Goal: Task Accomplishment & Management: Complete application form

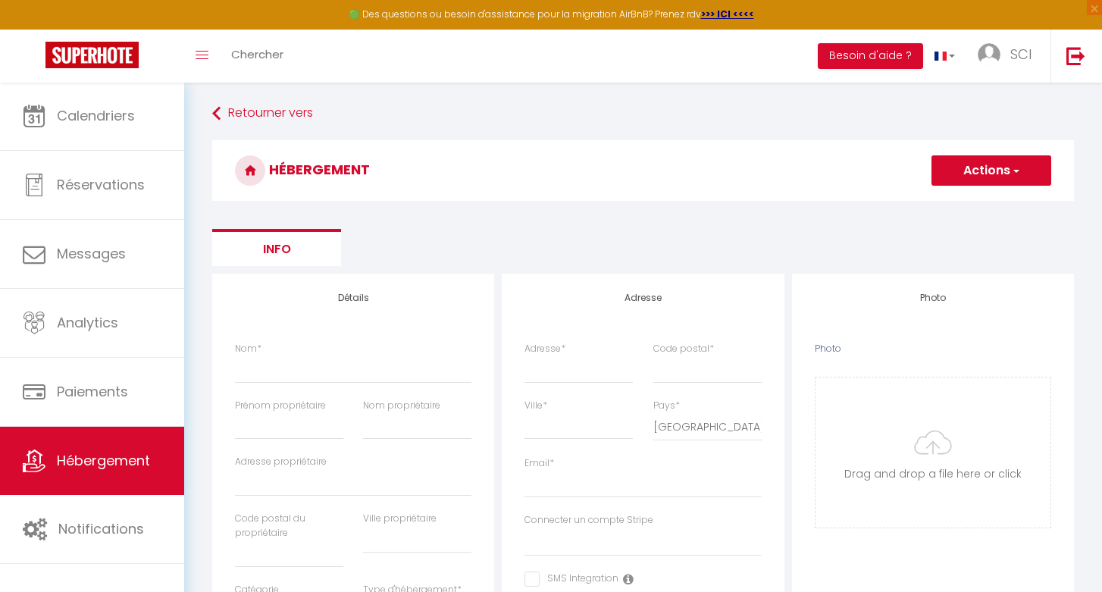
select select "3"
select select "2"
select select "1"
select select "15:00"
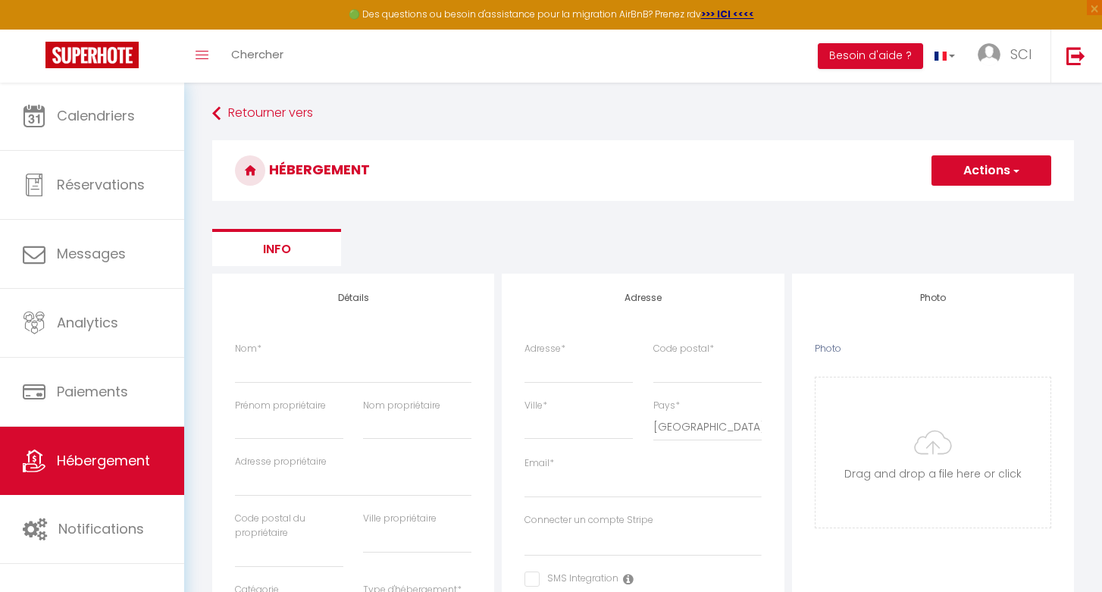
select select "23:45"
select select "11:00"
select select "30"
select select "120"
select select
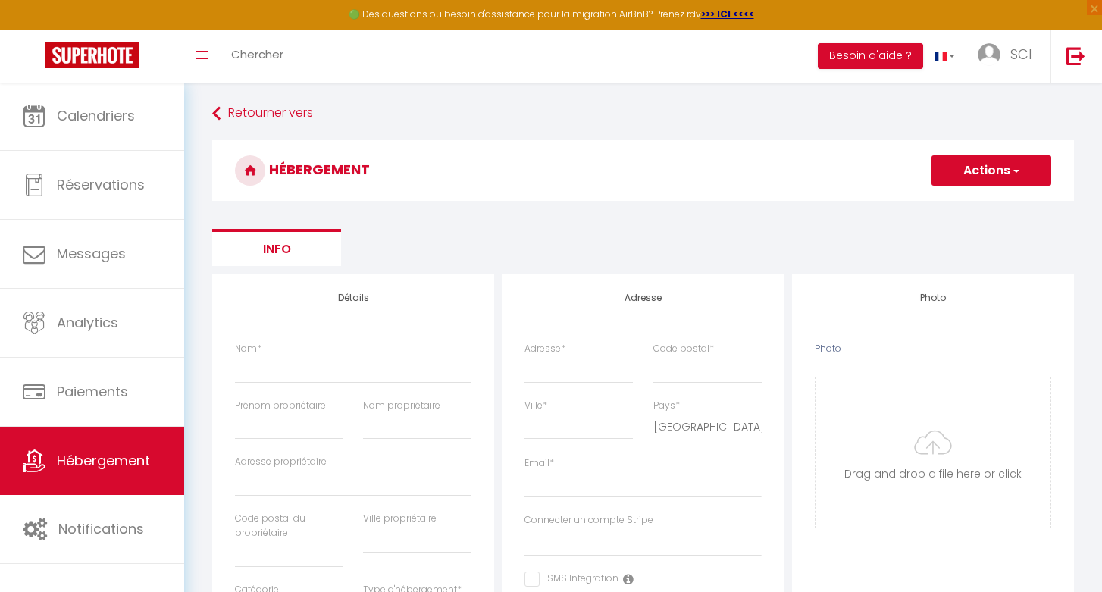
select select "28"
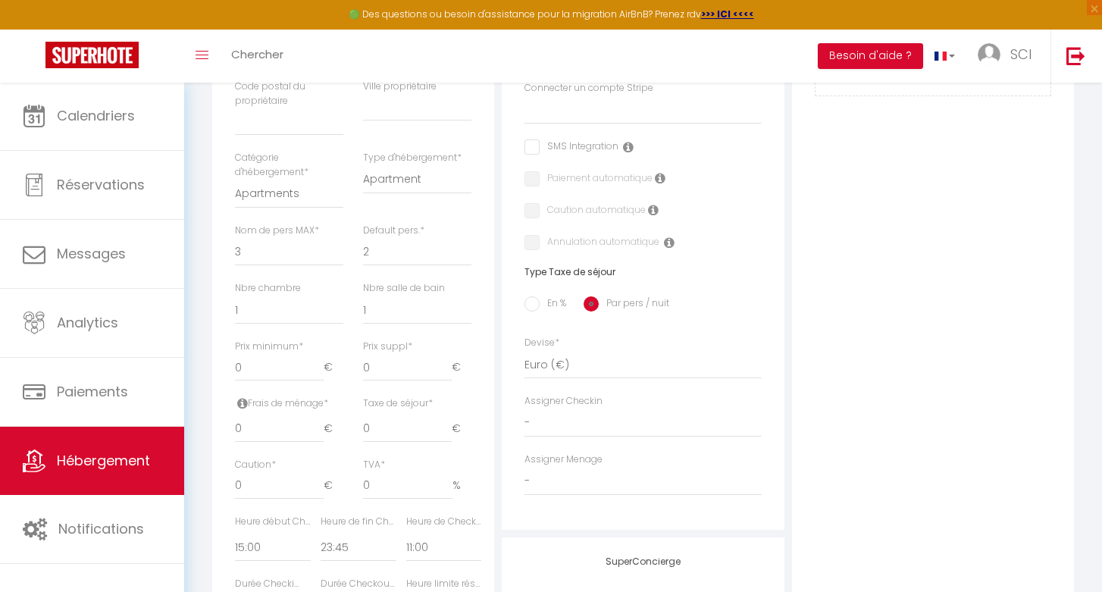
scroll to position [445, 0]
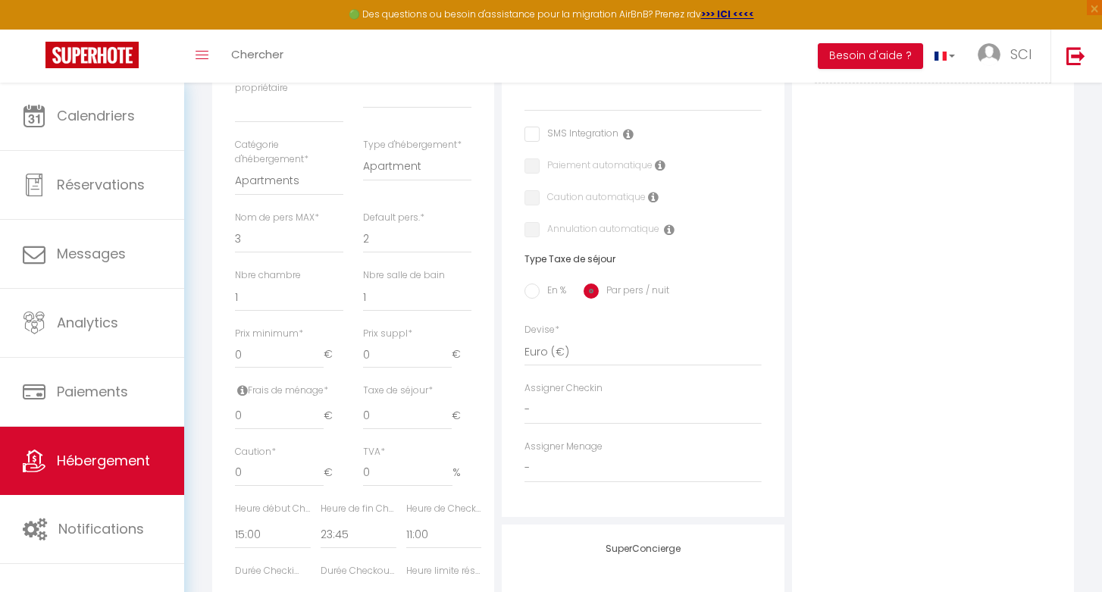
click at [124, 464] on span "Hébergement" at bounding box center [103, 460] width 93 height 19
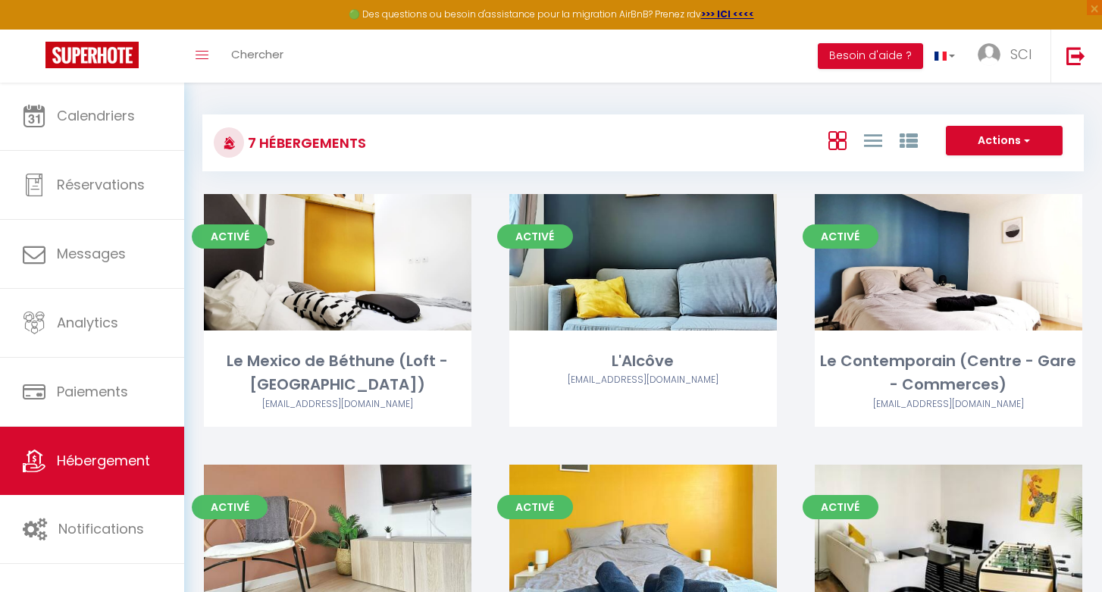
click at [1025, 146] on span "button" at bounding box center [1025, 140] width 9 height 15
click at [985, 168] on li "Créer un Hébergement" at bounding box center [992, 172] width 139 height 17
select select "3"
select select "2"
select select "1"
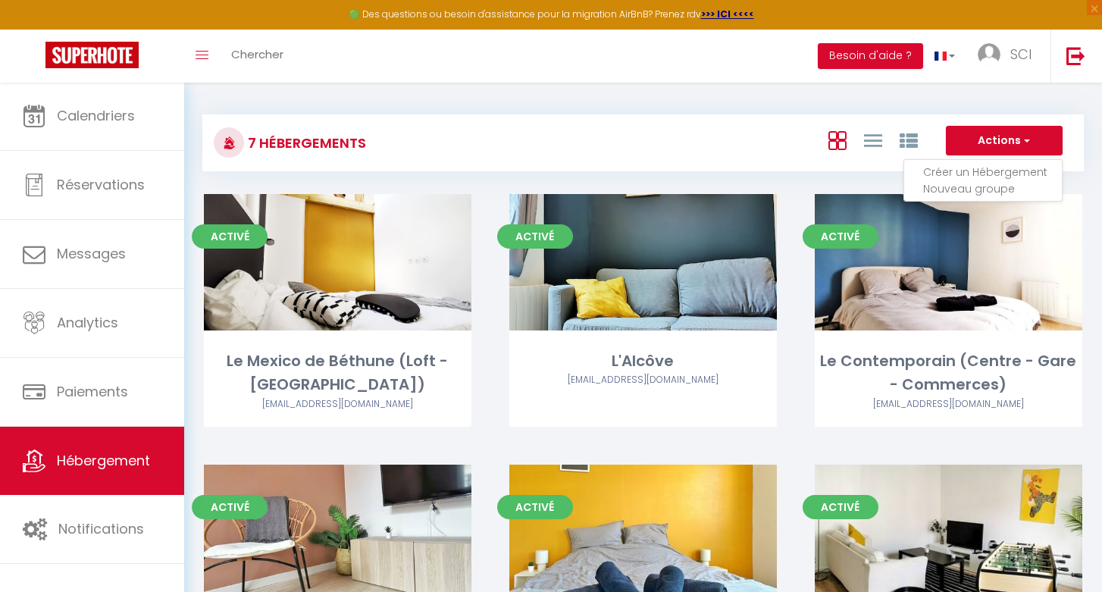
select select "1"
select select
select select "28"
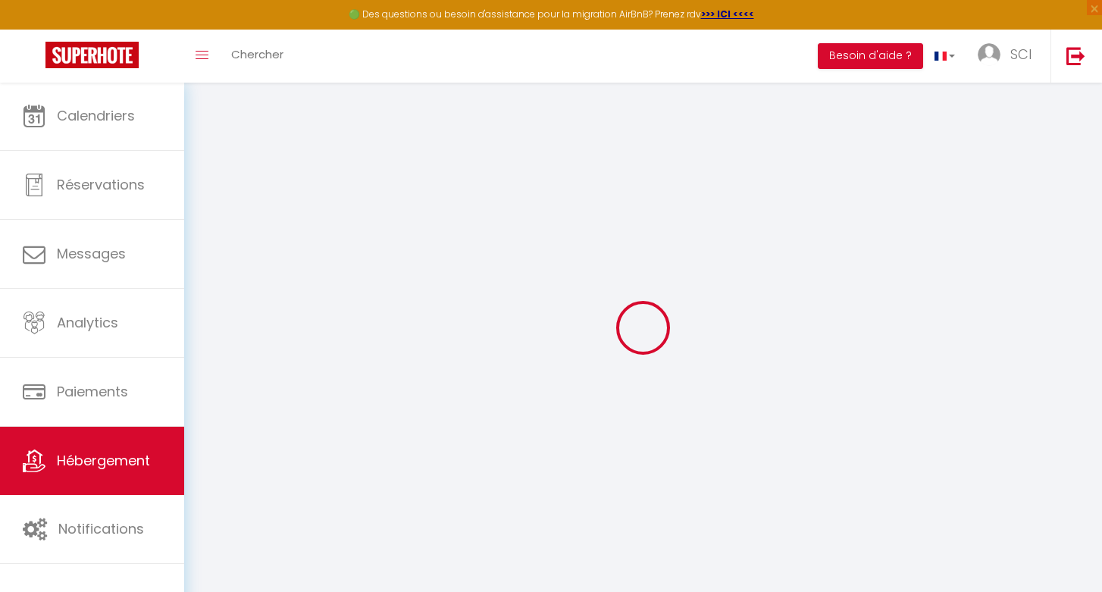
select select
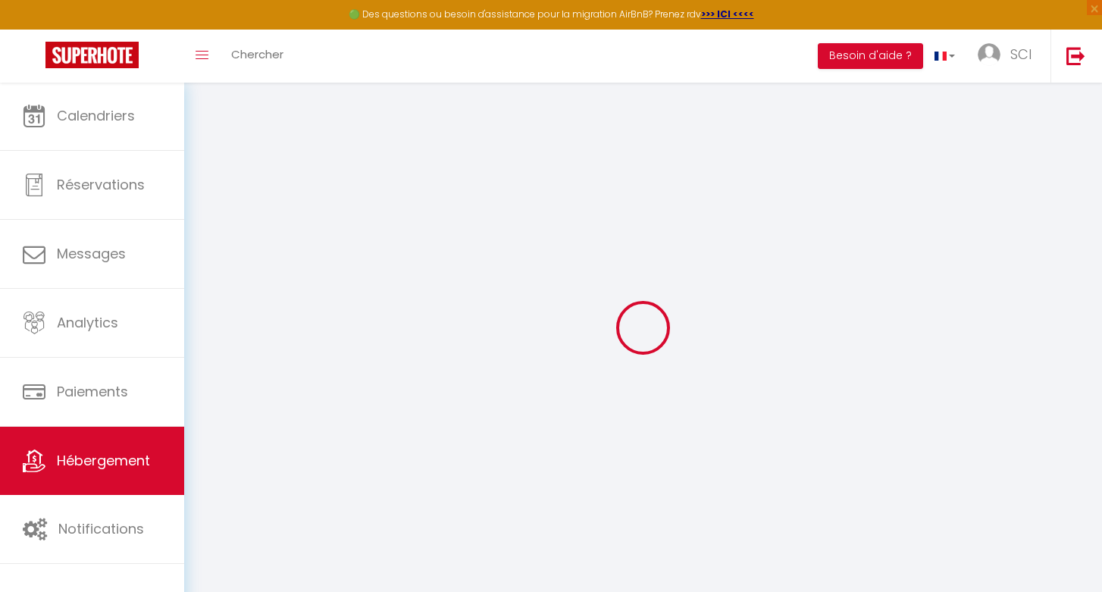
select select
checkbox input "false"
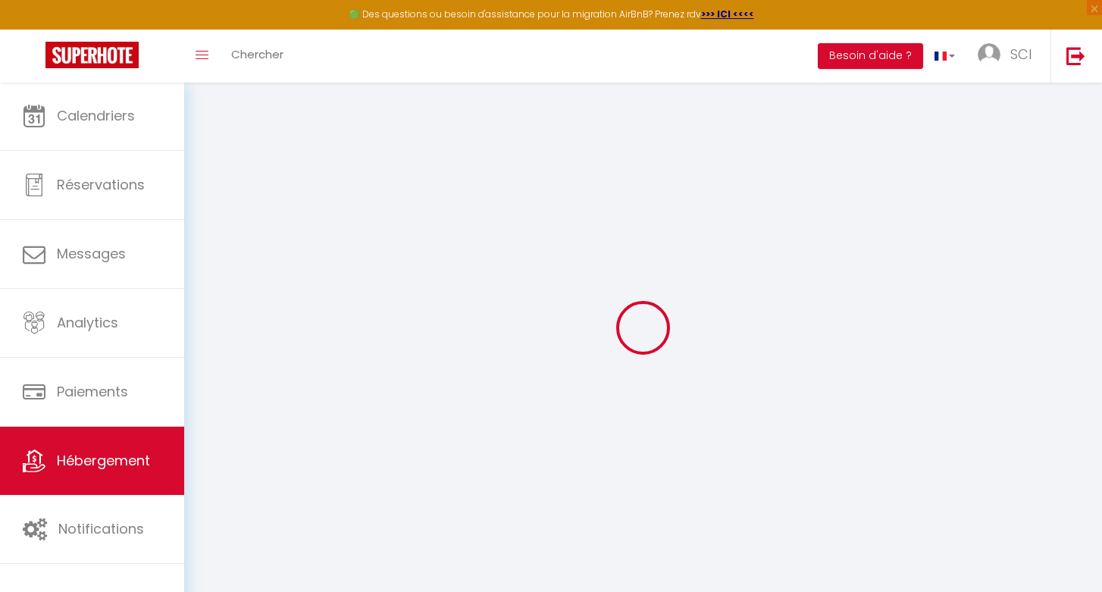
select select
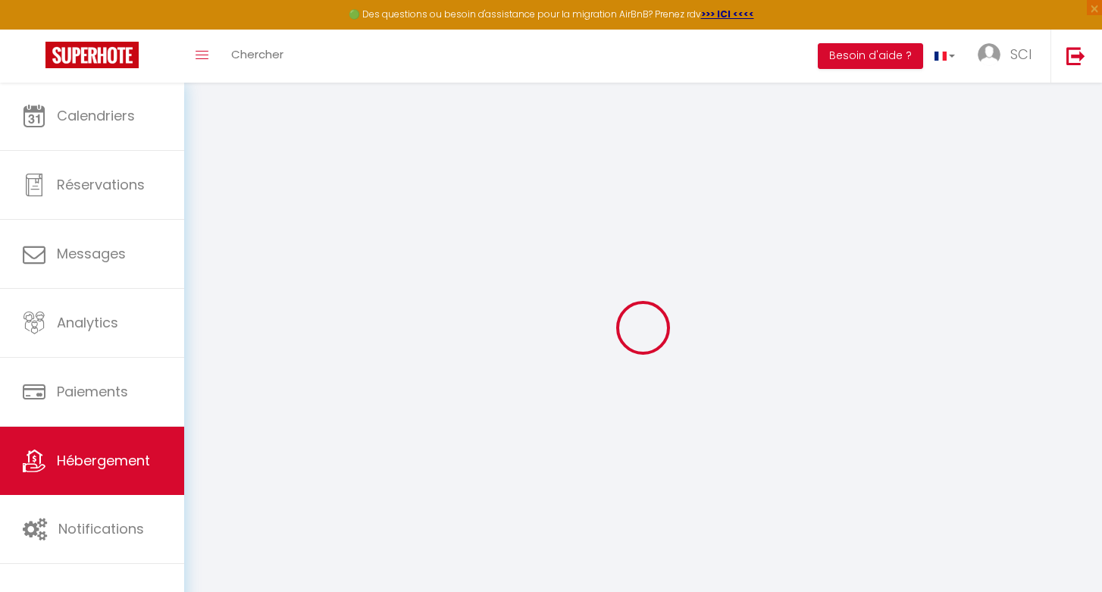
select select
checkbox input "false"
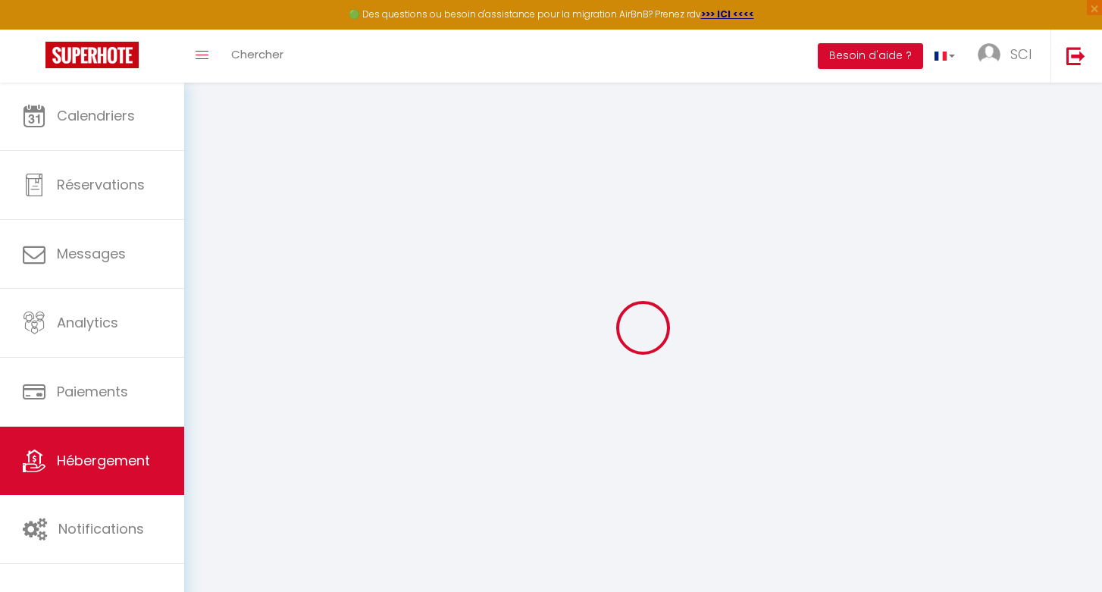
checkbox input "false"
select select
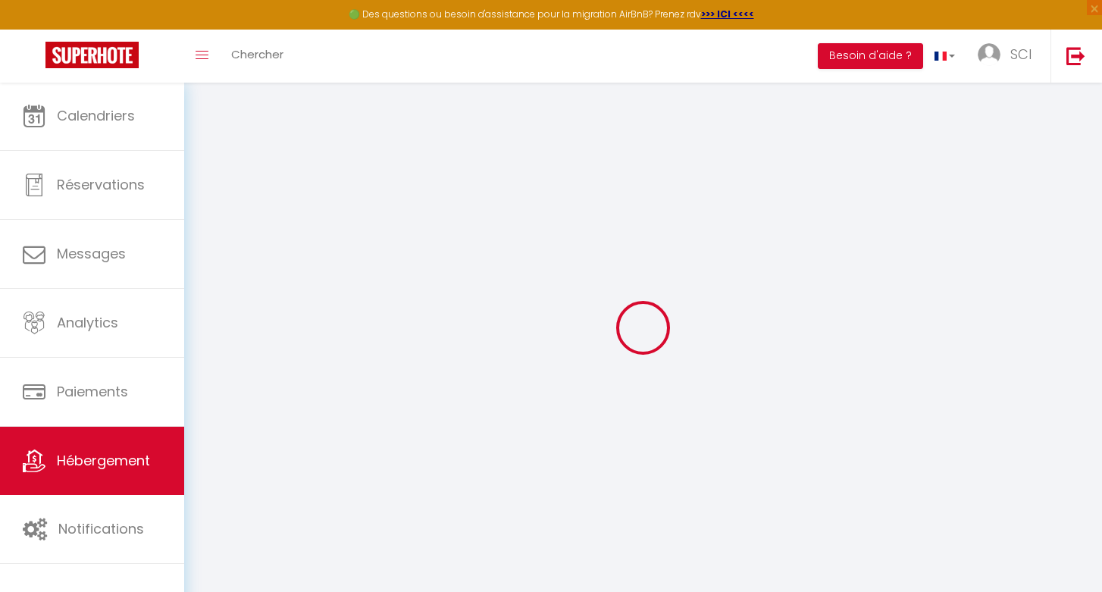
select select
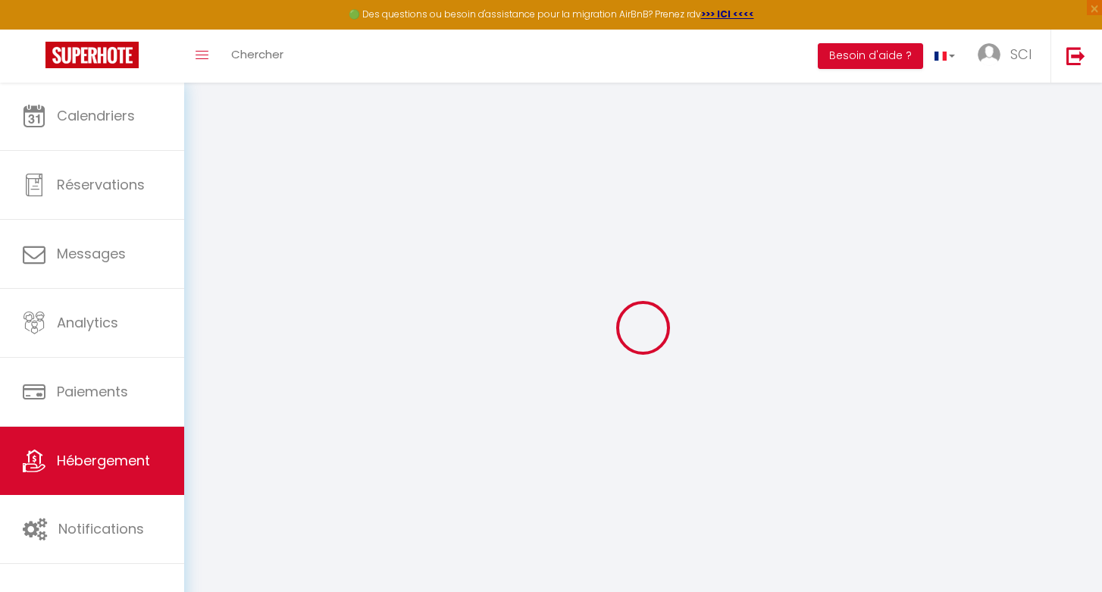
checkbox input "false"
select select
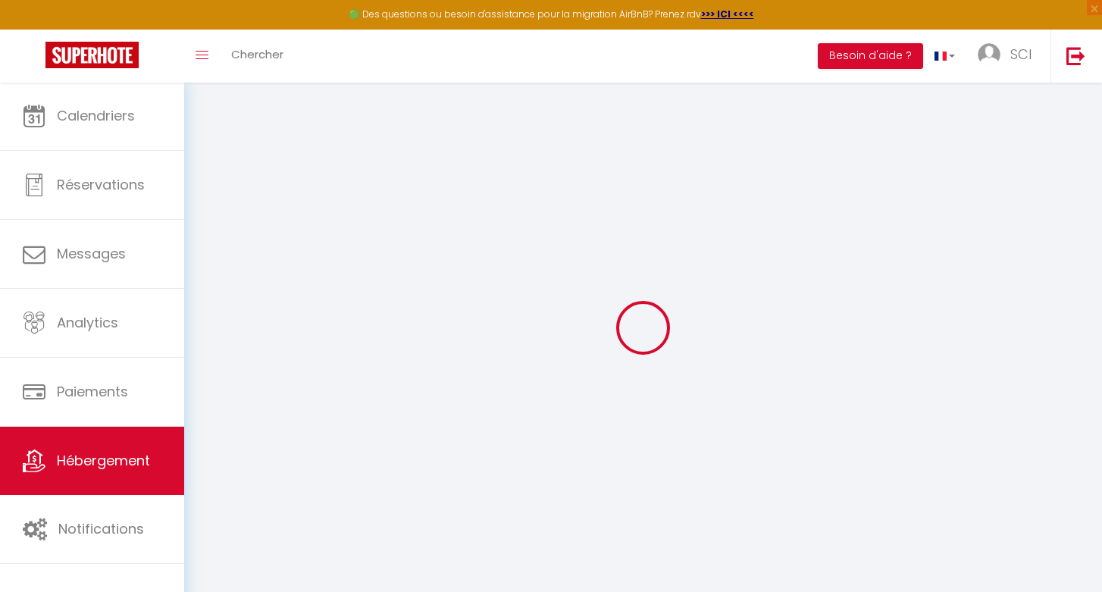
select select
checkbox input "false"
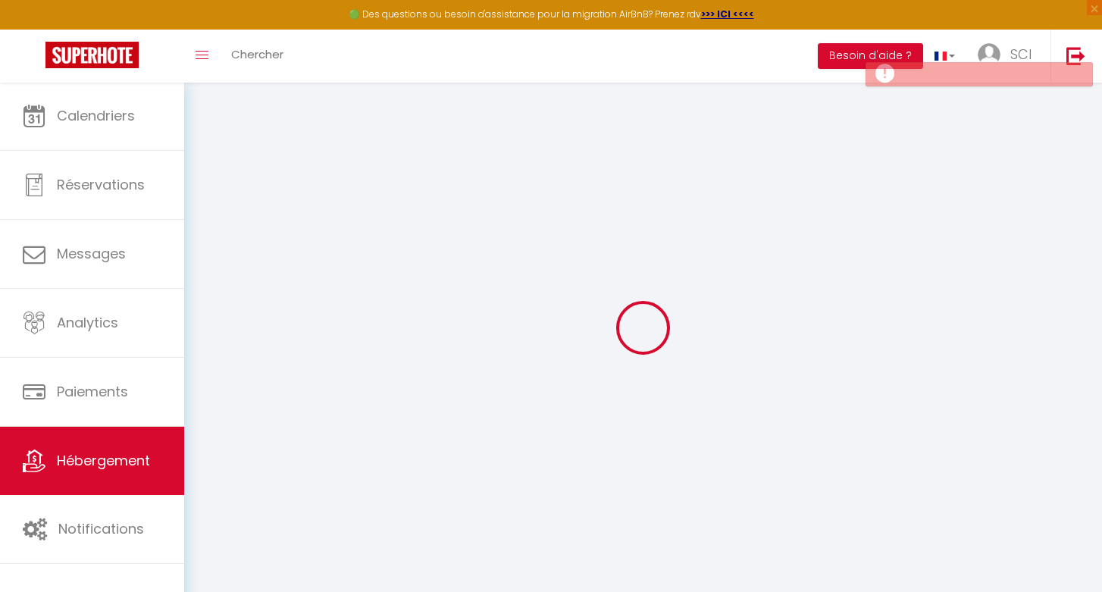
checkbox input "false"
select select
checkbox input "false"
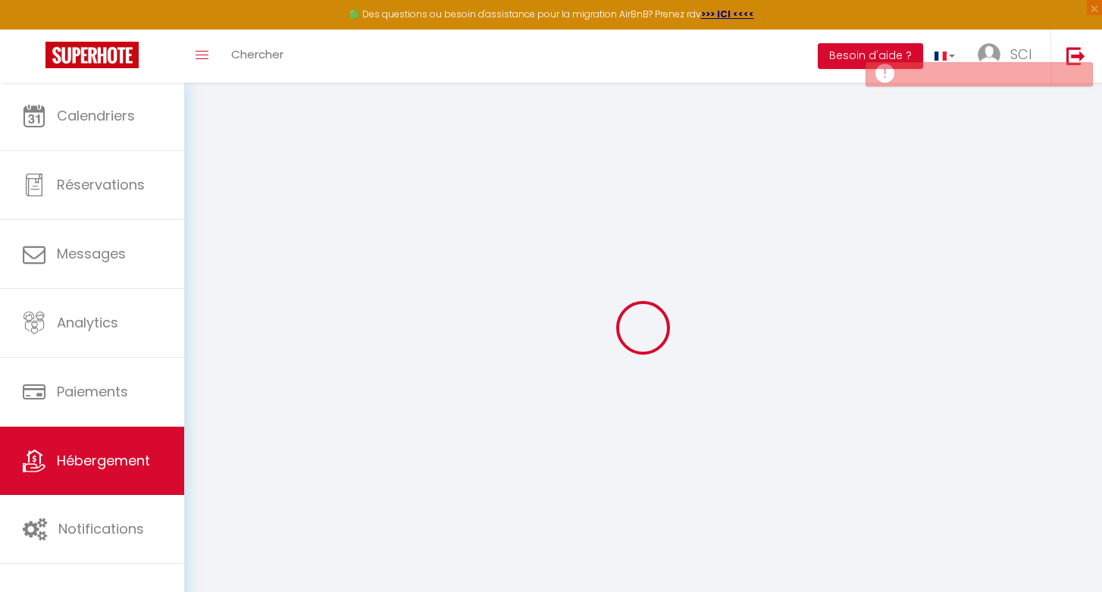
checkbox input "false"
select select
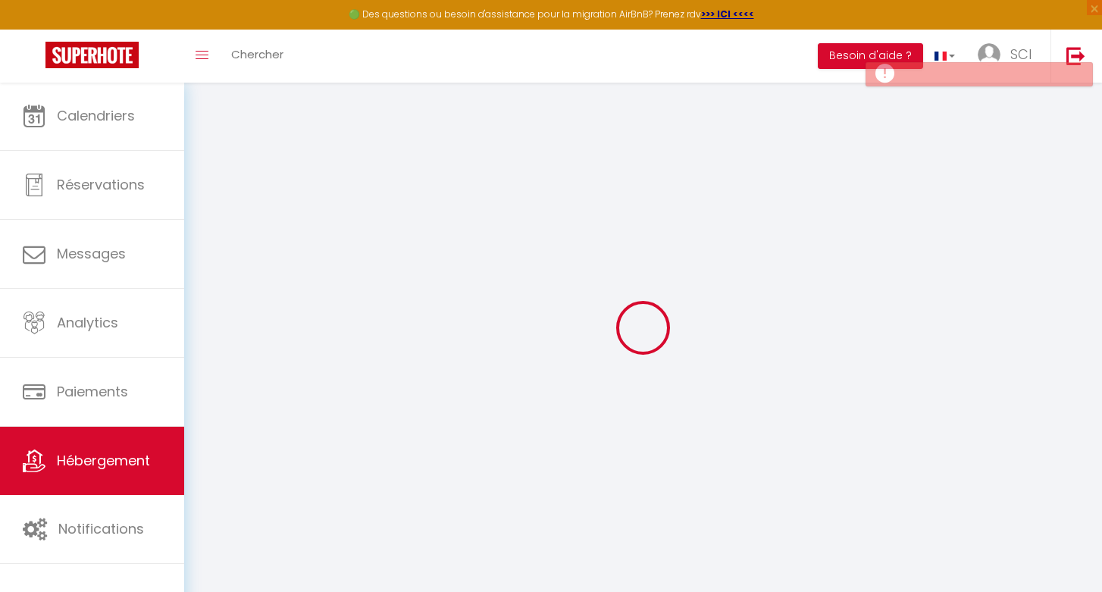
select select "15:00"
select select "23:45"
select select "11:00"
select select "30"
select select "120"
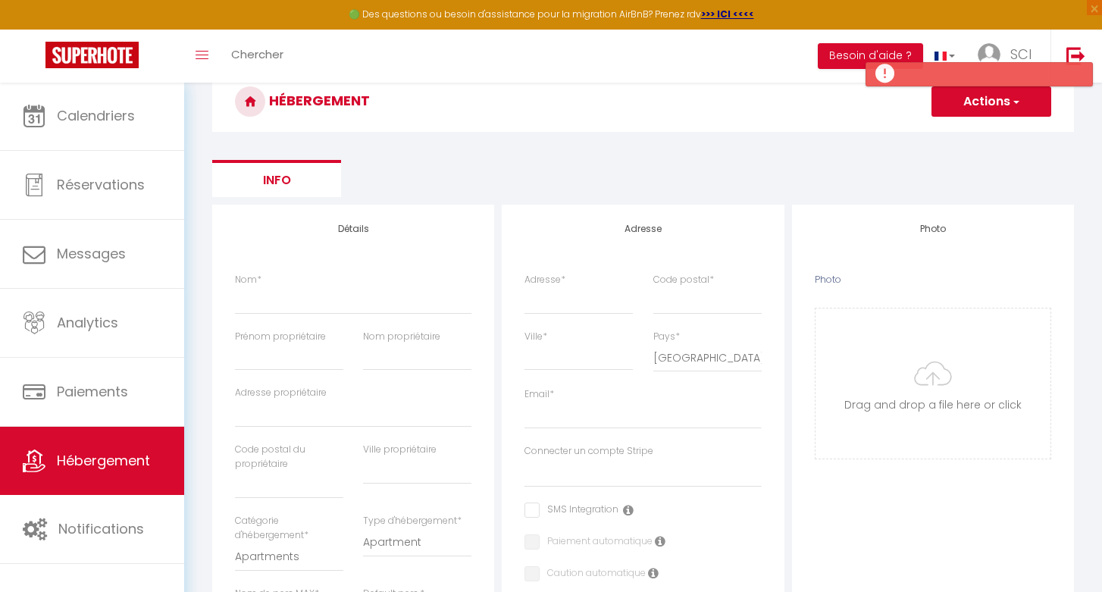
scroll to position [73, 0]
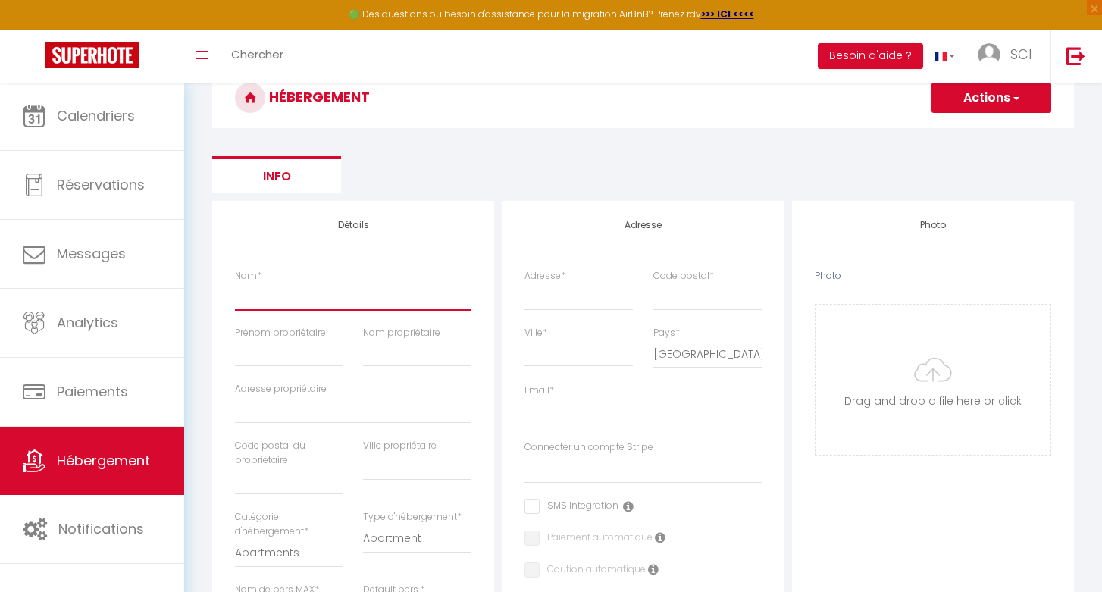
type input "L"
select select
checkbox input "false"
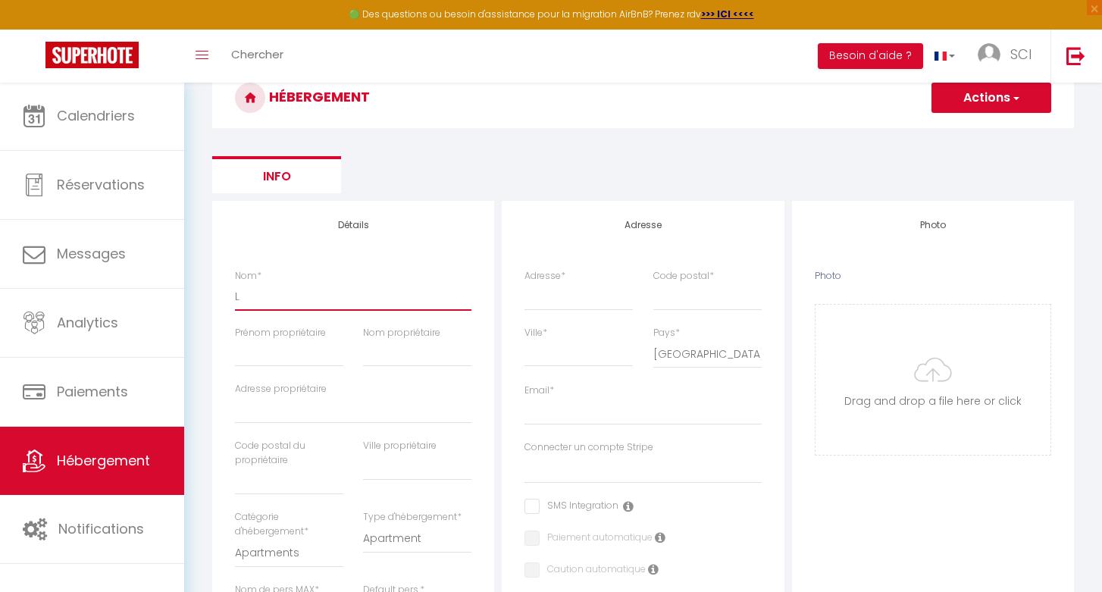
checkbox input "false"
select select
type input "L'"
select select
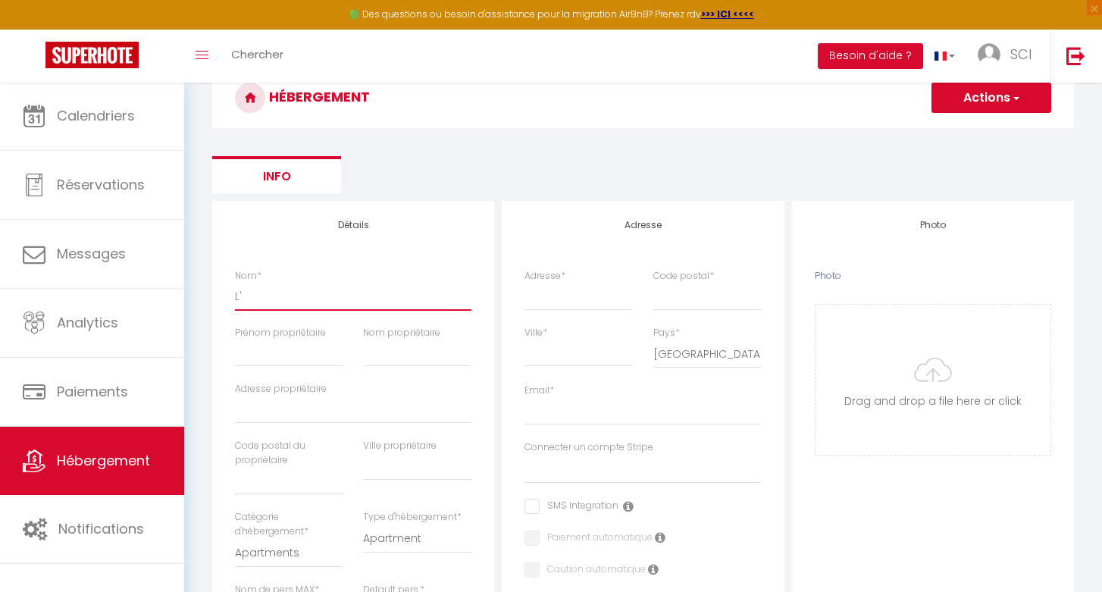
checkbox input "false"
select select
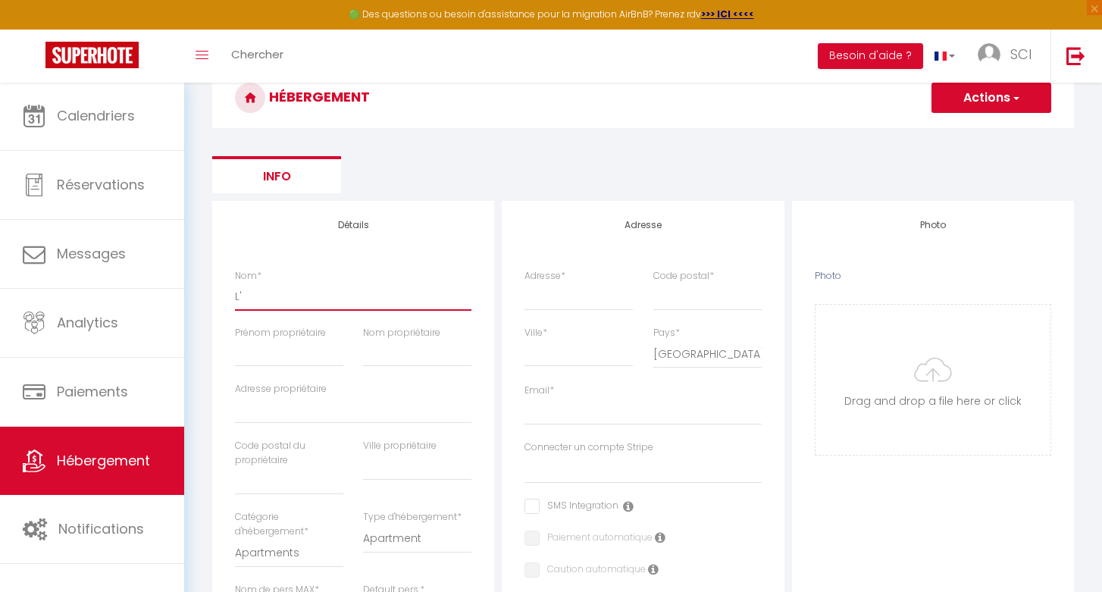
select select
type input "L'i"
select select
checkbox input "false"
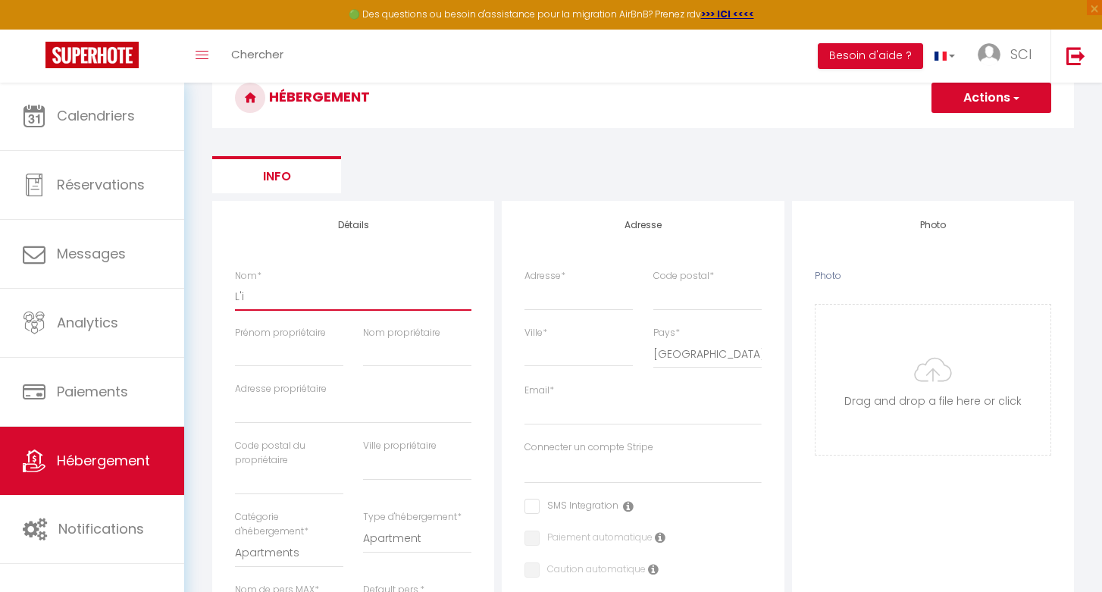
checkbox input "false"
select select
type input "L'in"
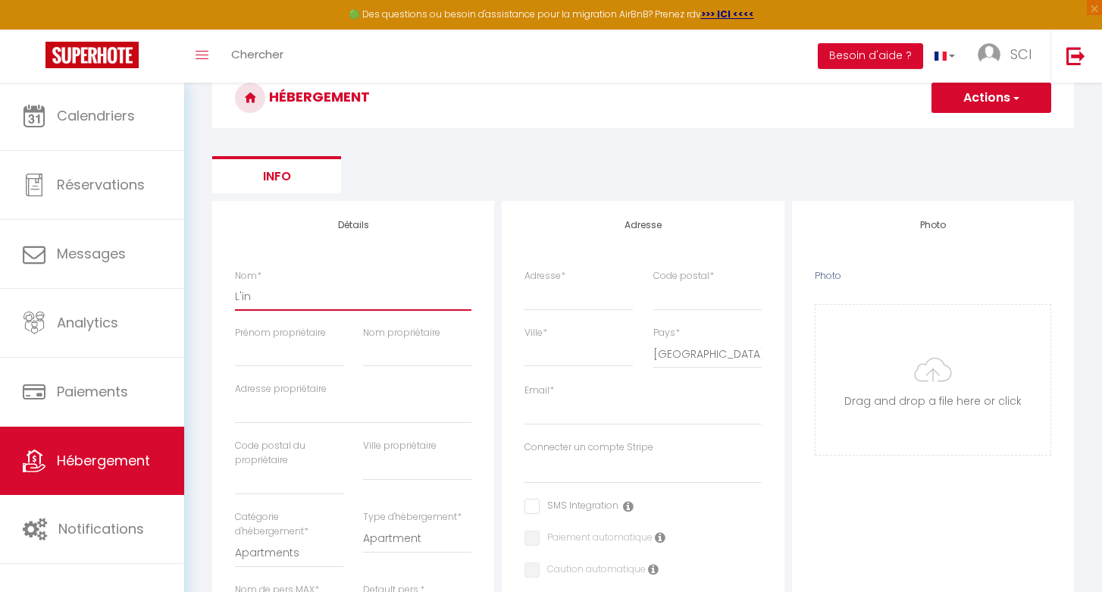
select select
checkbox input "false"
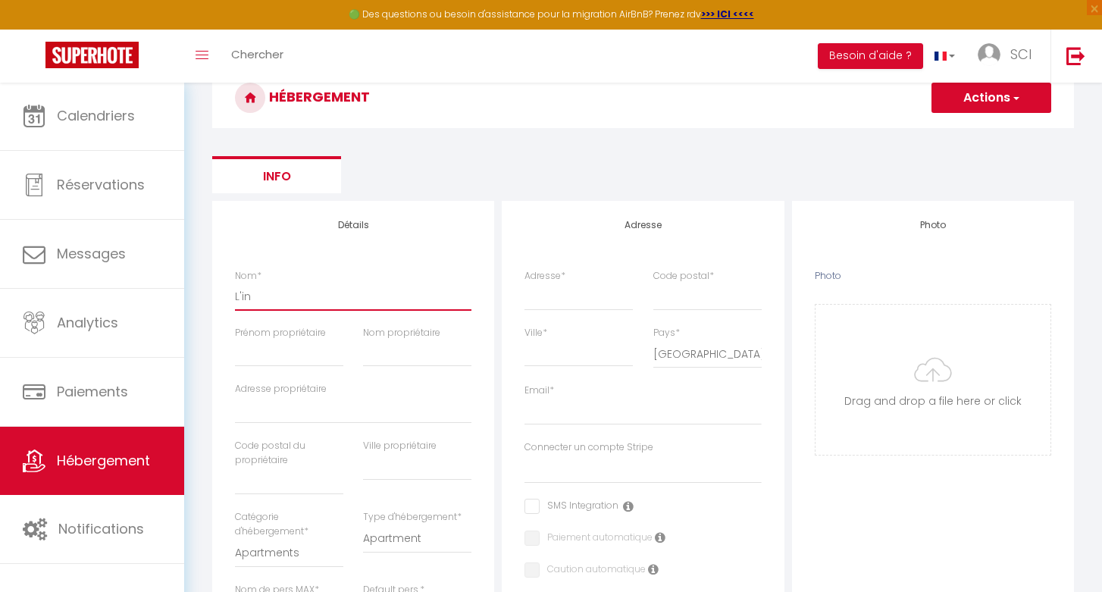
select select
type input "L'int"
select select
checkbox input "false"
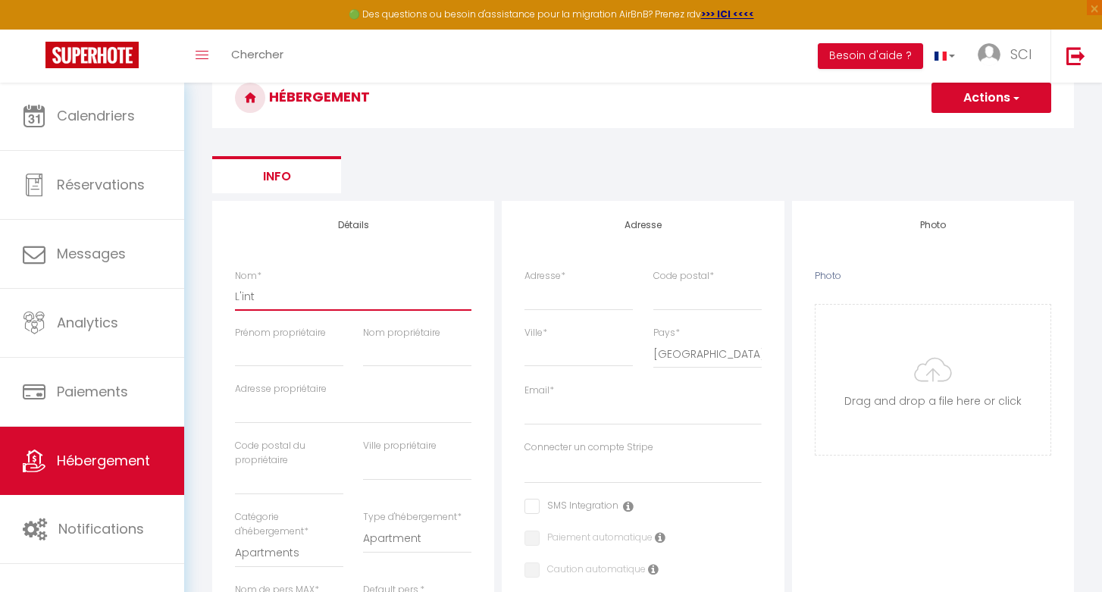
checkbox input "false"
select select
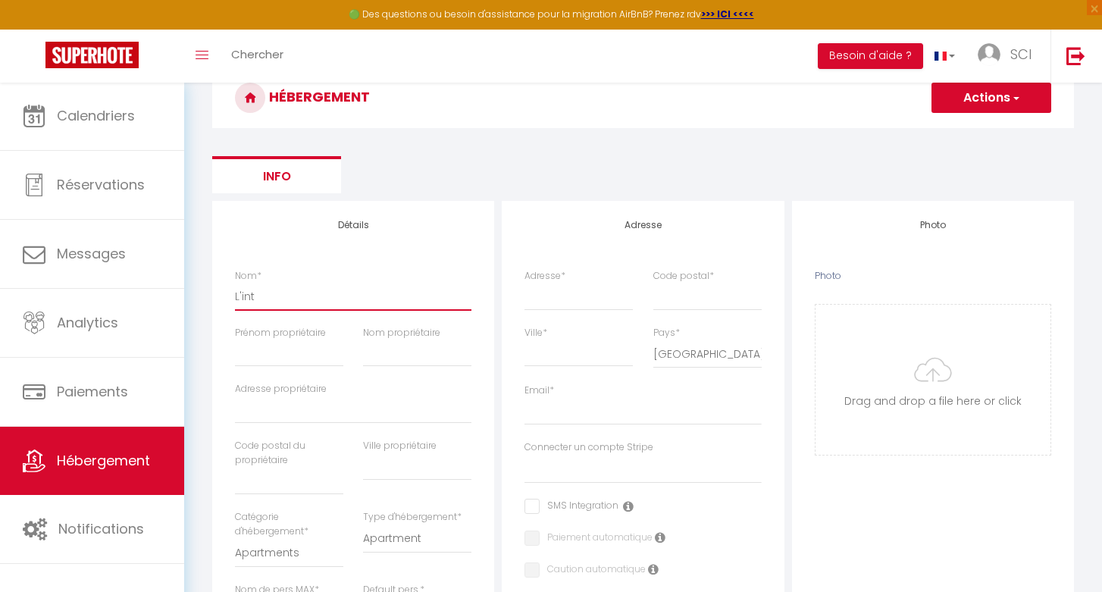
type input "L'inte"
select select
checkbox input "false"
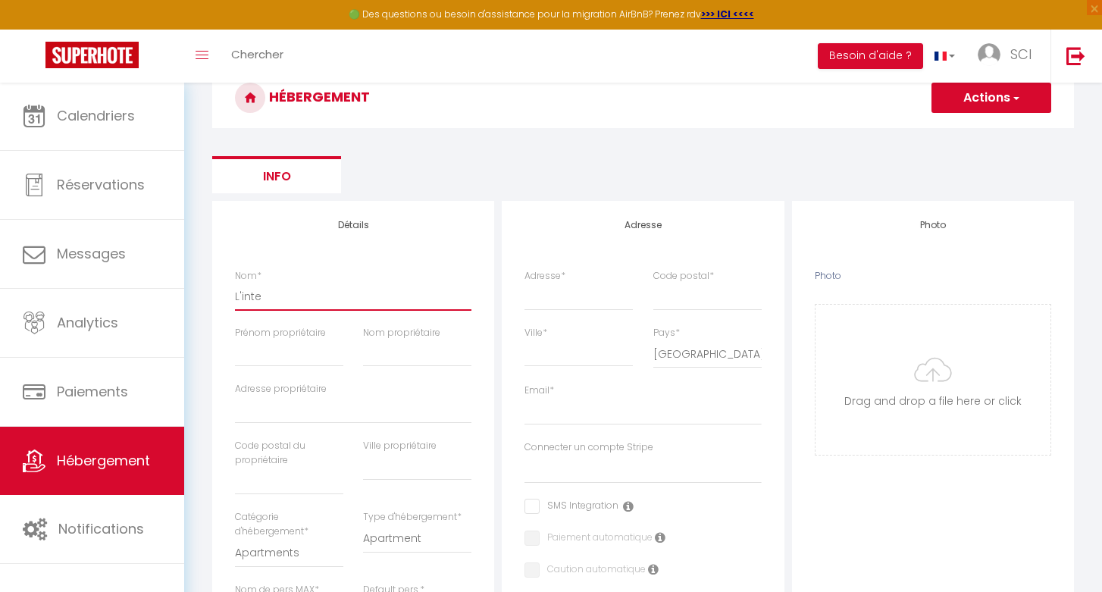
checkbox input "false"
select select
type input "L'intem"
select select
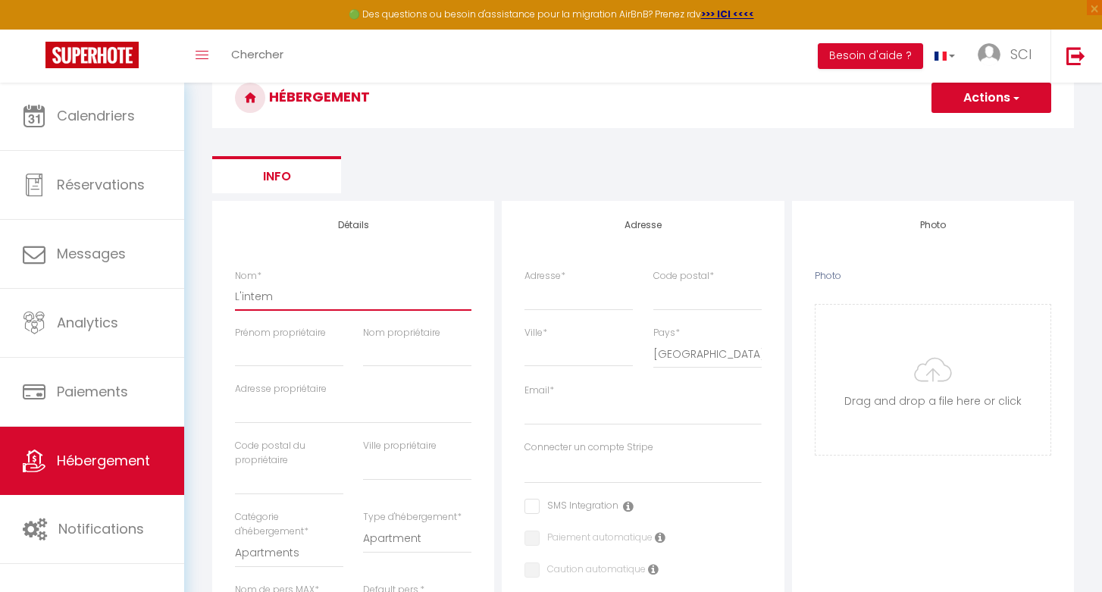
checkbox input "false"
select select
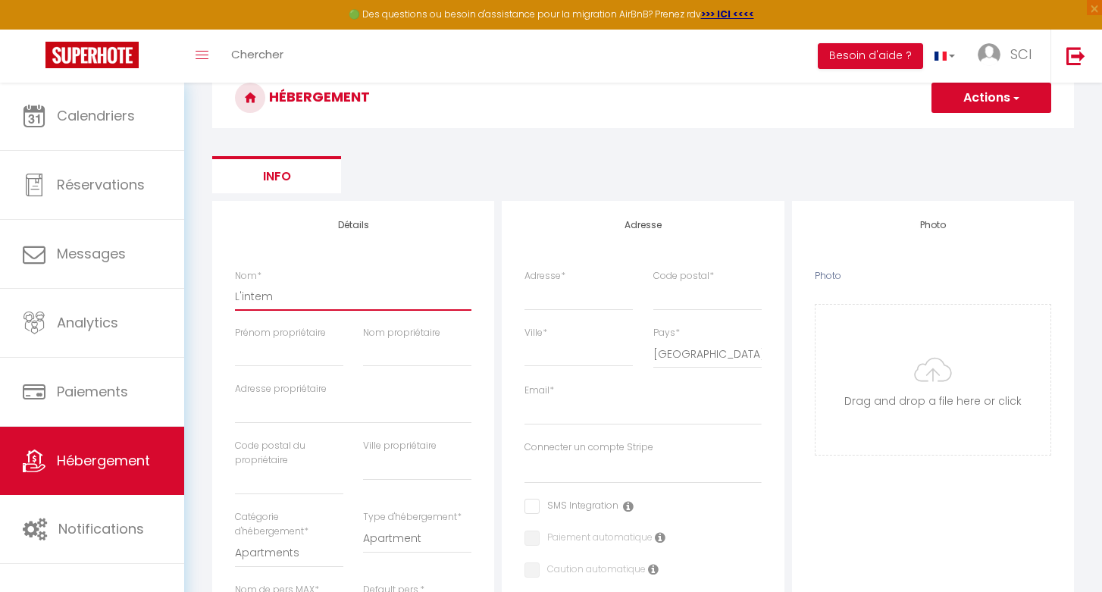
select select
type input "L'intemp"
select select
checkbox input "false"
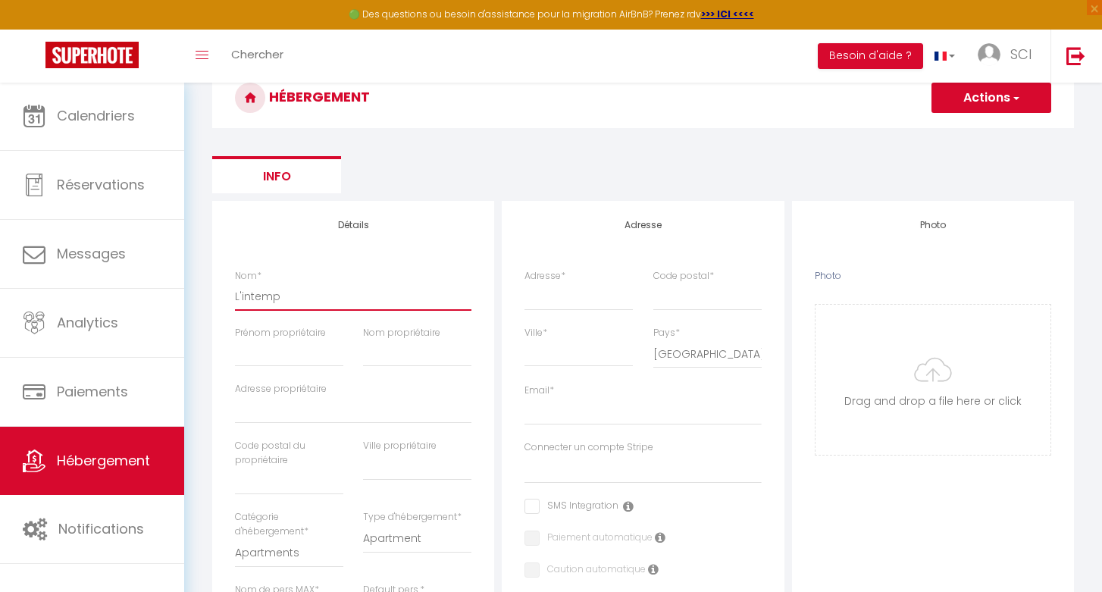
checkbox input "false"
select select
type input "L'intempo"
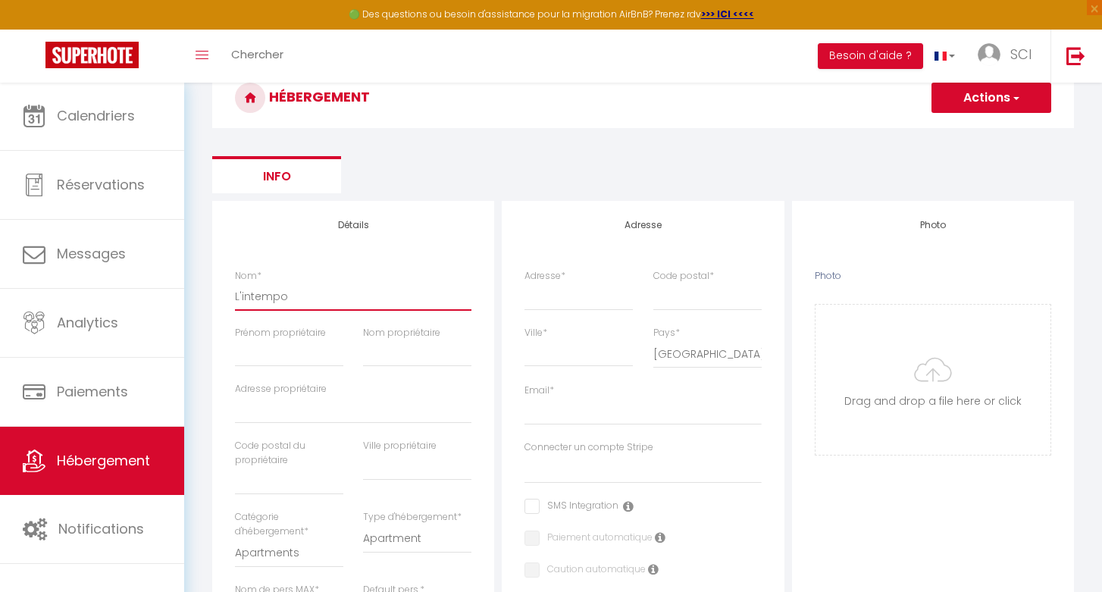
select select
checkbox input "false"
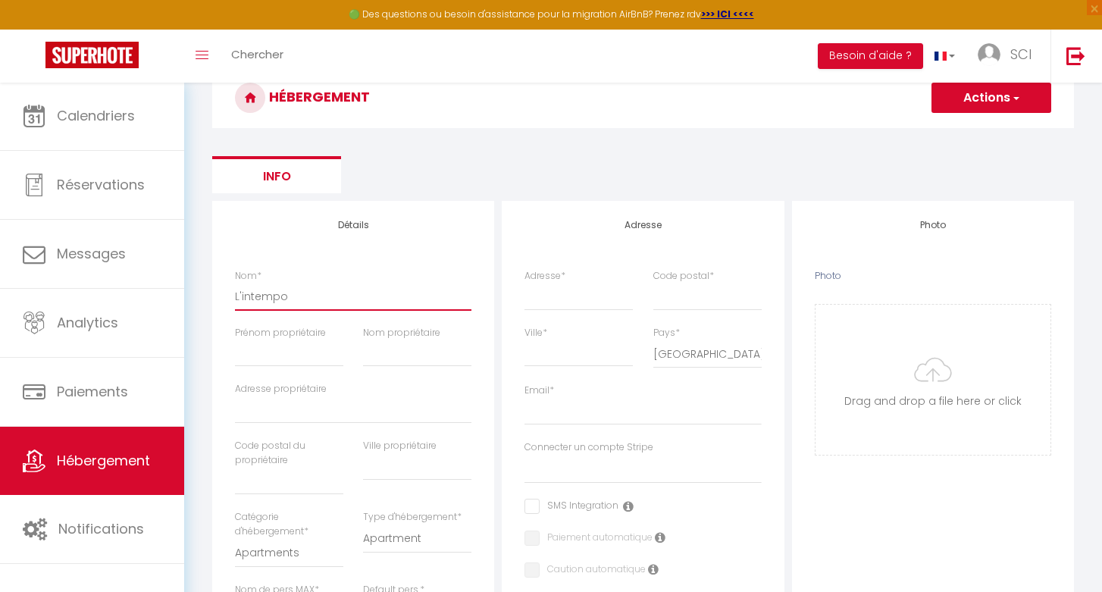
select select
type input "L'intempor"
select select
checkbox input "false"
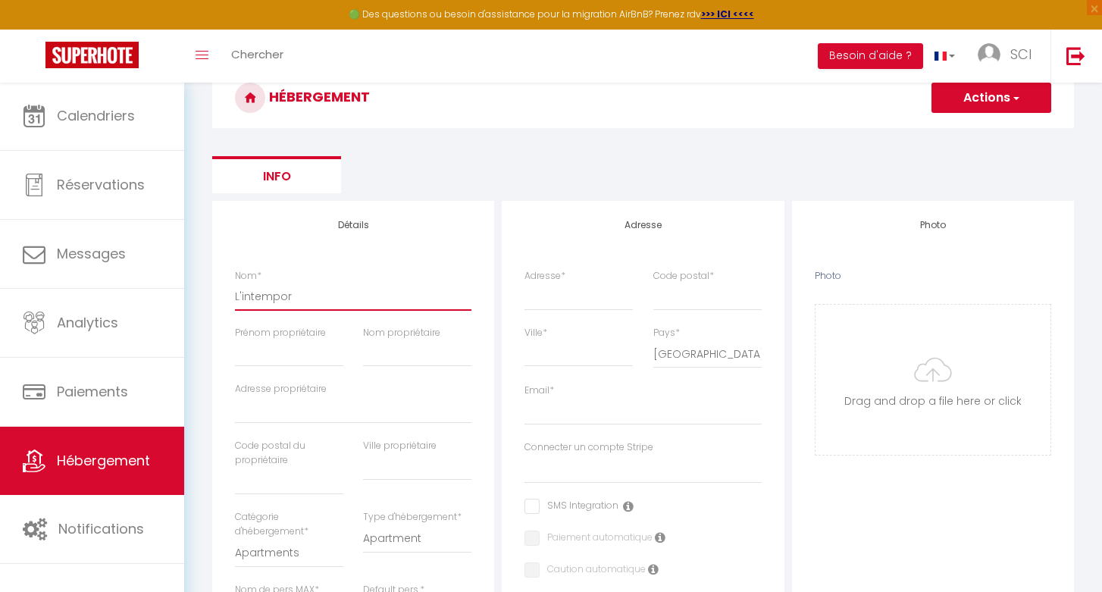
checkbox input "false"
select select
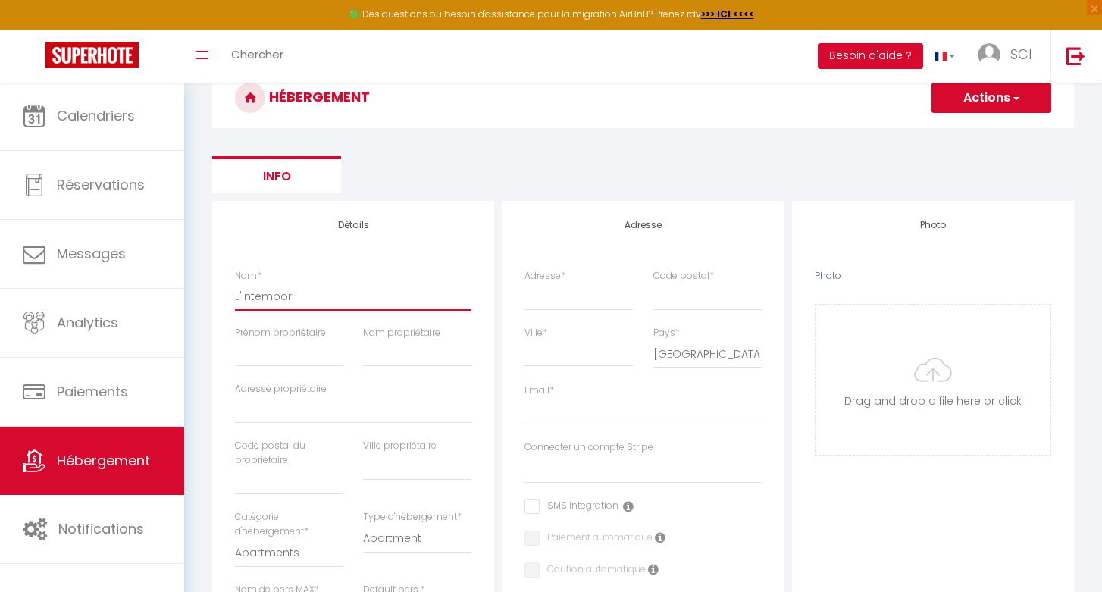
type input "L'intempore"
select select
checkbox input "false"
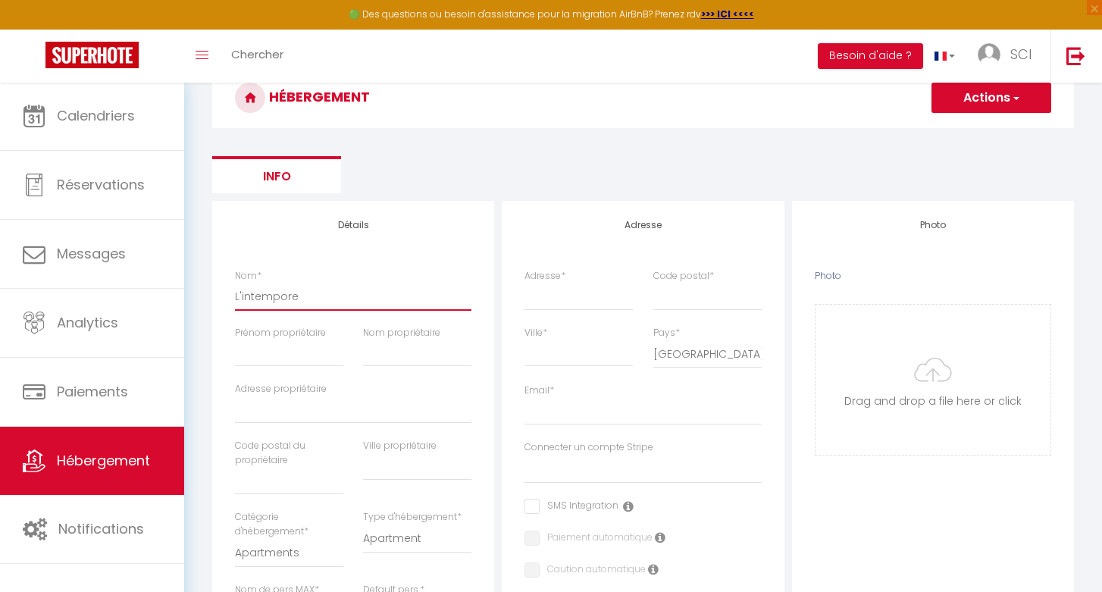
checkbox input "false"
select select
type input "L'intemporel"
select select
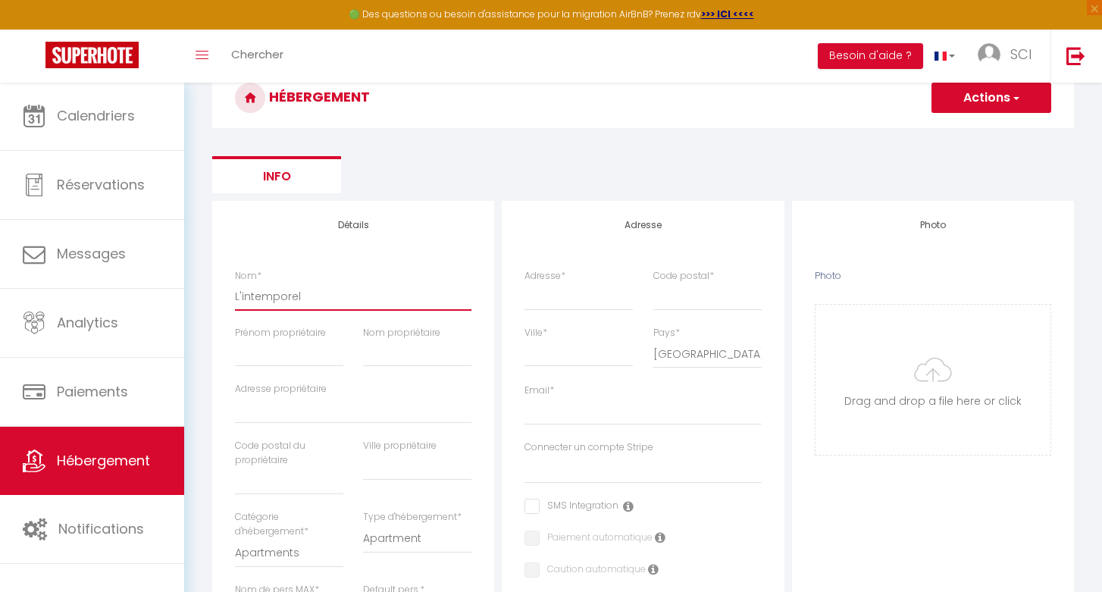
checkbox input "false"
select select
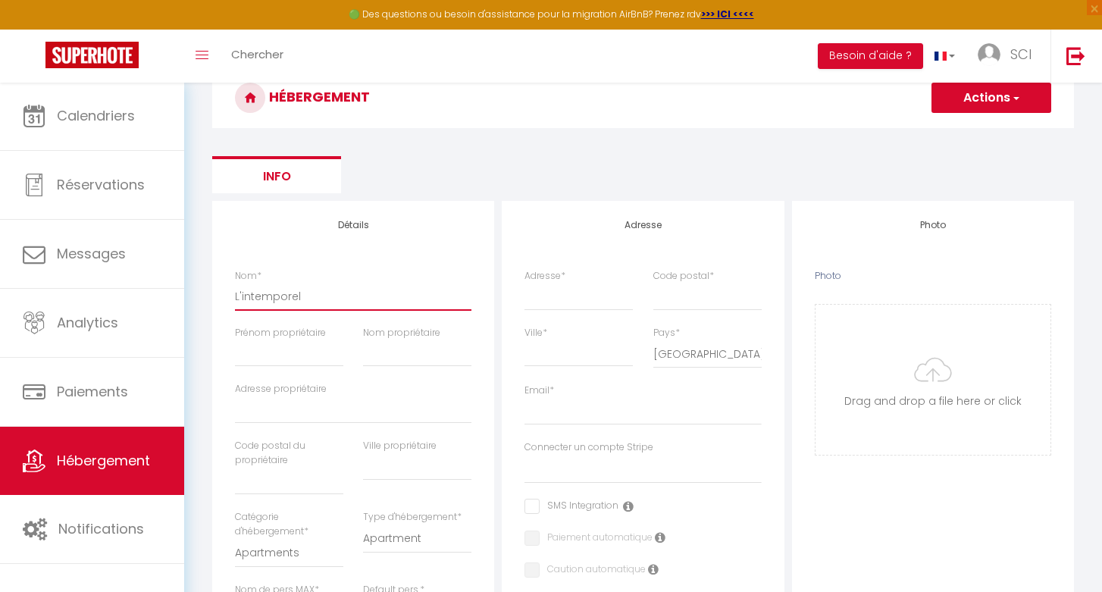
select select
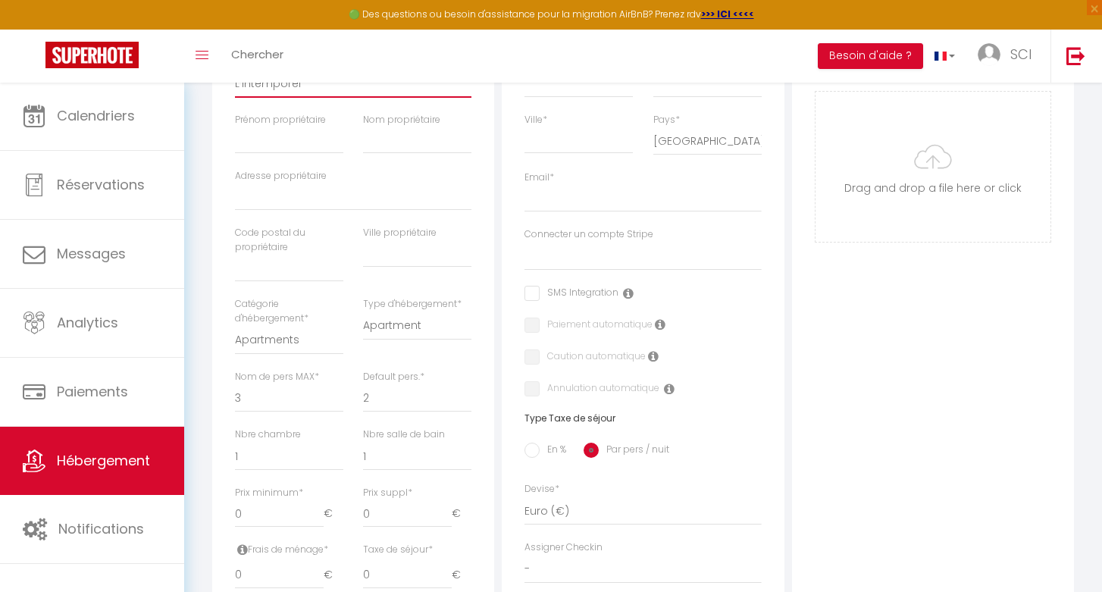
scroll to position [308, 0]
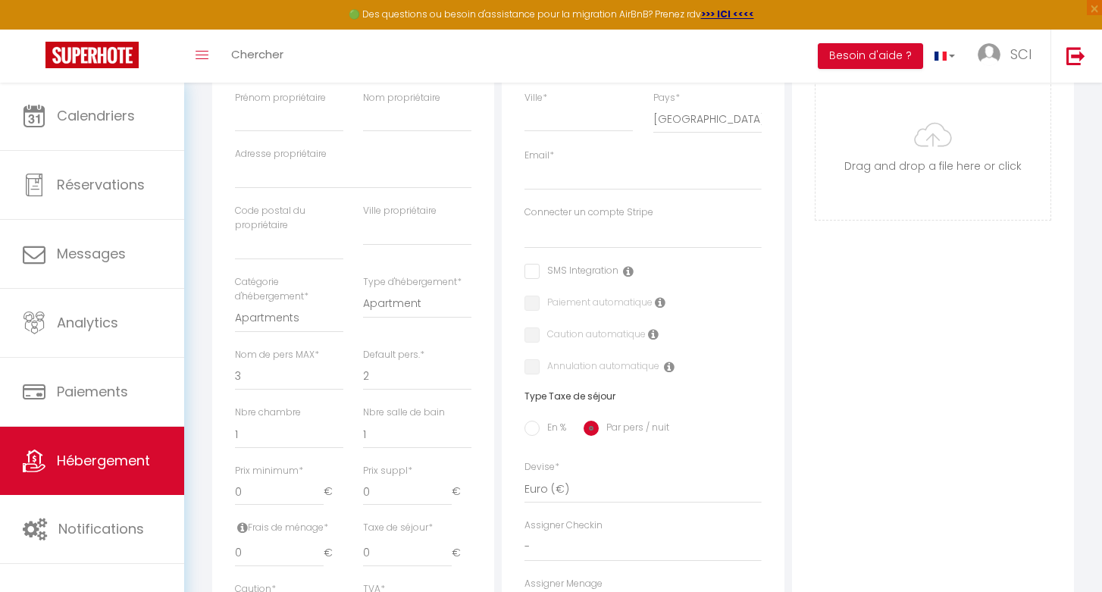
type input "L'intemporel"
select select "unique_homes"
select select
checkbox input "false"
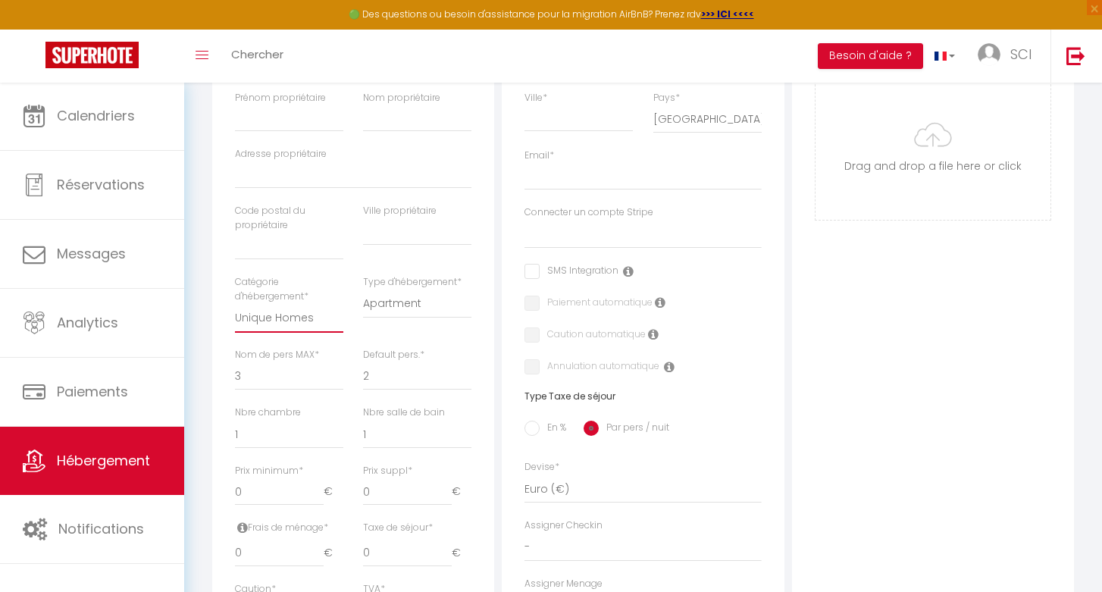
checkbox input "false"
select select
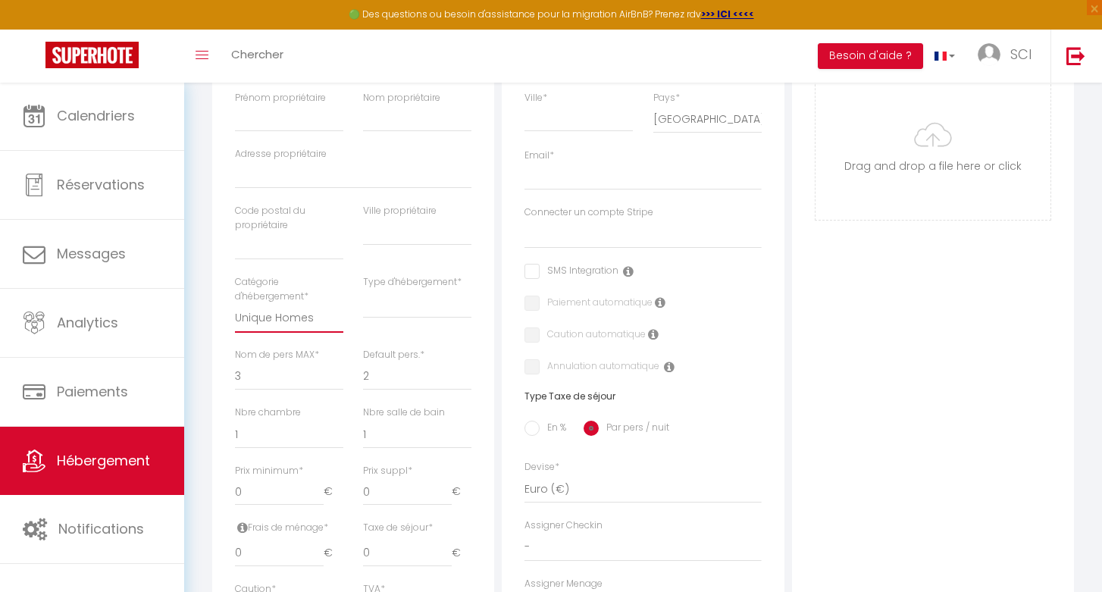
select select "secondary_units"
select select
checkbox input "false"
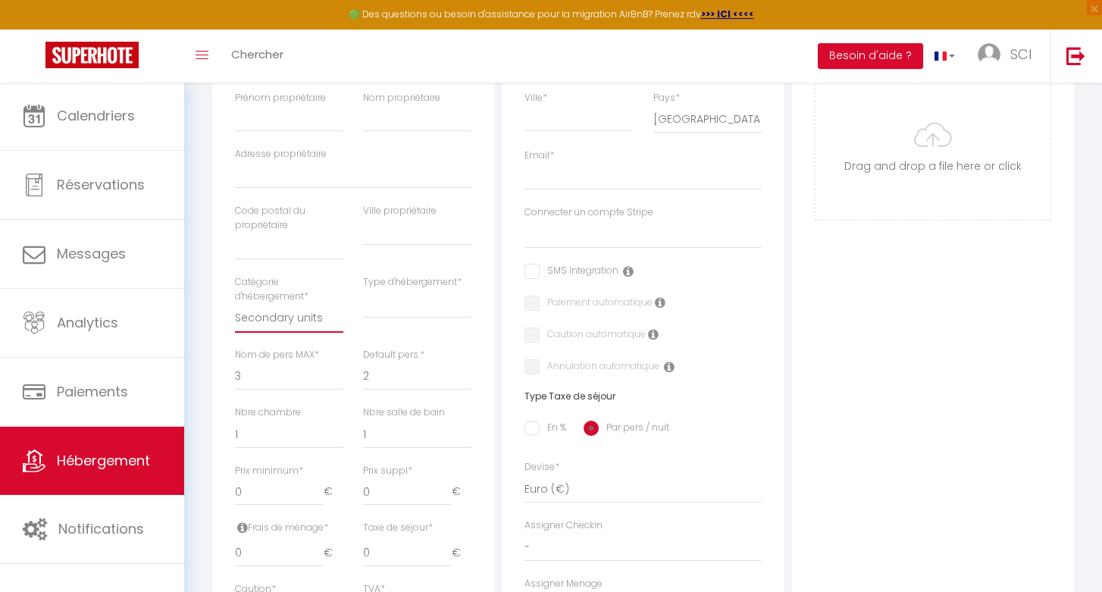
checkbox input "false"
select select
select select "houses"
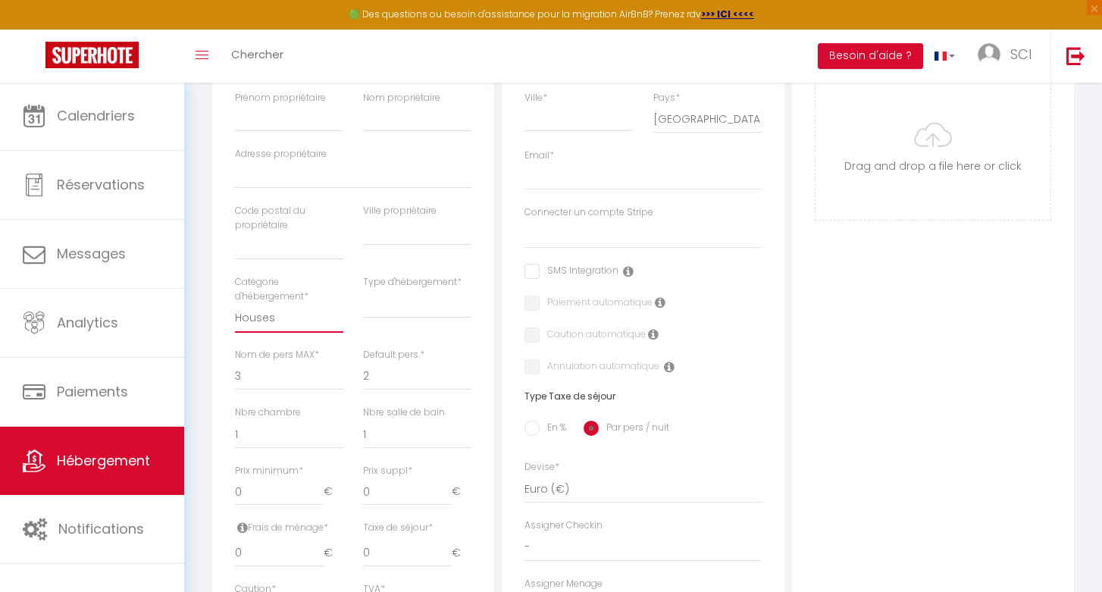
select select
checkbox input "false"
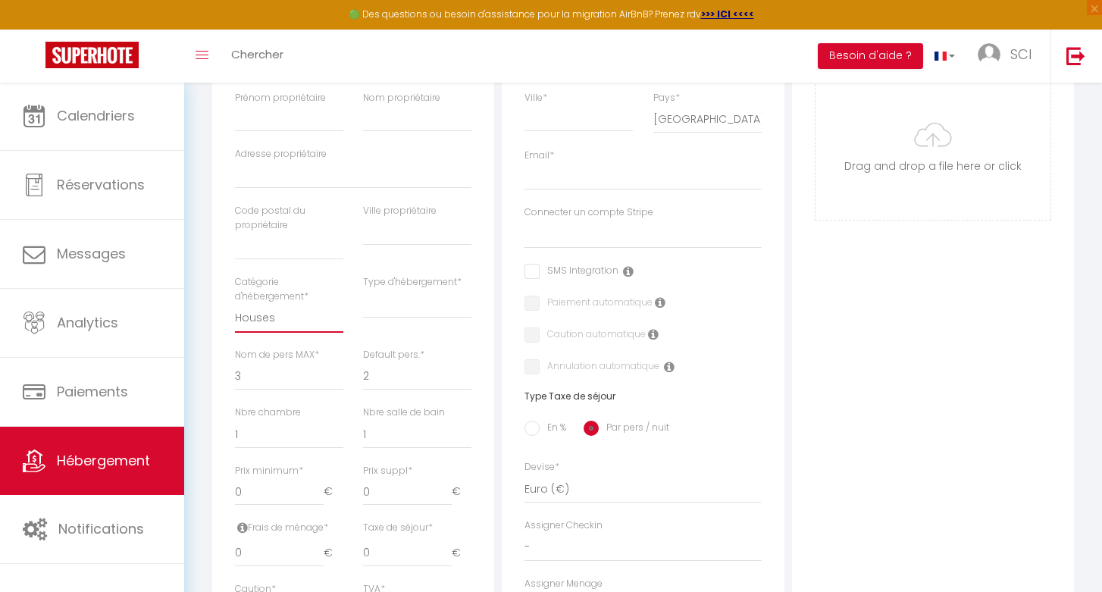
select select
select select "unique_homes"
select select
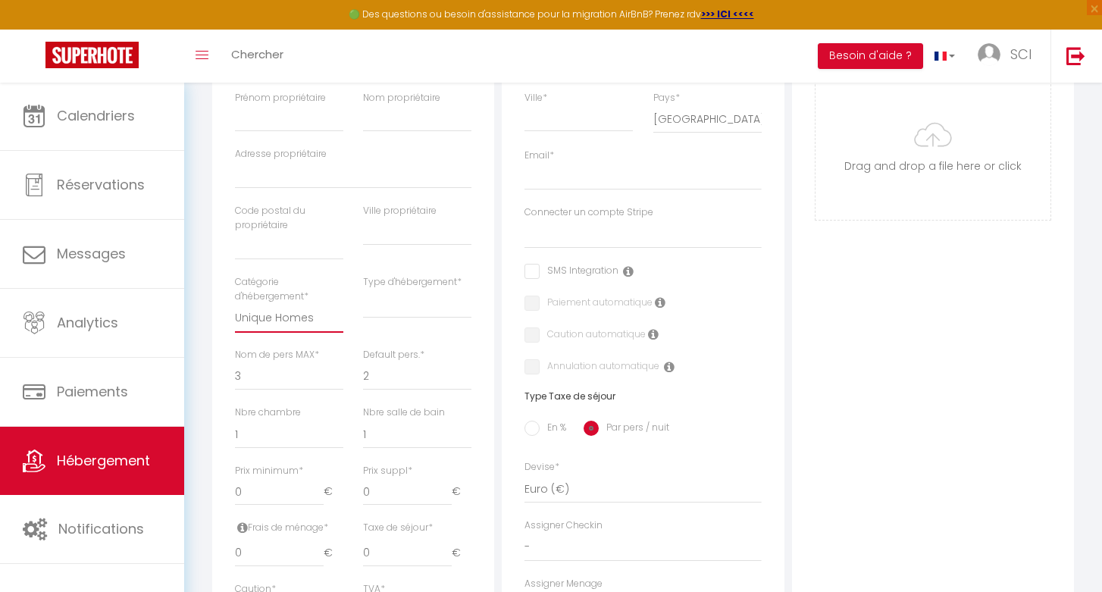
checkbox input "false"
click at [377, 318] on div "Type d'hébergement * Apartment Condominium Loft Serviced Apartment" at bounding box center [417, 311] width 128 height 73
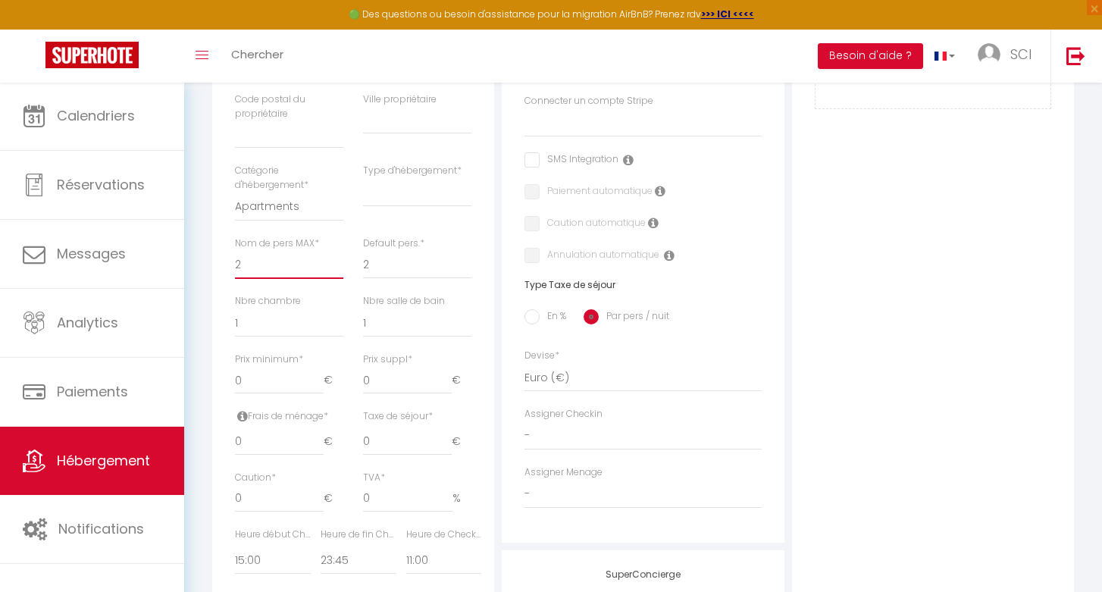
scroll to position [437, 0]
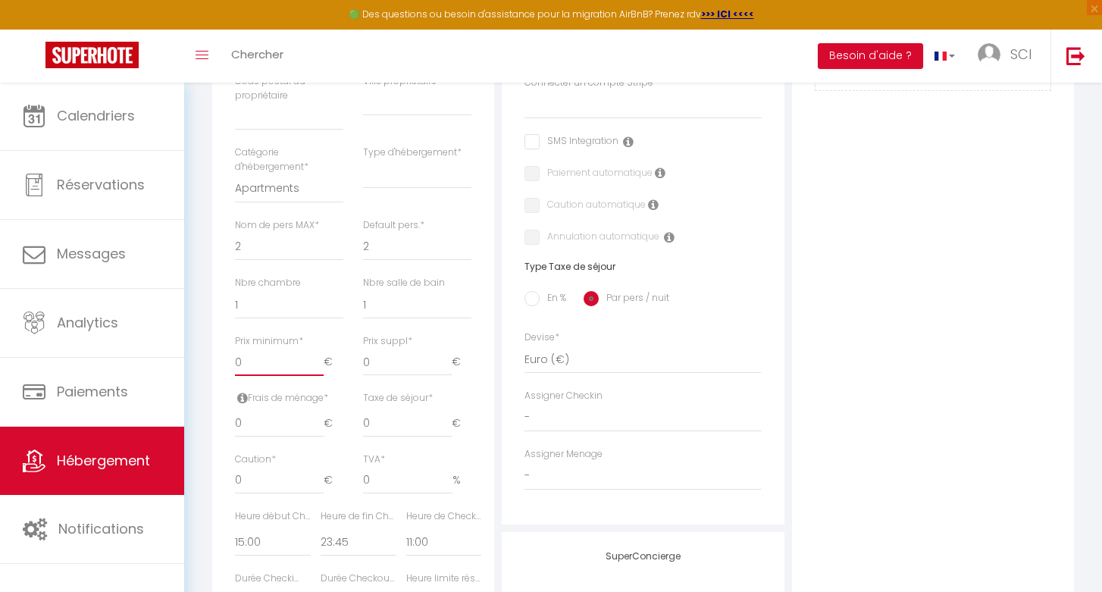
click at [267, 352] on input "0" at bounding box center [279, 362] width 89 height 27
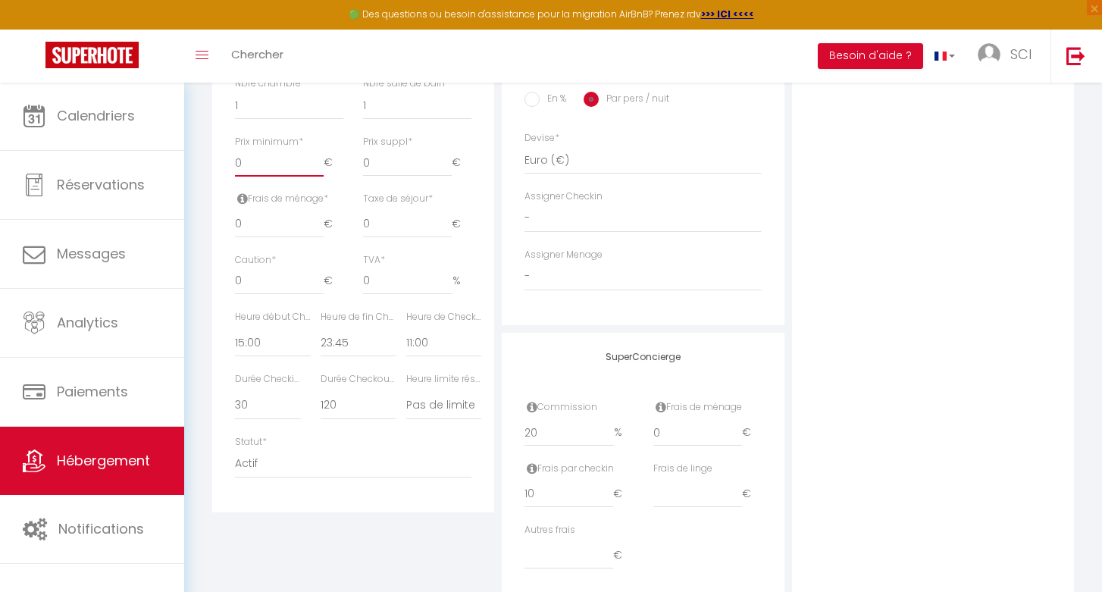
scroll to position [643, 0]
click at [297, 303] on label "Heure début Checkin *" at bounding box center [273, 310] width 76 height 14
click at [302, 303] on label "Heure début Checkin *" at bounding box center [273, 310] width 76 height 14
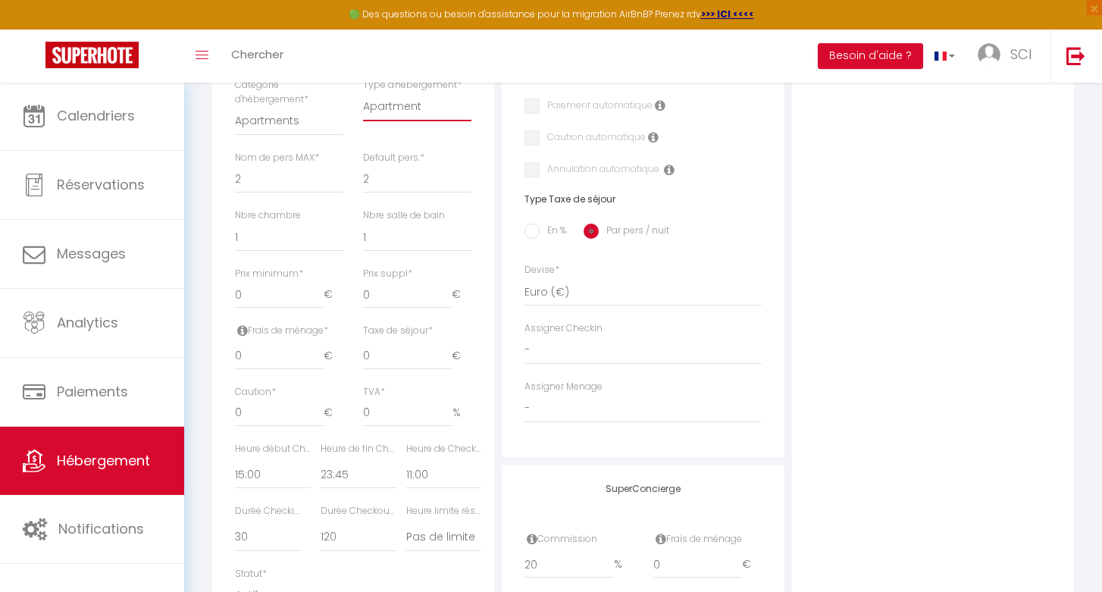
scroll to position [507, 0]
click at [273, 285] on input "0" at bounding box center [279, 292] width 89 height 27
click at [489, 390] on div "Détails Nom * L'intemporel [PERSON_NAME] propriétaire Nom propriétaire Adresse …" at bounding box center [353, 204] width 282 height 875
click at [261, 402] on input "0" at bounding box center [279, 410] width 89 height 27
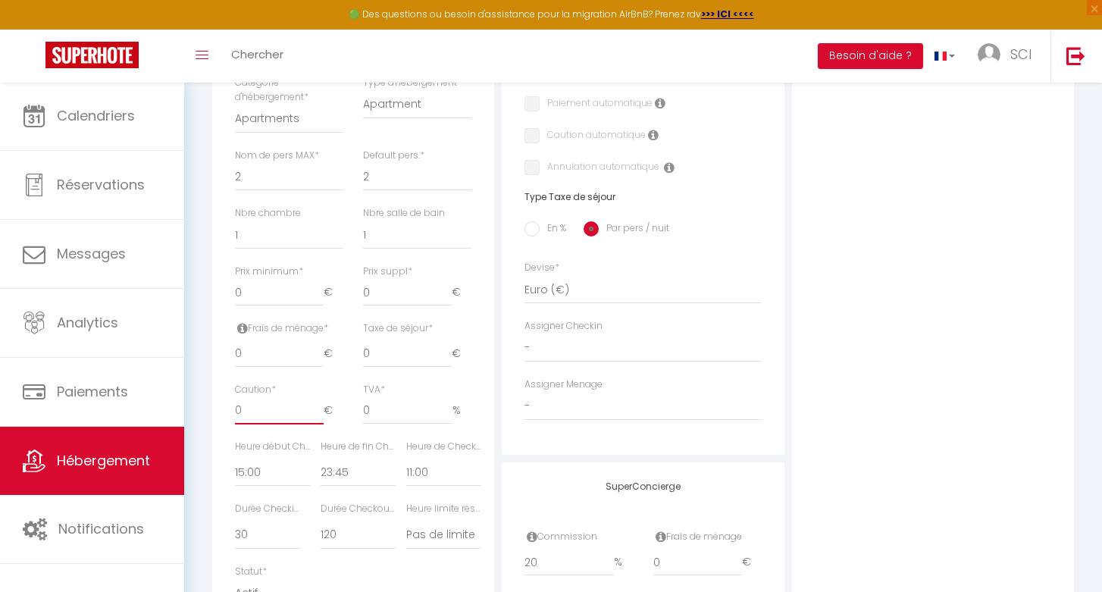
click at [261, 402] on input "0" at bounding box center [279, 410] width 89 height 27
click at [480, 348] on div "Taxe de séjour * 0 €" at bounding box center [417, 351] width 128 height 61
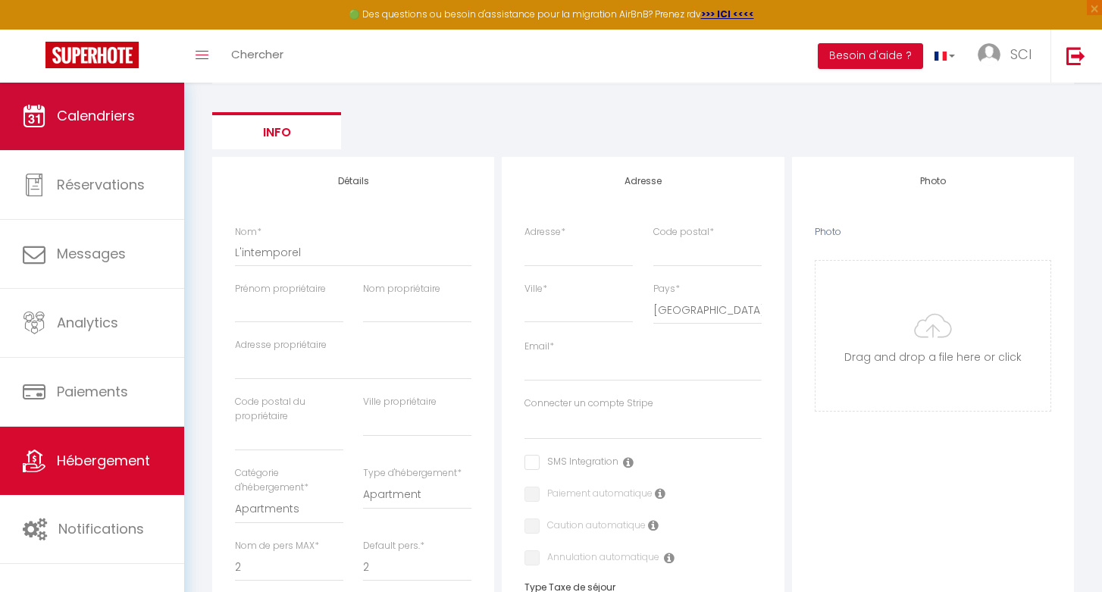
scroll to position [59, 0]
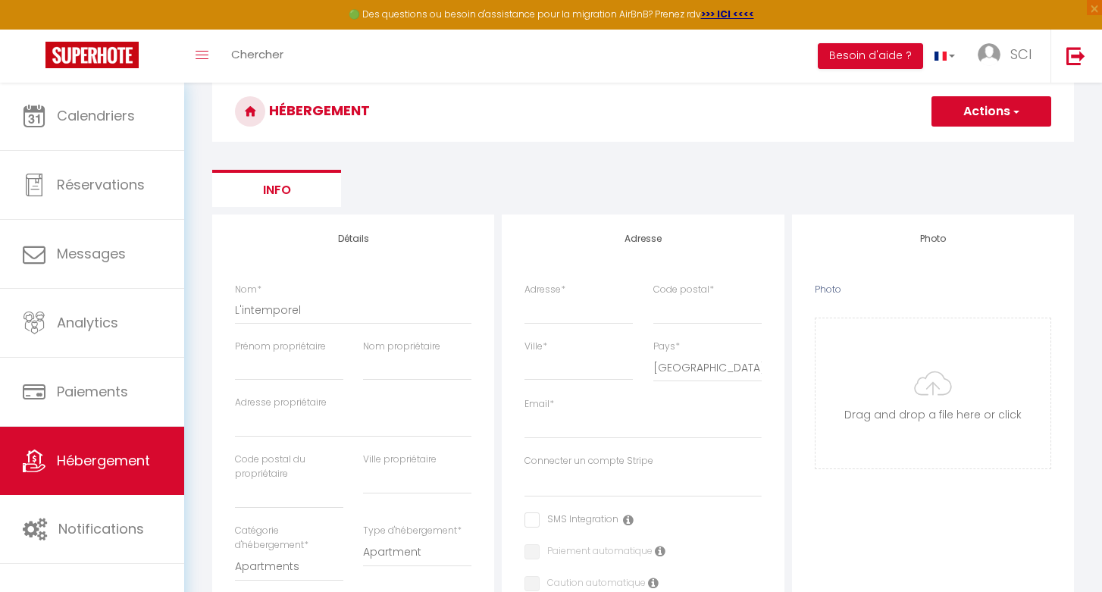
click at [972, 102] on button "Actions" at bounding box center [991, 111] width 120 height 30
click at [731, 186] on ul "Info" at bounding box center [643, 188] width 862 height 37
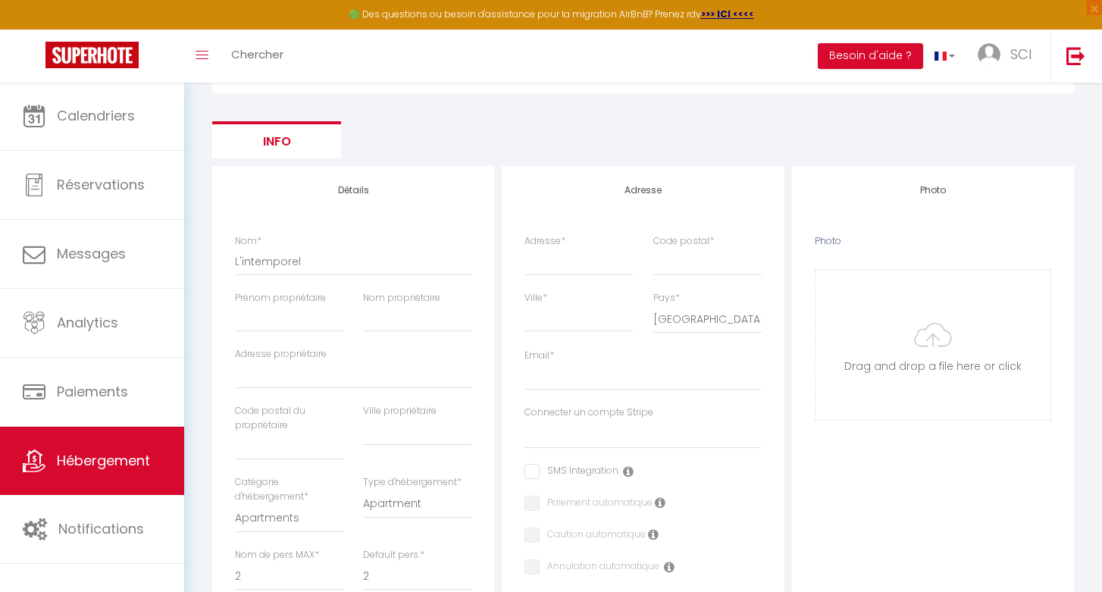
scroll to position [106, 0]
click at [546, 263] on input "Adresse *" at bounding box center [578, 262] width 108 height 27
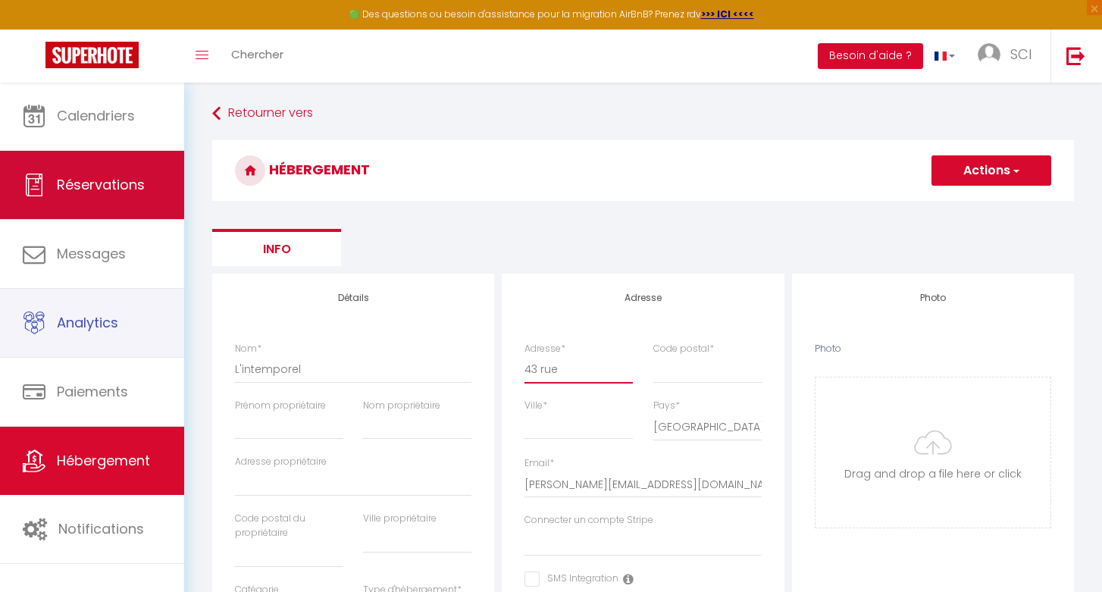
scroll to position [0, 0]
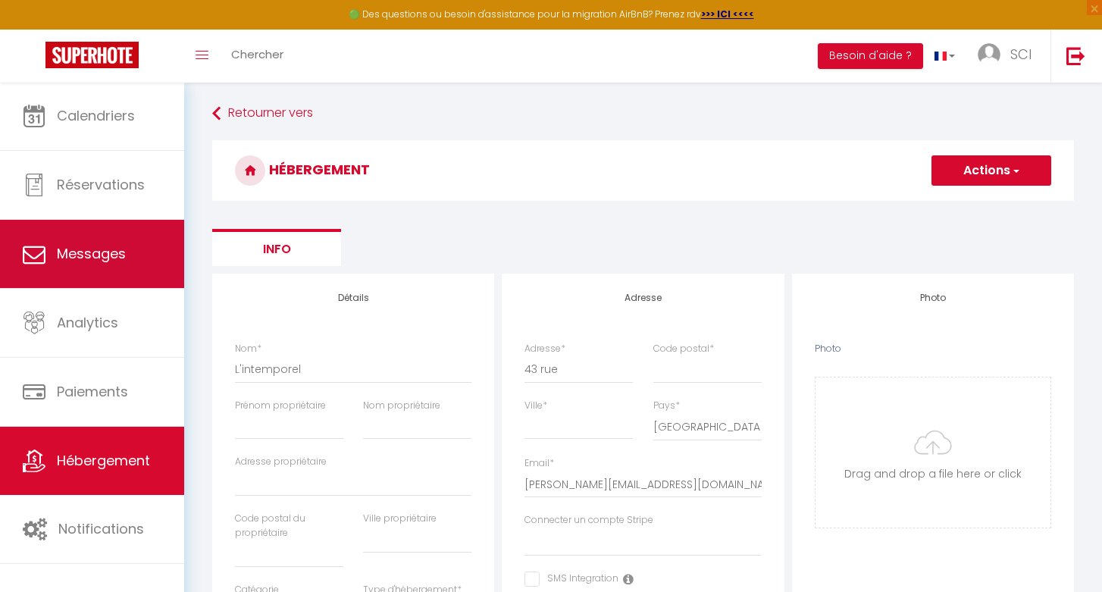
click at [99, 239] on link "Messages" at bounding box center [92, 254] width 184 height 68
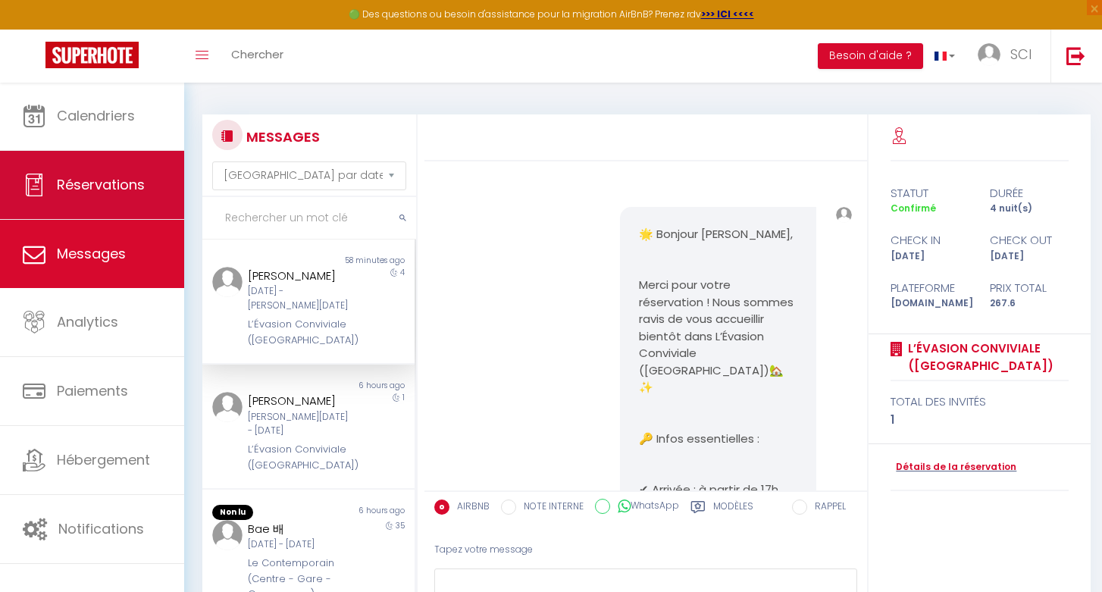
scroll to position [13026, 0]
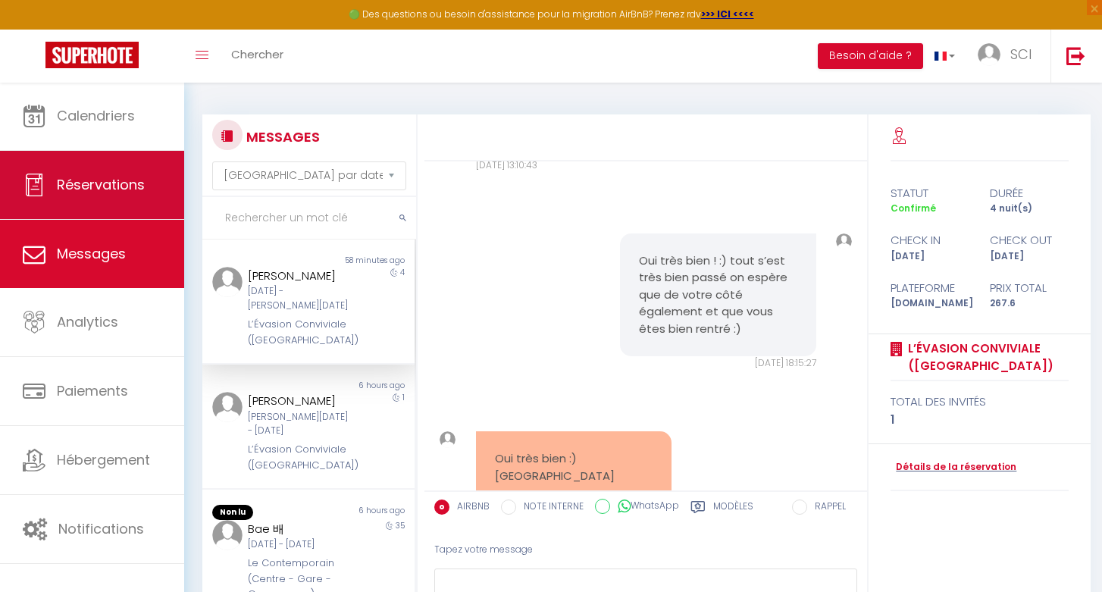
click at [105, 199] on link "Réservations" at bounding box center [92, 185] width 184 height 68
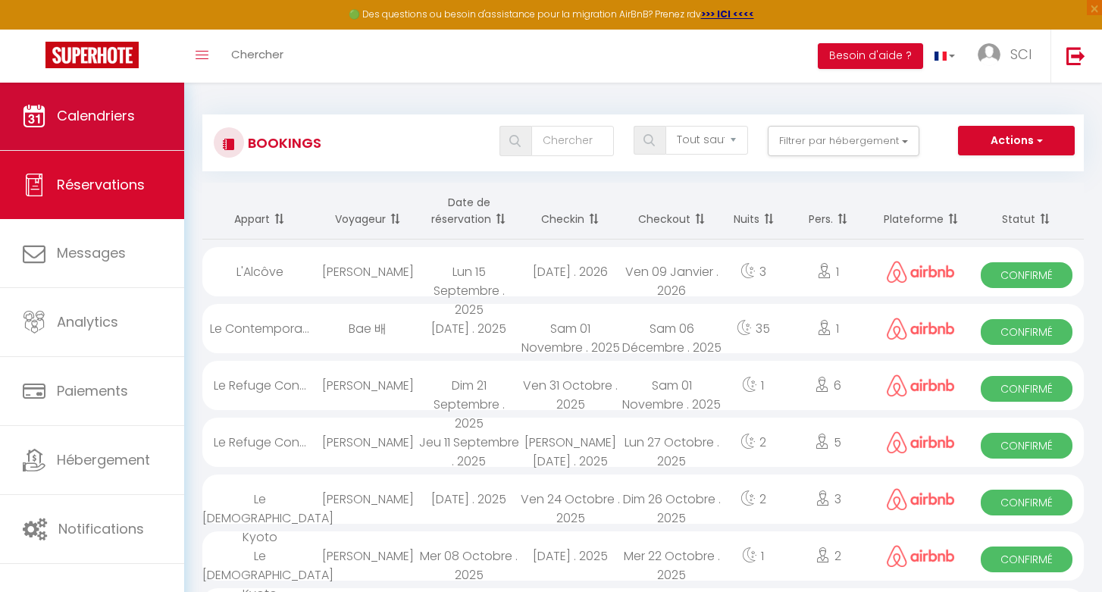
click at [114, 146] on link "Calendriers" at bounding box center [92, 116] width 184 height 68
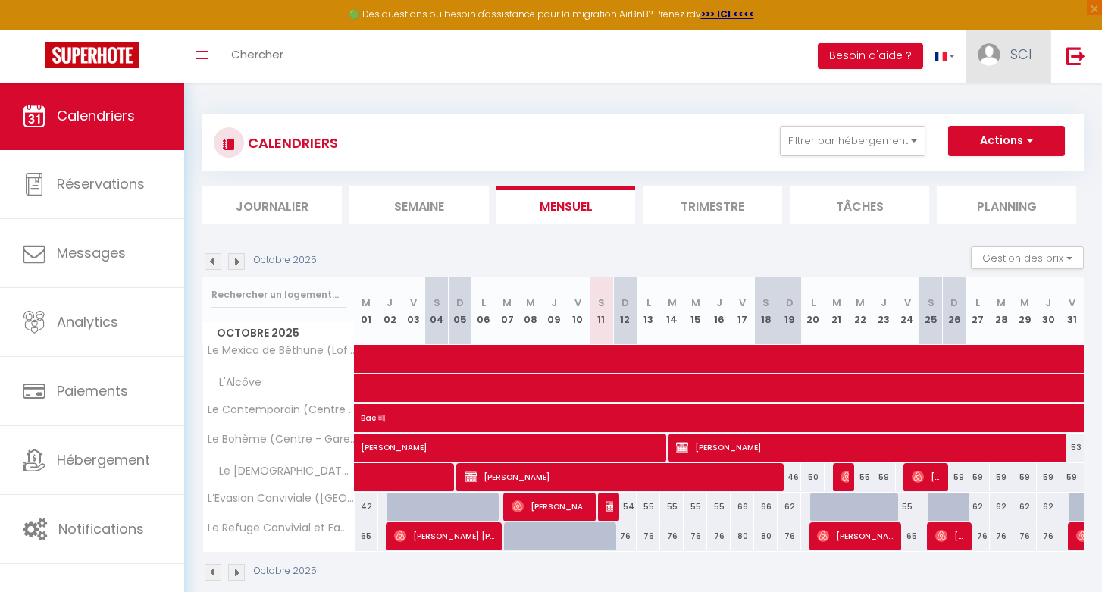
click at [997, 55] on img at bounding box center [989, 54] width 23 height 23
click at [977, 107] on link "Paramètres" at bounding box center [990, 105] width 112 height 26
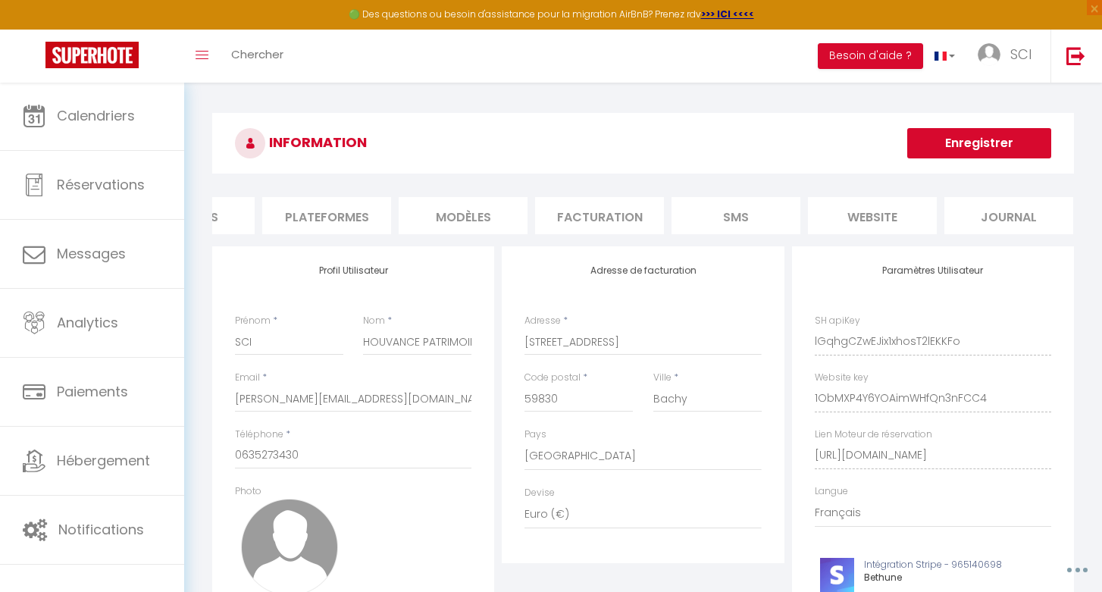
scroll to position [0, 222]
click at [341, 213] on li "Plateformes" at bounding box center [327, 215] width 129 height 37
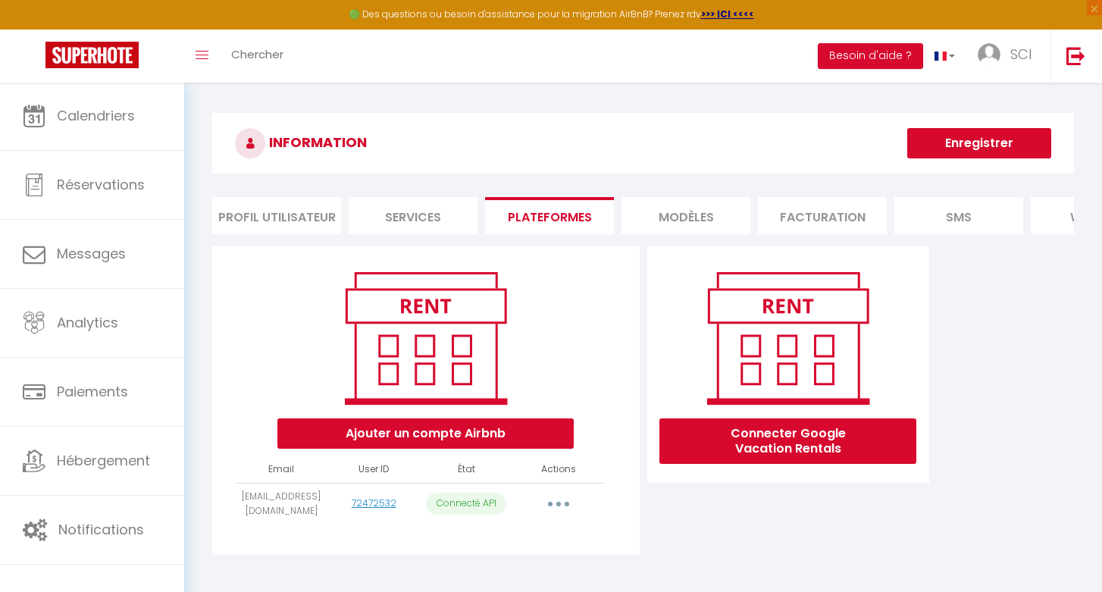
click at [390, 217] on li "Services" at bounding box center [413, 215] width 129 height 37
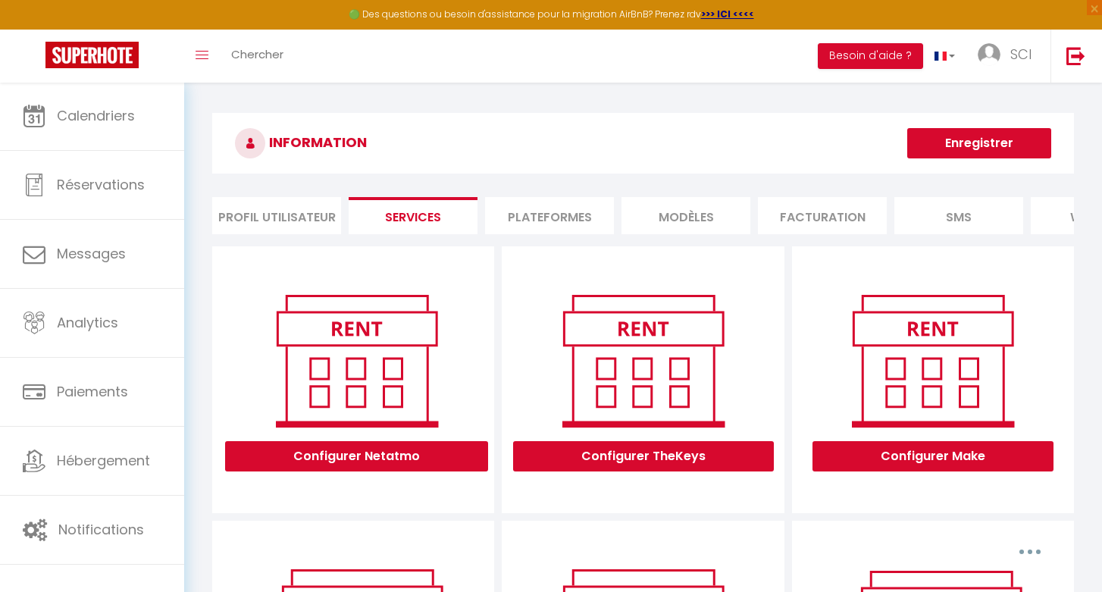
click at [302, 209] on li "Profil Utilisateur" at bounding box center [276, 215] width 129 height 37
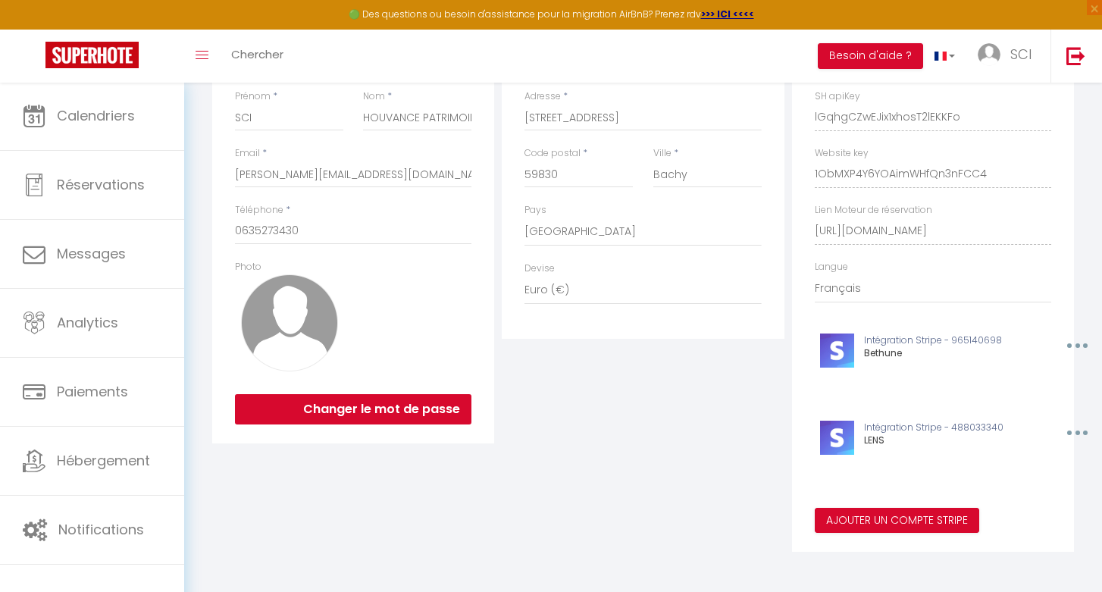
scroll to position [224, 0]
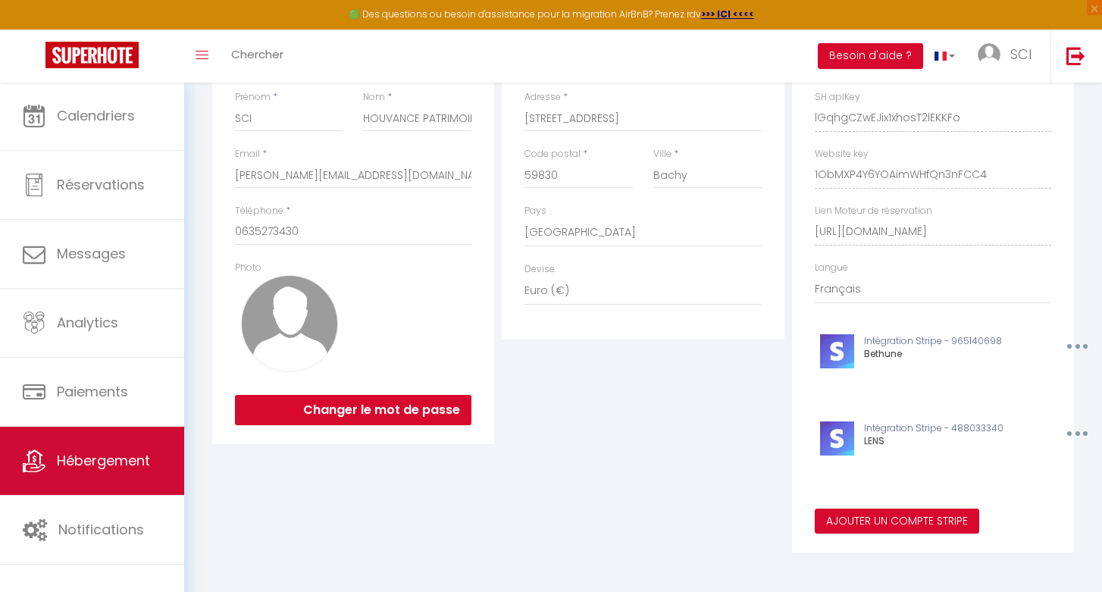
click at [131, 473] on link "Hébergement" at bounding box center [92, 461] width 184 height 68
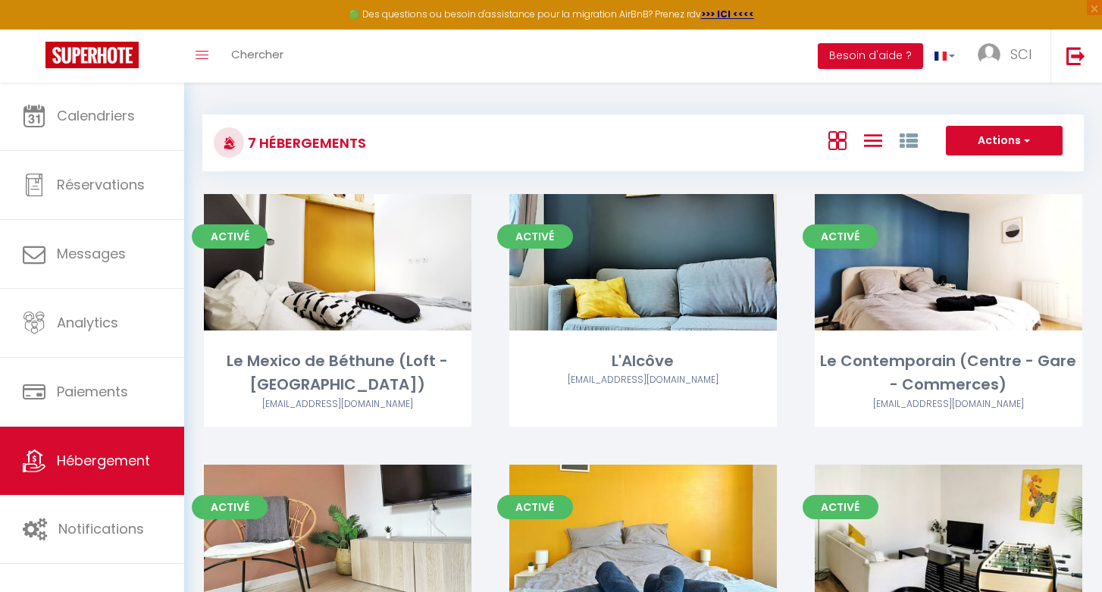
click at [878, 127] on link at bounding box center [873, 139] width 18 height 25
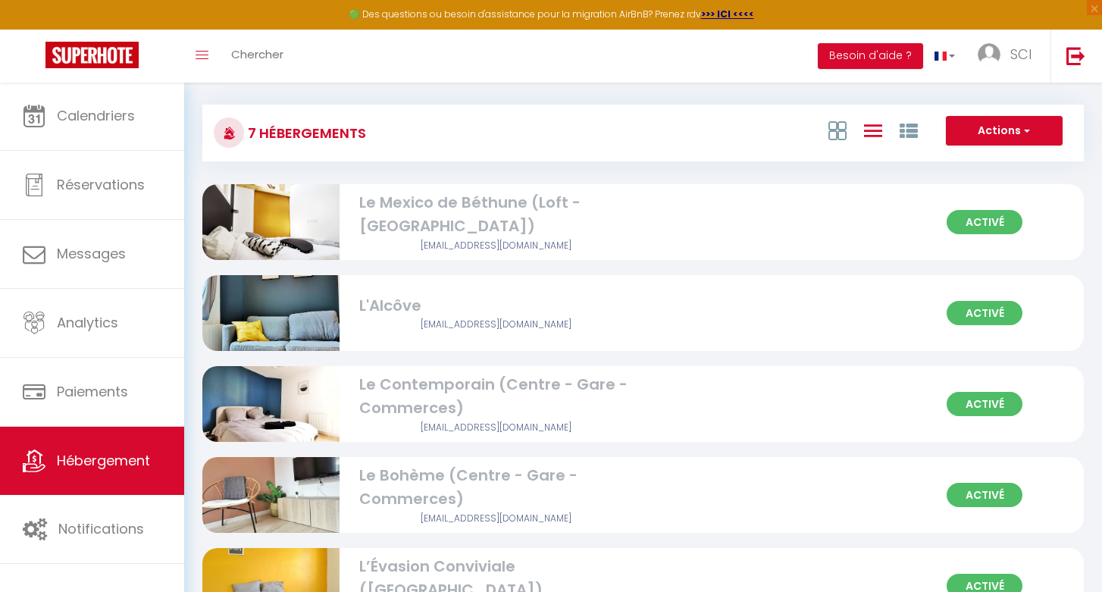
scroll to position [17, 0]
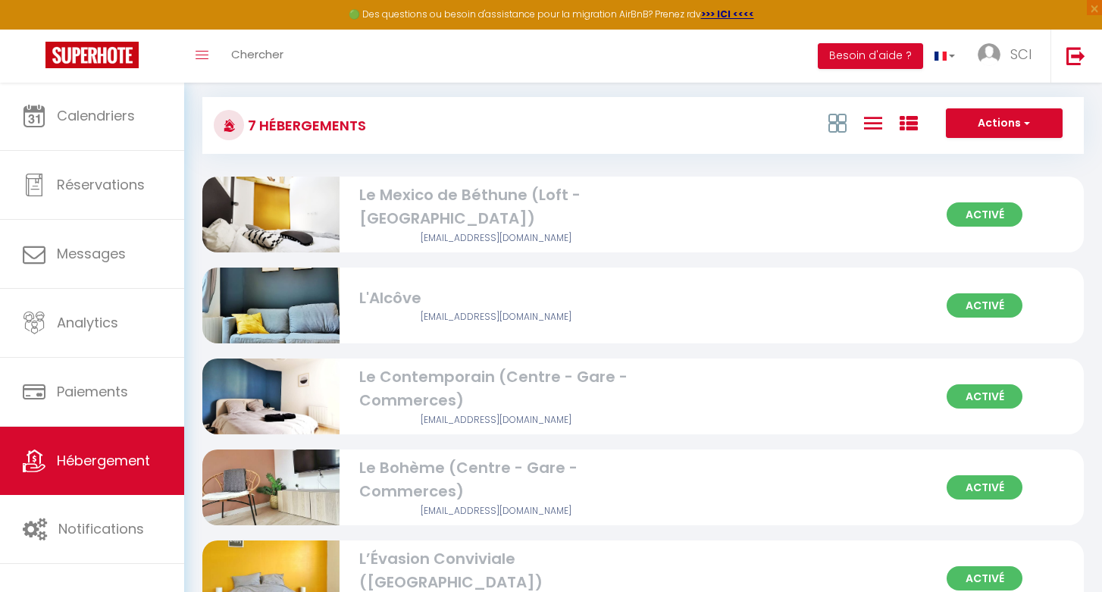
click at [903, 121] on icon at bounding box center [909, 123] width 18 height 18
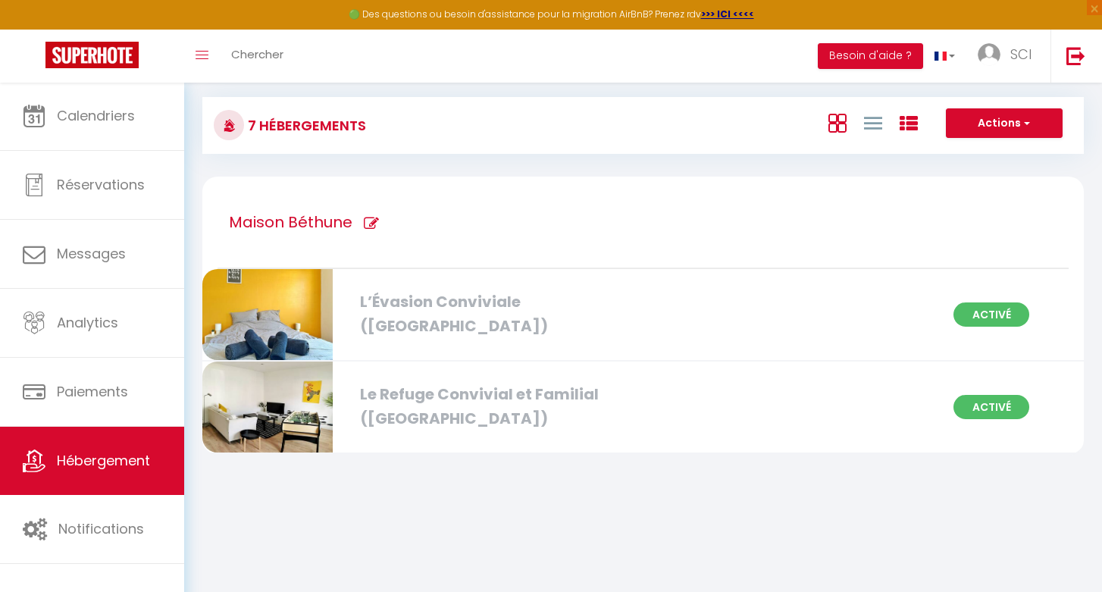
click at [843, 117] on icon at bounding box center [837, 123] width 18 height 19
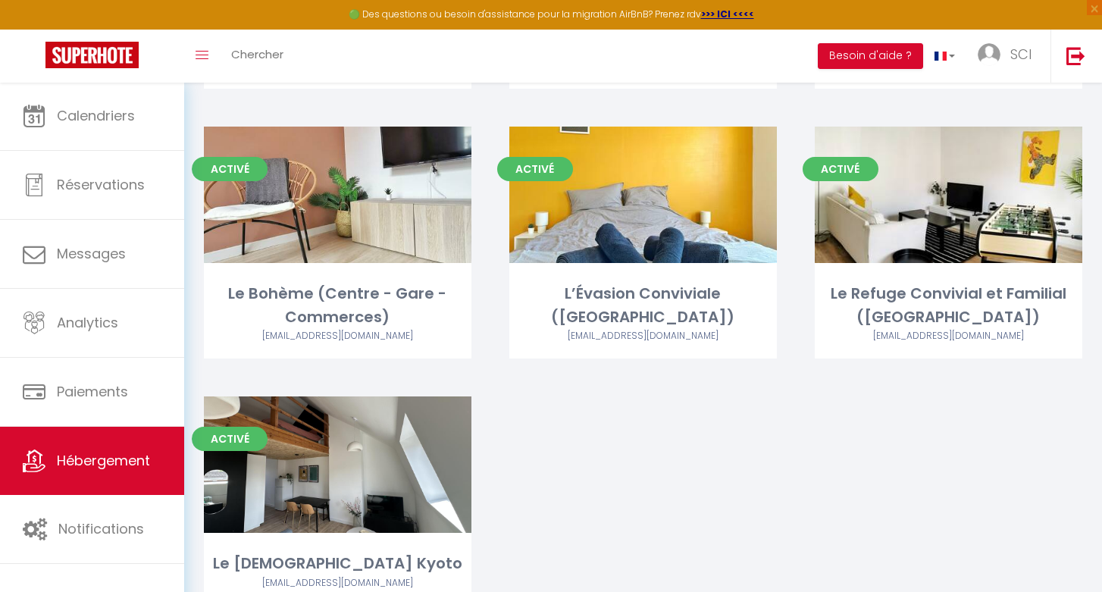
scroll to position [338, 0]
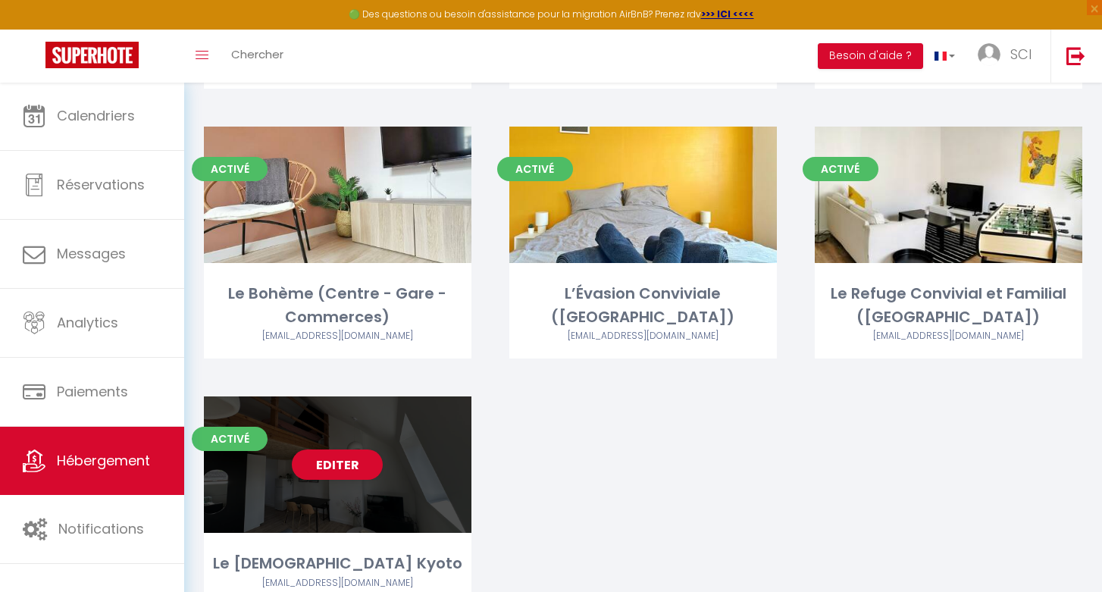
click at [385, 526] on div "Editer" at bounding box center [338, 464] width 268 height 136
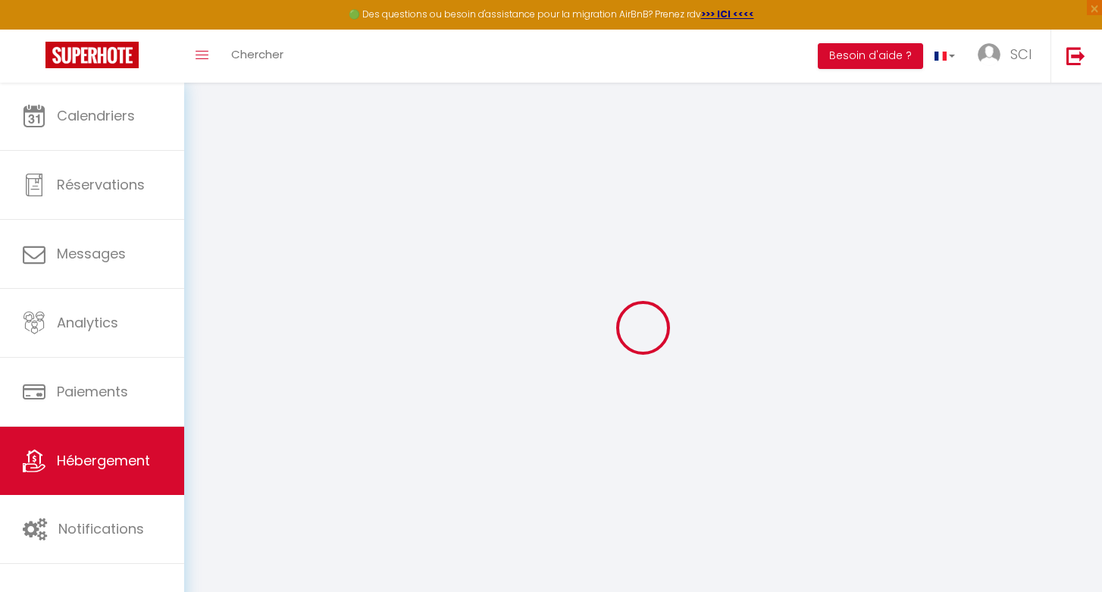
click at [385, 524] on div at bounding box center [642, 328] width 881 height 456
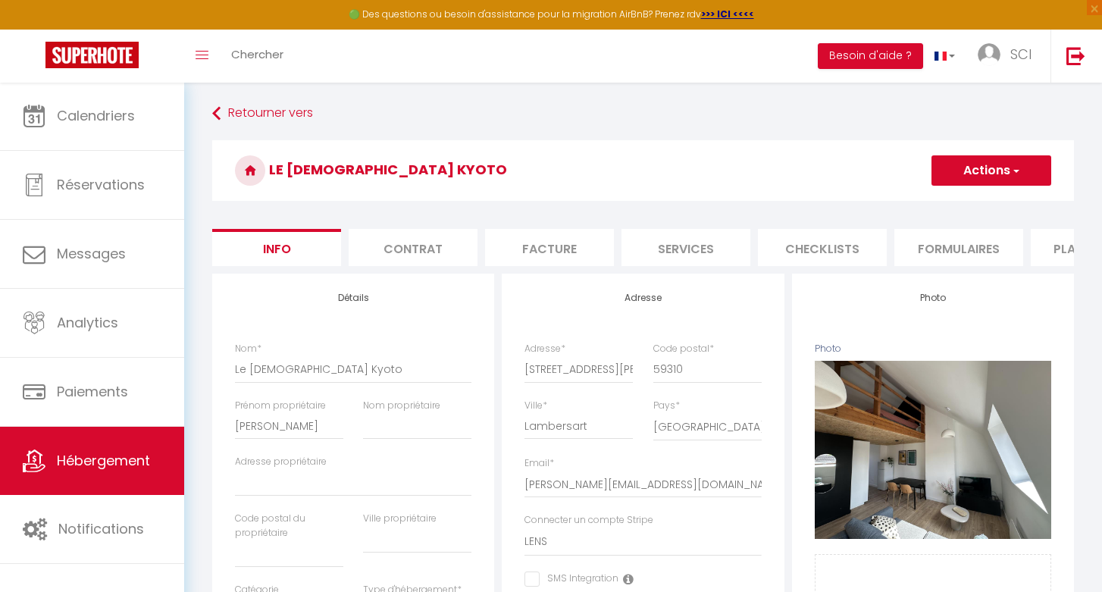
click at [1003, 168] on button "Actions" at bounding box center [991, 170] width 120 height 30
click at [229, 116] on link "Retourner vers" at bounding box center [643, 113] width 862 height 27
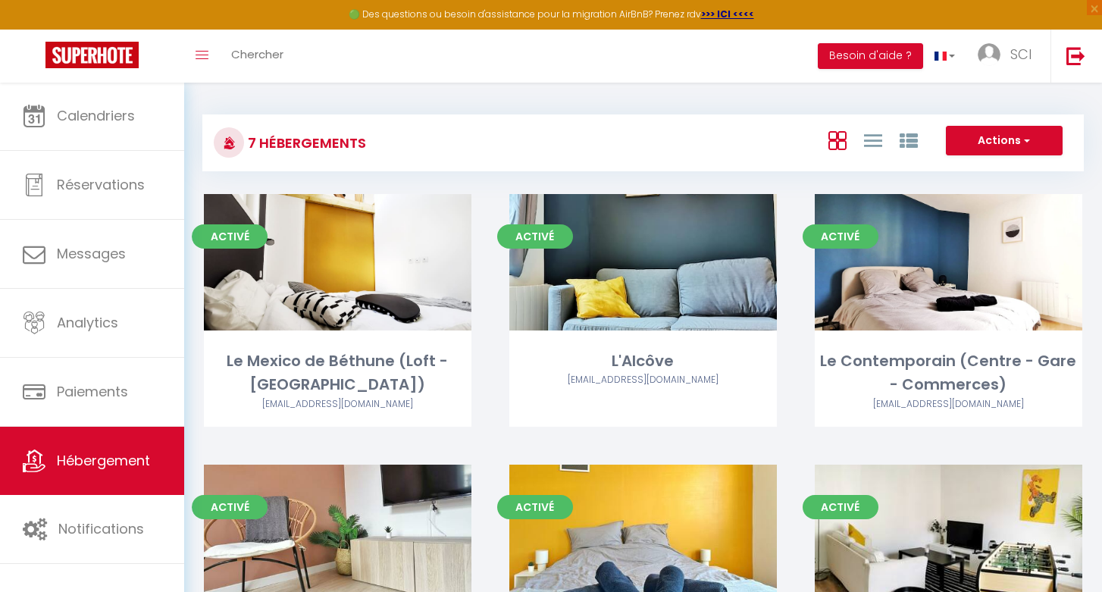
click at [1003, 140] on button "Actions" at bounding box center [1004, 141] width 117 height 30
click at [953, 174] on li "Créer un Hébergement" at bounding box center [992, 172] width 139 height 17
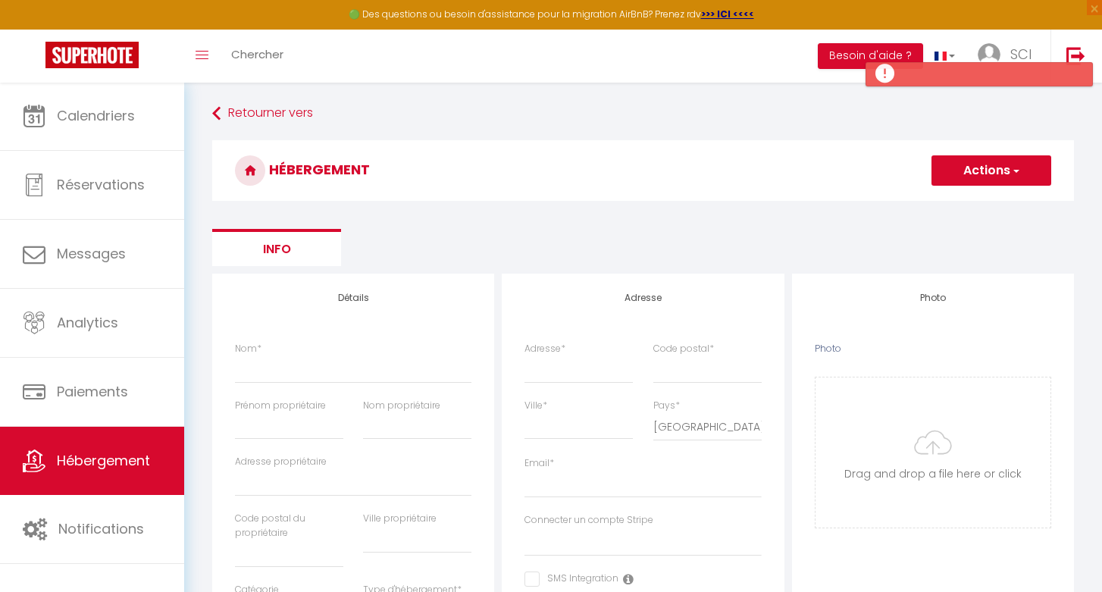
scroll to position [29, 0]
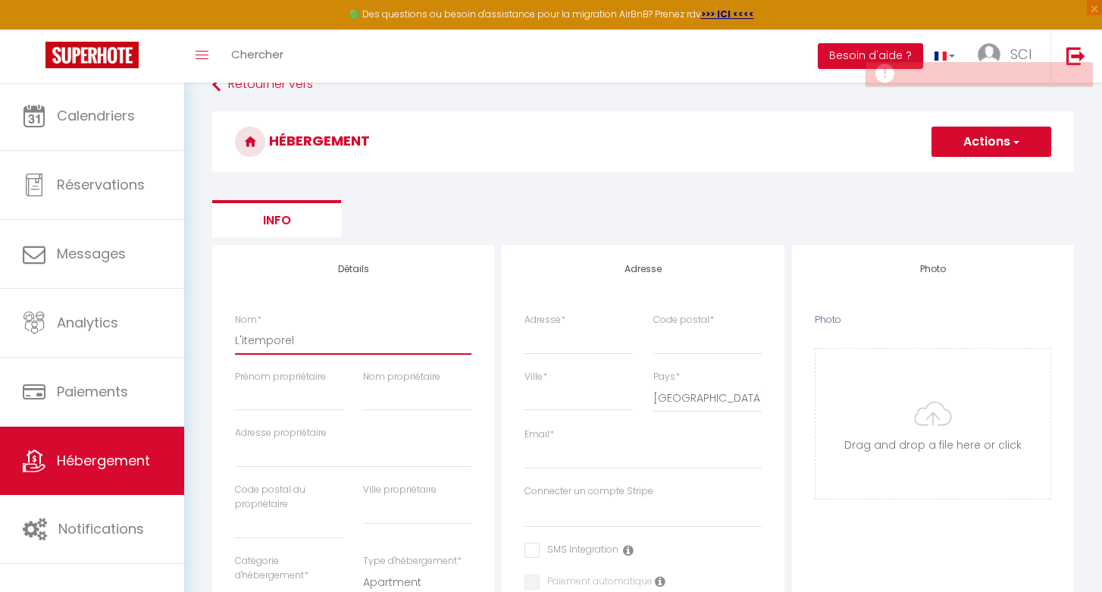
click at [242, 337] on input "L'itemporel" at bounding box center [353, 340] width 236 height 27
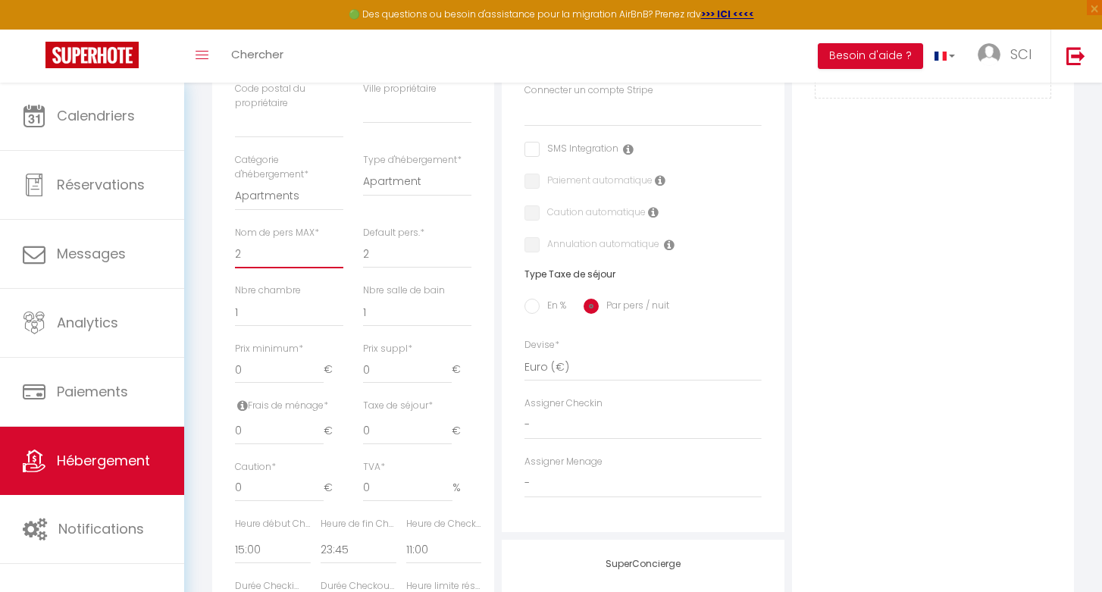
scroll to position [468, 0]
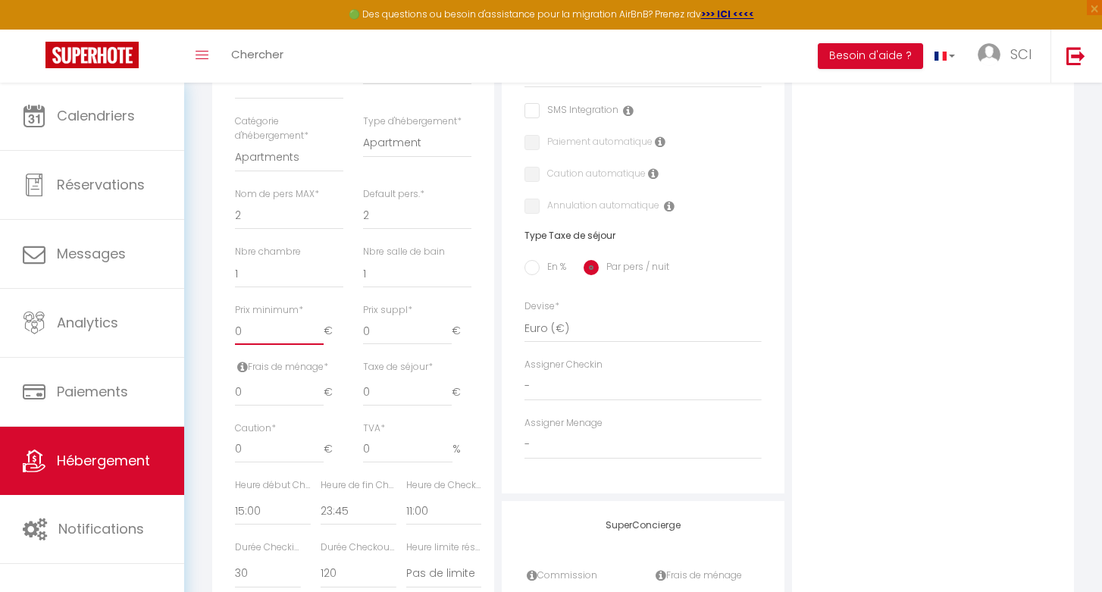
click at [265, 323] on input "0" at bounding box center [279, 331] width 89 height 27
click at [263, 388] on input "0" at bounding box center [279, 392] width 89 height 27
click at [266, 443] on input "0" at bounding box center [279, 449] width 89 height 27
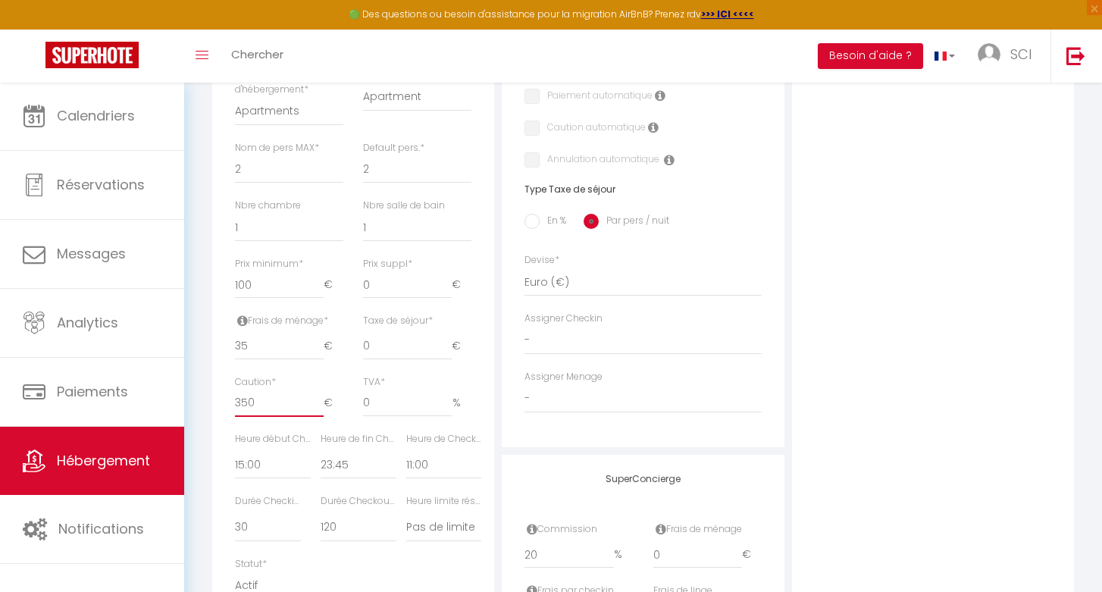
scroll to position [518, 0]
click at [390, 268] on input "0" at bounding box center [407, 281] width 89 height 27
click at [472, 280] on div "Prix suppl * 25 €" at bounding box center [417, 282] width 128 height 57
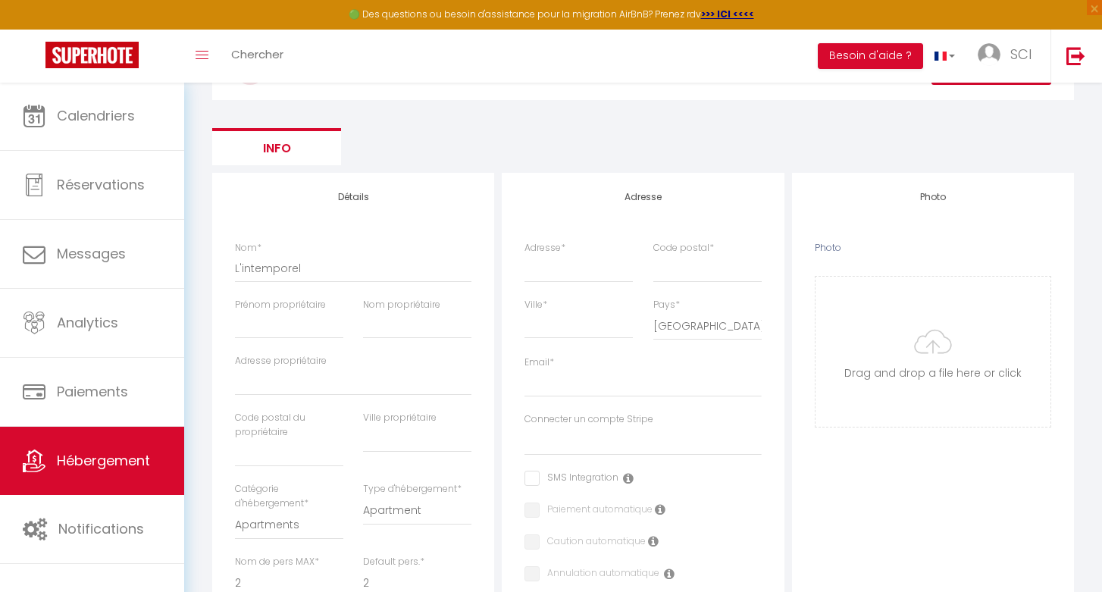
scroll to position [108, 0]
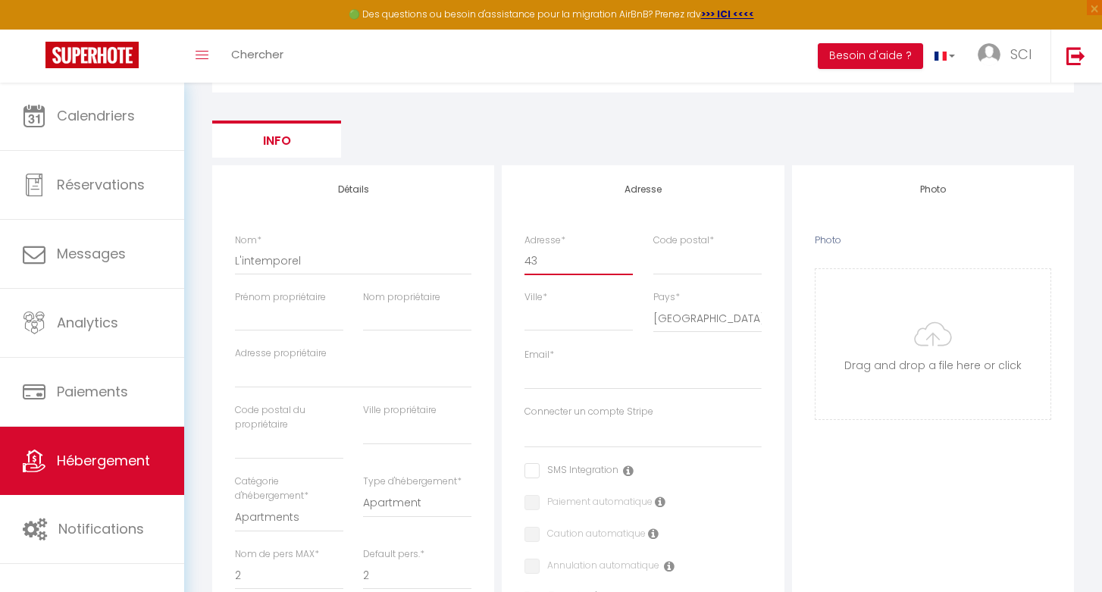
click at [611, 264] on input "43" at bounding box center [578, 260] width 108 height 27
click at [694, 265] on input "Code postal *" at bounding box center [707, 260] width 108 height 27
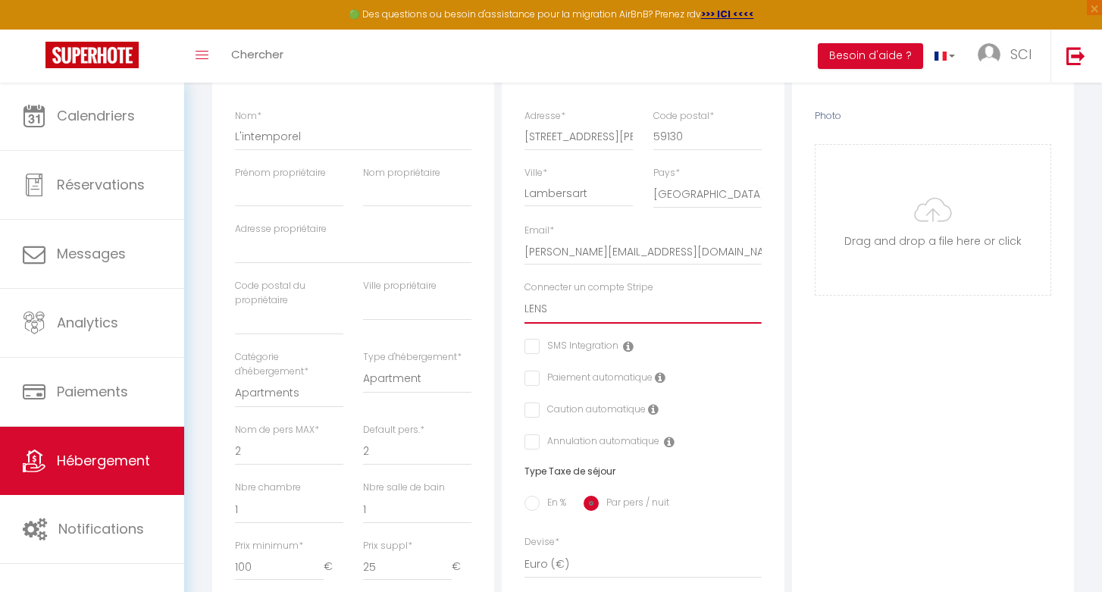
scroll to position [235, 0]
click at [627, 340] on icon at bounding box center [628, 344] width 11 height 12
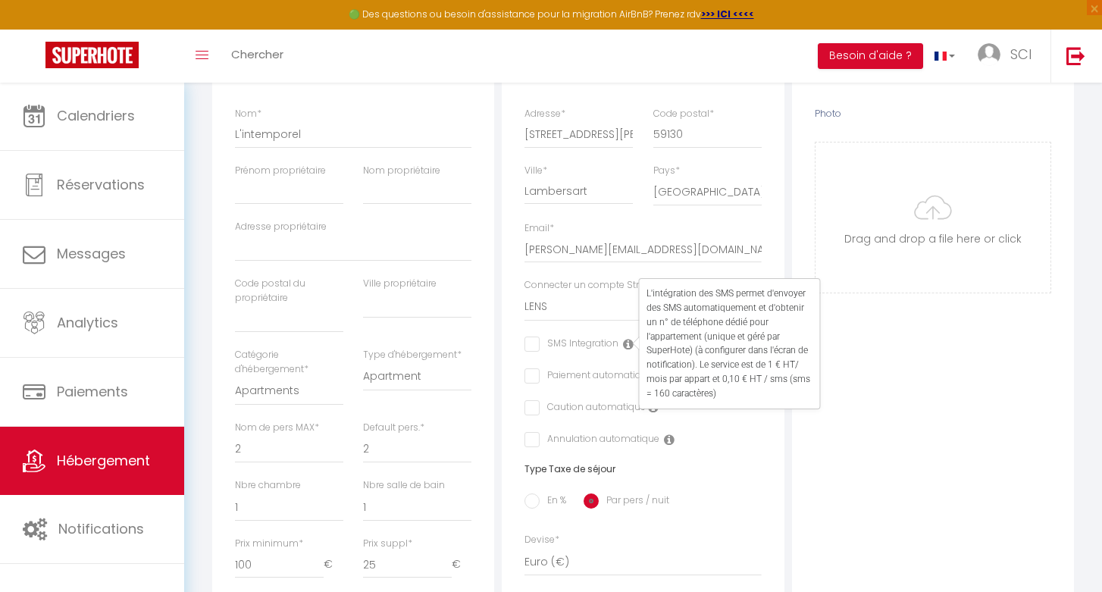
click at [627, 340] on icon at bounding box center [628, 344] width 11 height 12
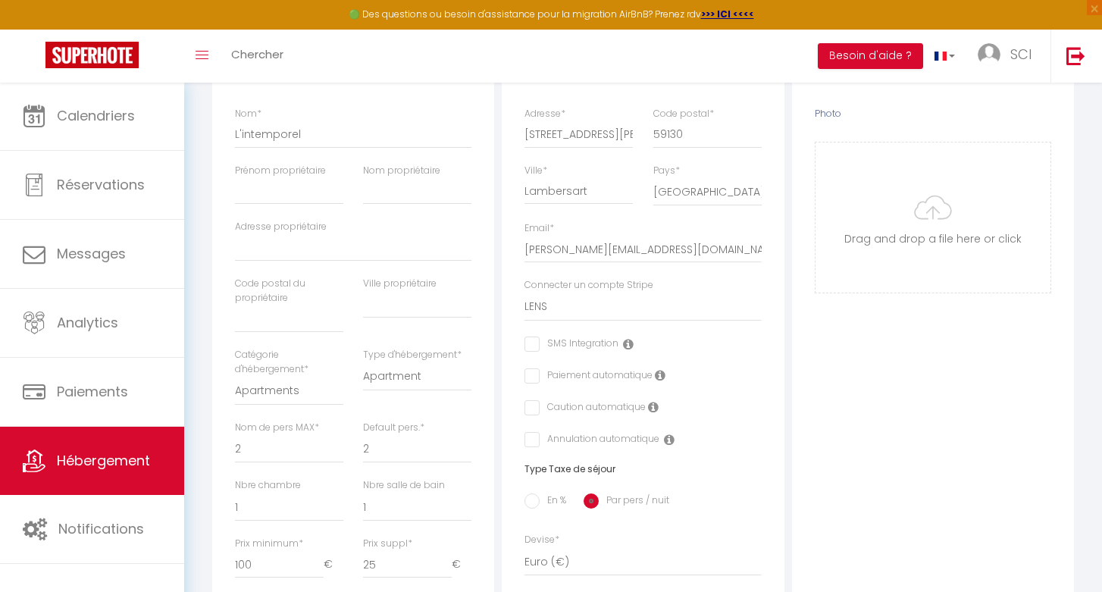
click at [661, 371] on icon at bounding box center [660, 375] width 11 height 12
click at [653, 406] on icon at bounding box center [653, 407] width 11 height 12
click at [667, 435] on icon at bounding box center [669, 440] width 11 height 12
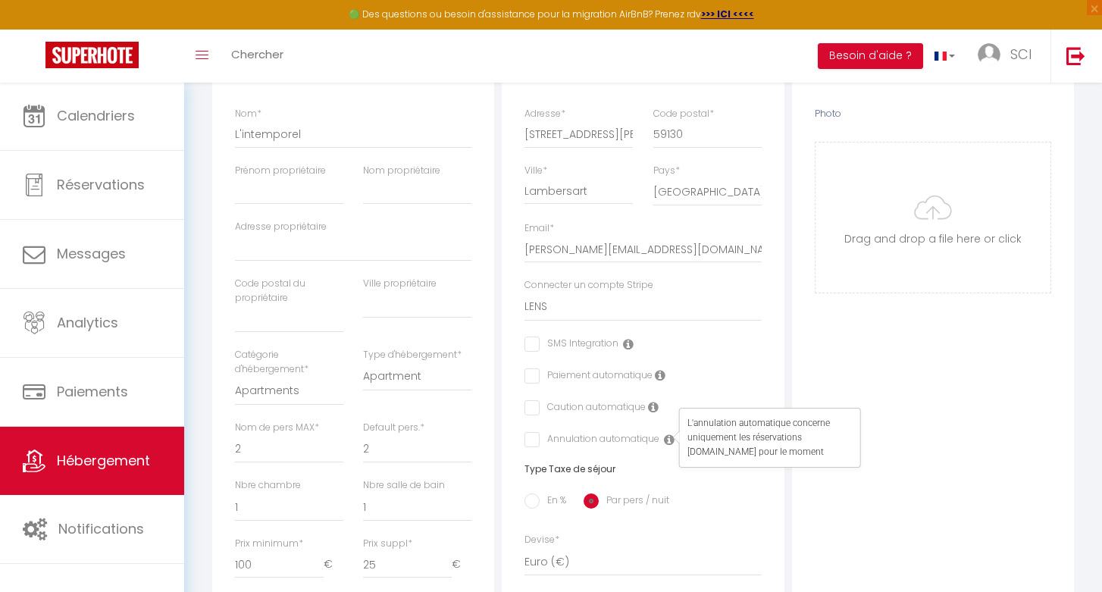
click at [667, 435] on icon at bounding box center [669, 440] width 11 height 12
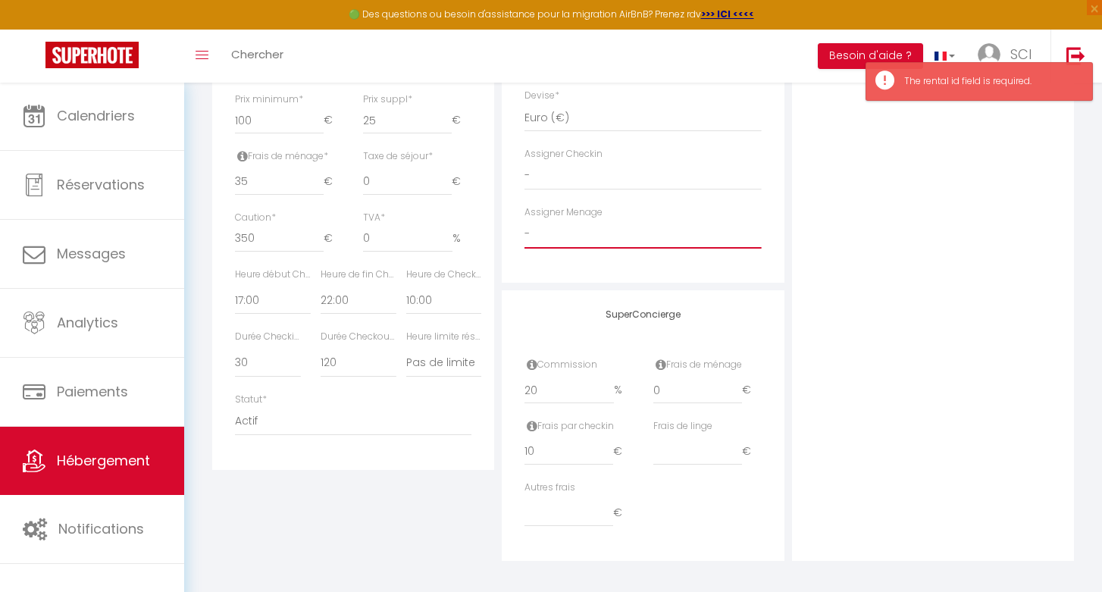
scroll to position [678, 0]
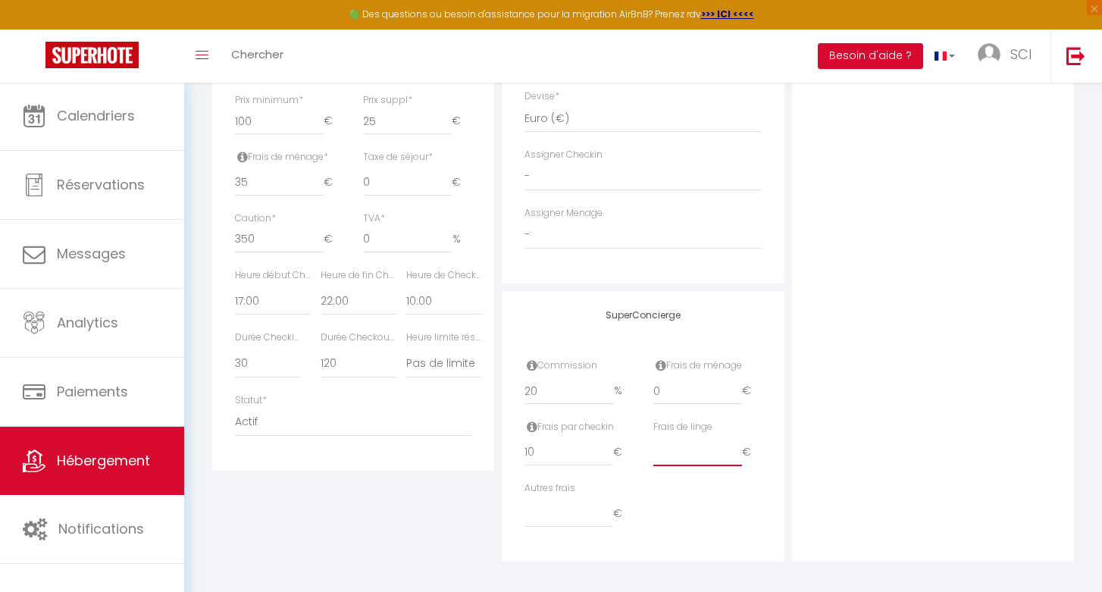
click at [701, 452] on input "number" at bounding box center [697, 452] width 89 height 27
click at [789, 528] on div "Photo Photo Drag and drop a file here or click Ooops, something wrong appended.…" at bounding box center [933, 78] width 290 height 966
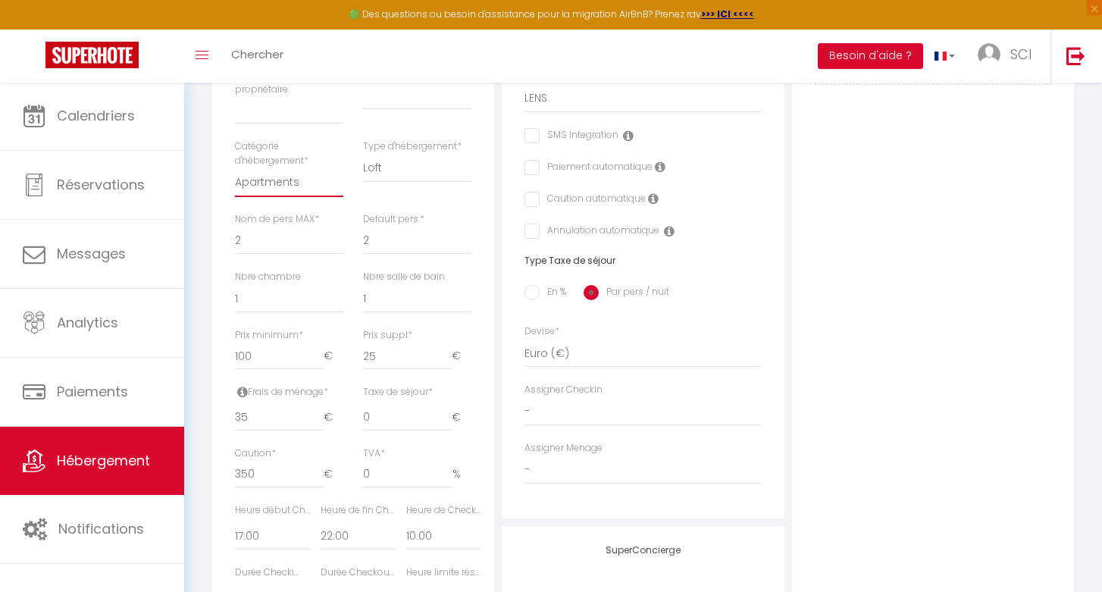
scroll to position [444, 0]
click at [270, 349] on input "100" at bounding box center [279, 355] width 89 height 27
click at [271, 349] on input "100" at bounding box center [279, 355] width 89 height 27
click at [387, 353] on input "25" at bounding box center [407, 355] width 89 height 27
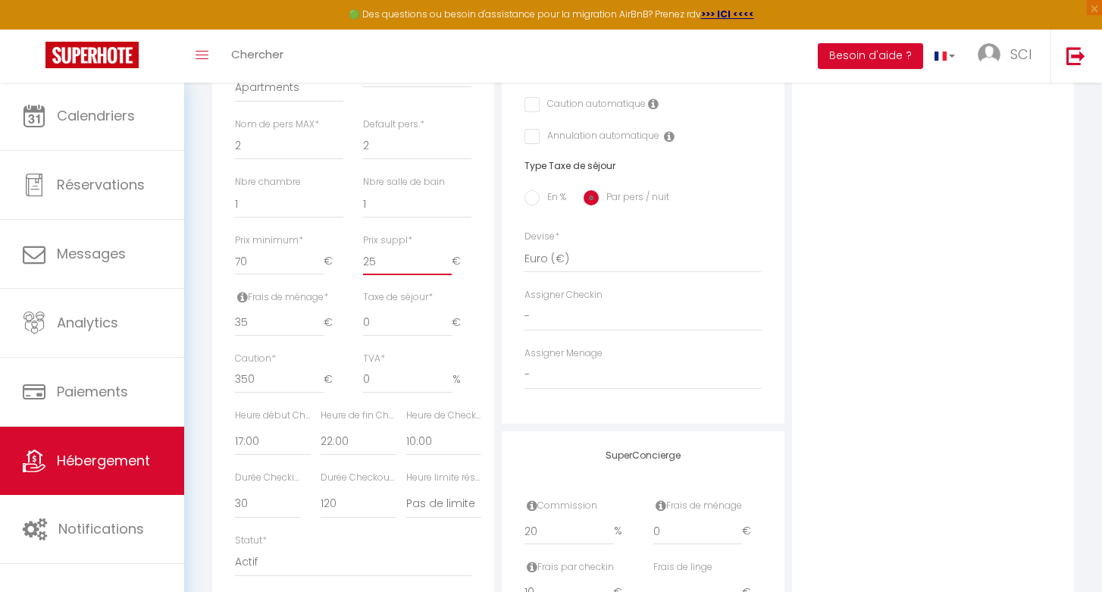
scroll to position [541, 0]
click at [282, 308] on input "35" at bounding box center [279, 319] width 89 height 27
click at [490, 285] on div "Détails Nom * L'intemporel [PERSON_NAME] propriétaire Nom propriétaire Adresse …" at bounding box center [353, 169] width 282 height 875
click at [246, 321] on input "5" at bounding box center [279, 319] width 89 height 27
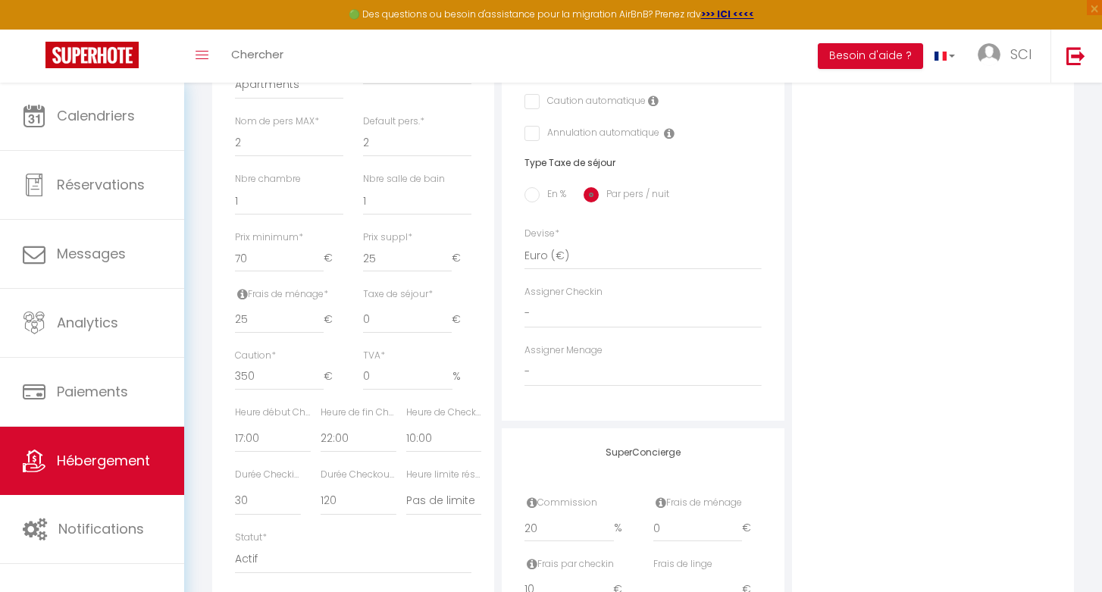
click at [219, 338] on div "Détails Nom * L'intemporel [PERSON_NAME] propriétaire Nom propriétaire Adresse …" at bounding box center [353, 169] width 282 height 875
click at [250, 314] on input "25" at bounding box center [279, 319] width 89 height 27
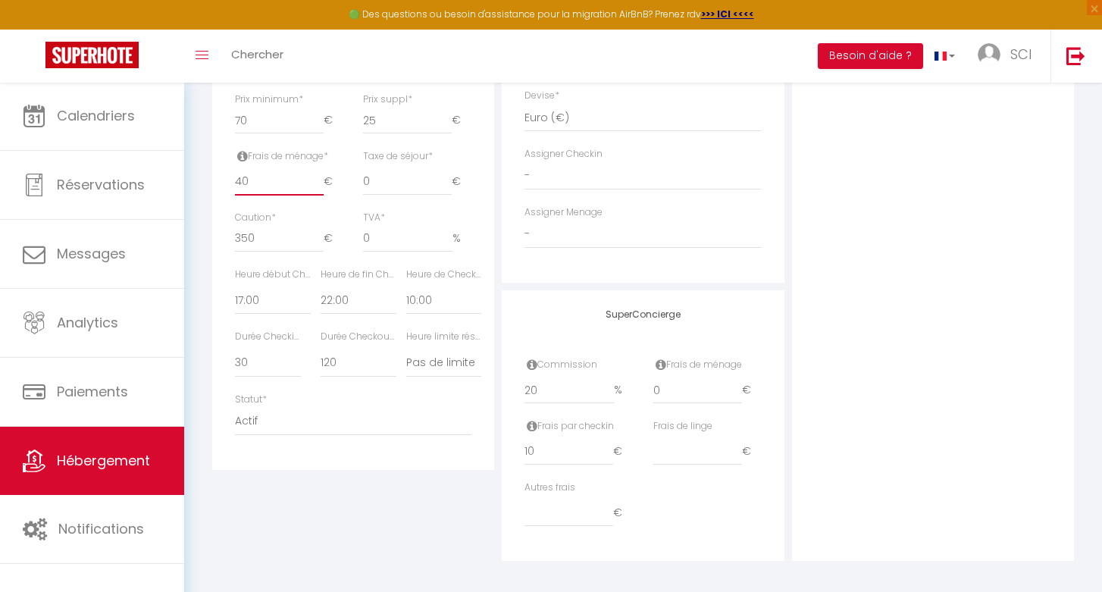
scroll to position [678, 0]
drag, startPoint x: 620, startPoint y: 305, endPoint x: 665, endPoint y: 306, distance: 45.5
click at [665, 310] on h4 "SuperConcierge" at bounding box center [642, 315] width 236 height 11
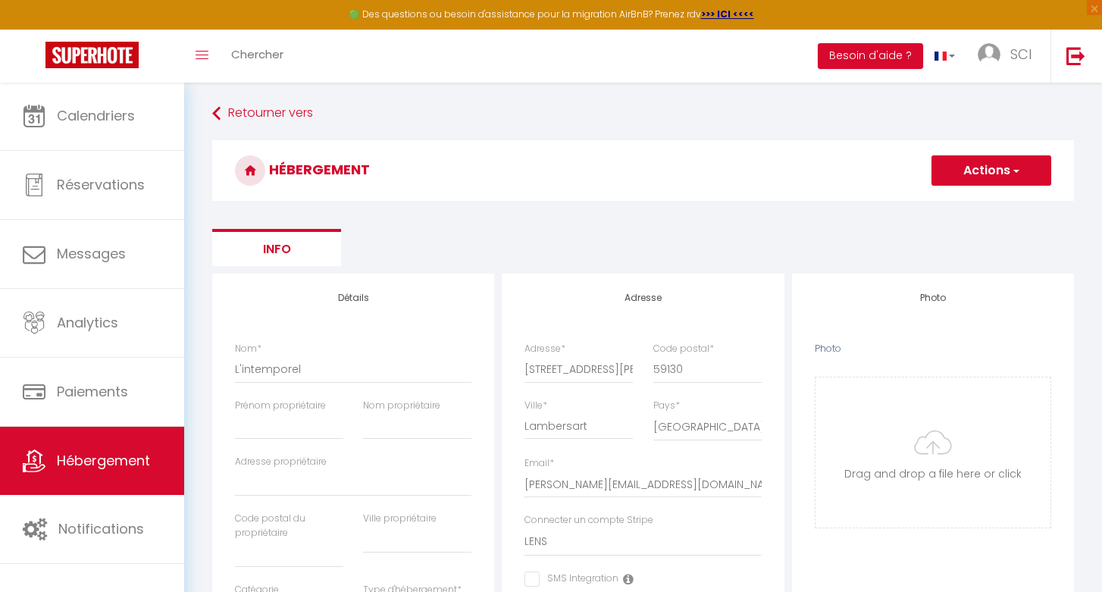
scroll to position [0, 0]
click at [968, 177] on button "Actions" at bounding box center [991, 170] width 120 height 30
click at [963, 200] on input "Enregistrer" at bounding box center [974, 203] width 56 height 15
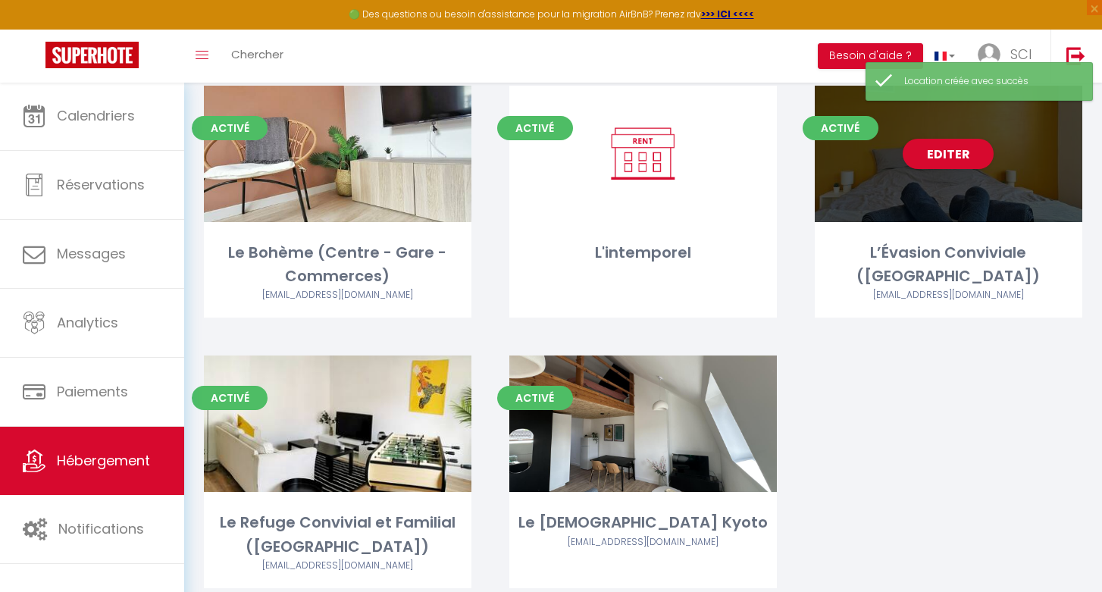
scroll to position [383, 0]
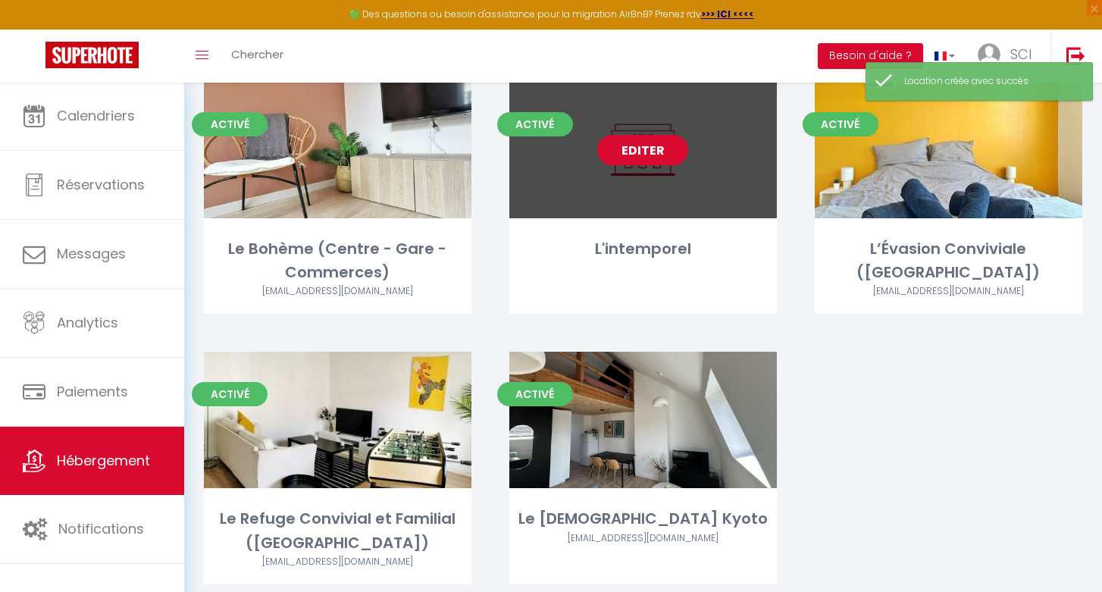
click at [665, 155] on link "Editer" at bounding box center [642, 150] width 91 height 30
click at [650, 147] on link "Editer" at bounding box center [642, 150] width 91 height 30
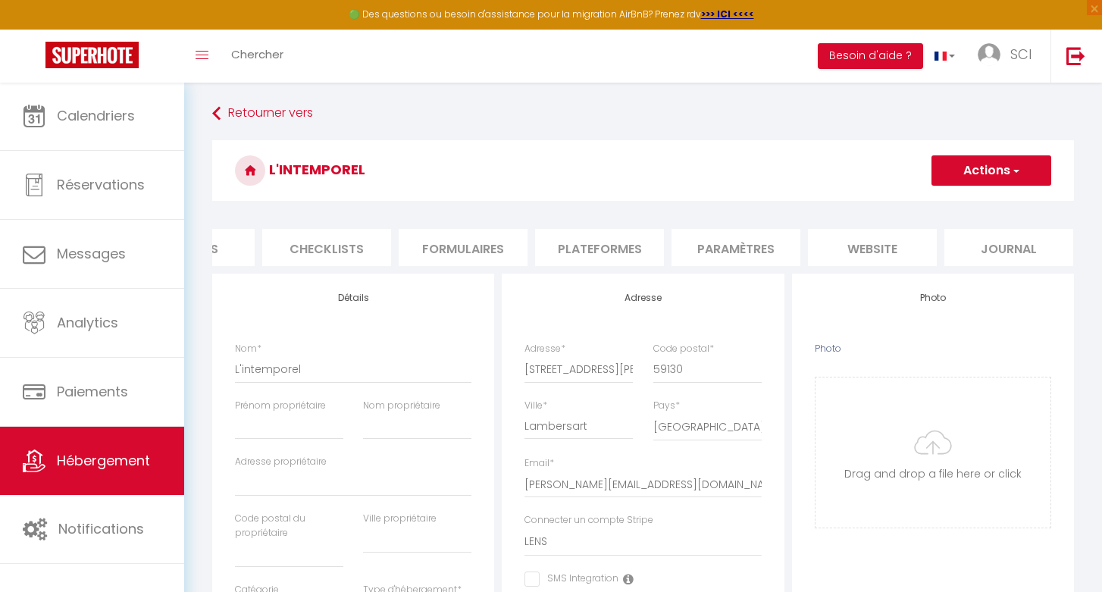
scroll to position [0, 495]
click at [734, 241] on li "Paramètres" at bounding box center [736, 247] width 129 height 37
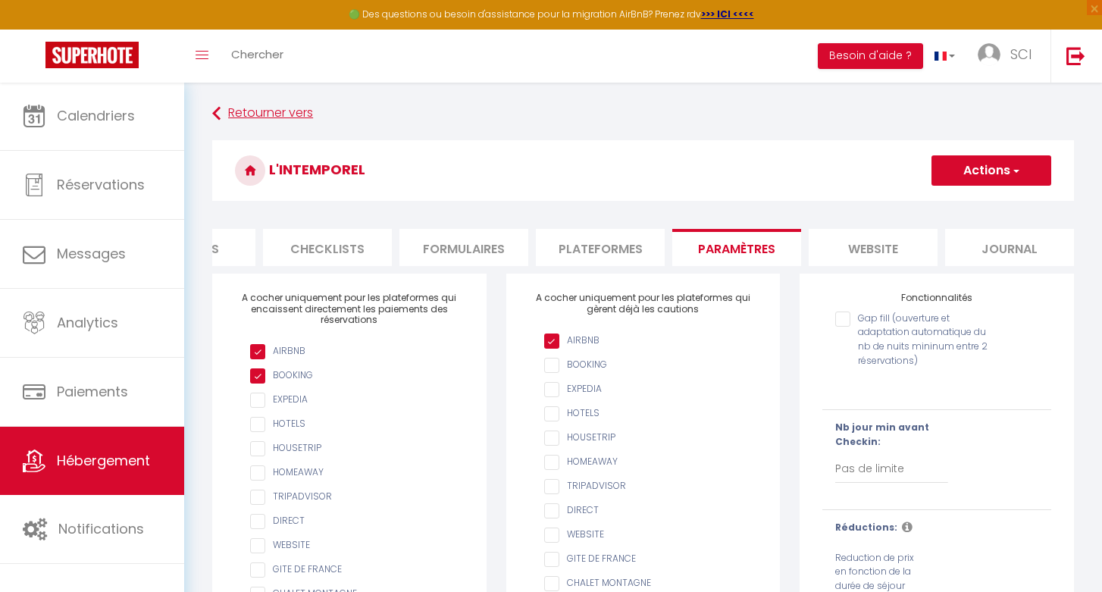
click at [305, 114] on link "Retourner vers" at bounding box center [643, 113] width 862 height 27
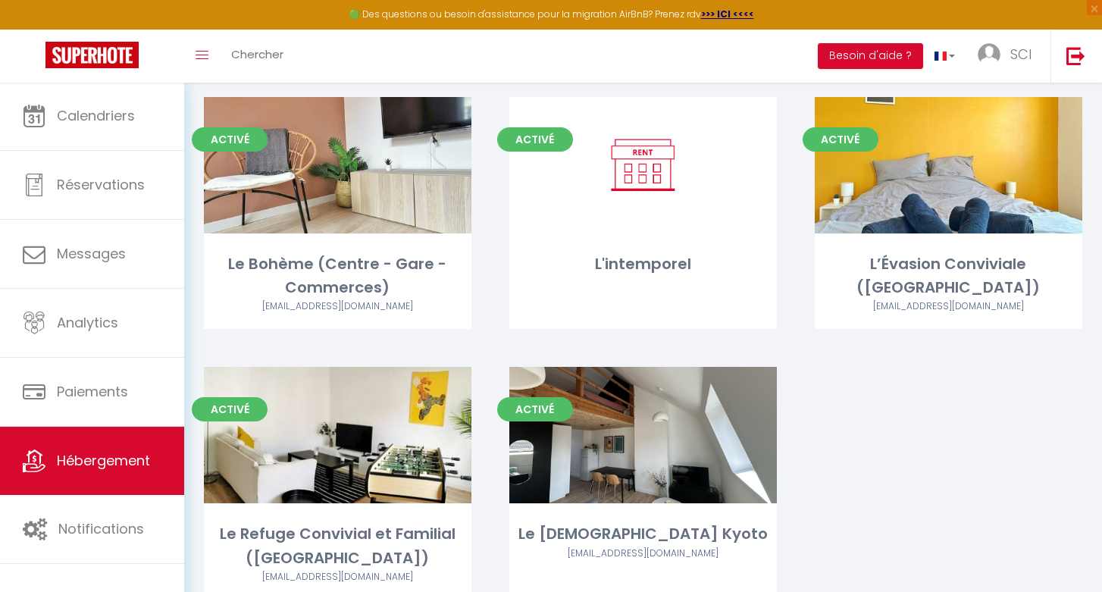
scroll to position [371, 0]
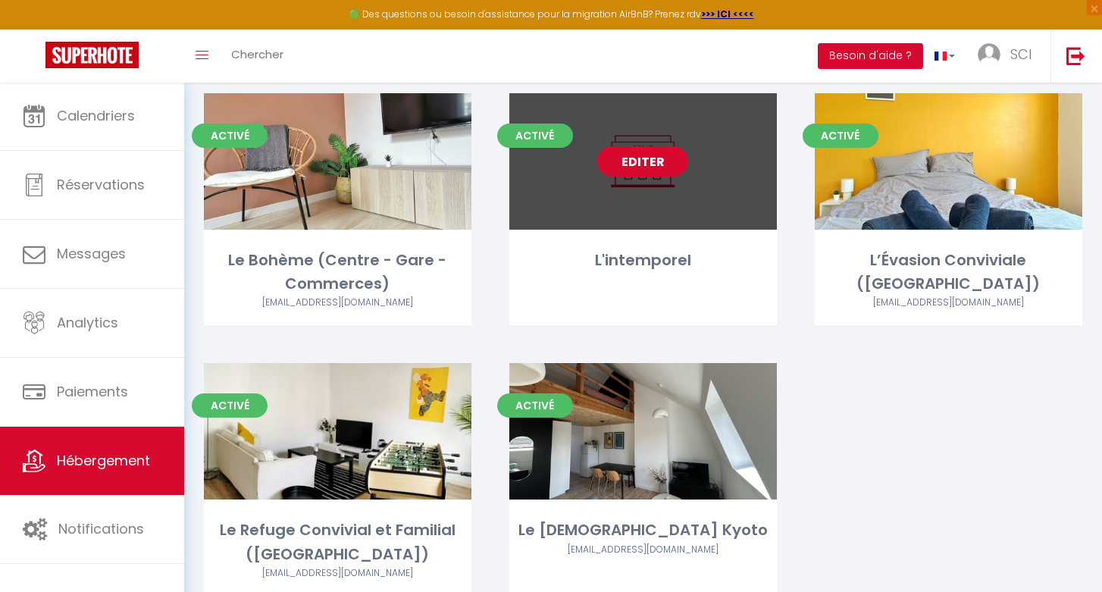
click at [641, 164] on link "Editer" at bounding box center [642, 161] width 91 height 30
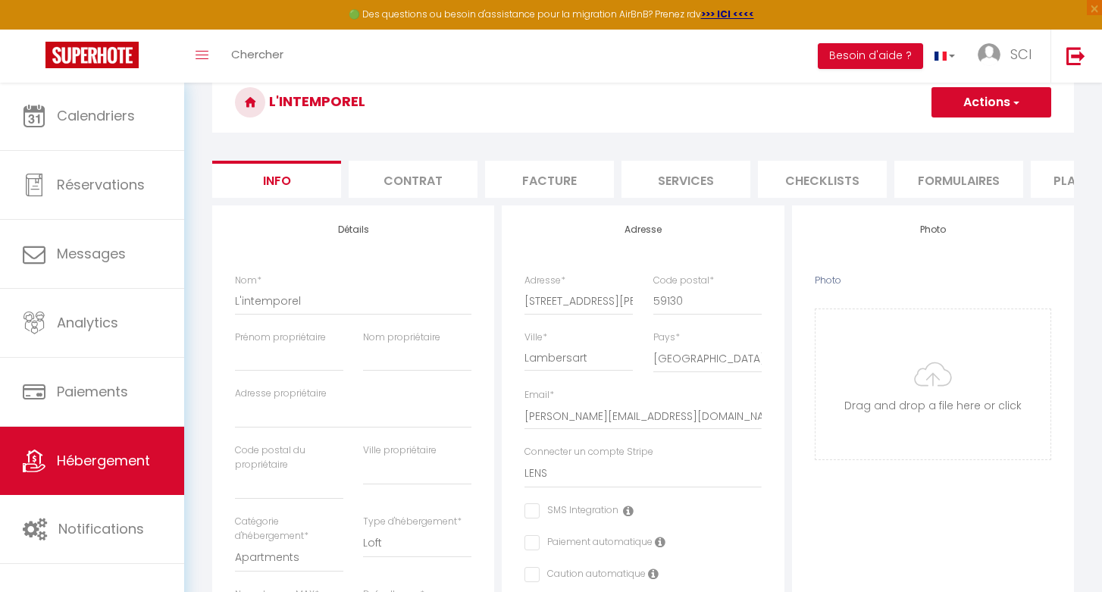
scroll to position [71, 0]
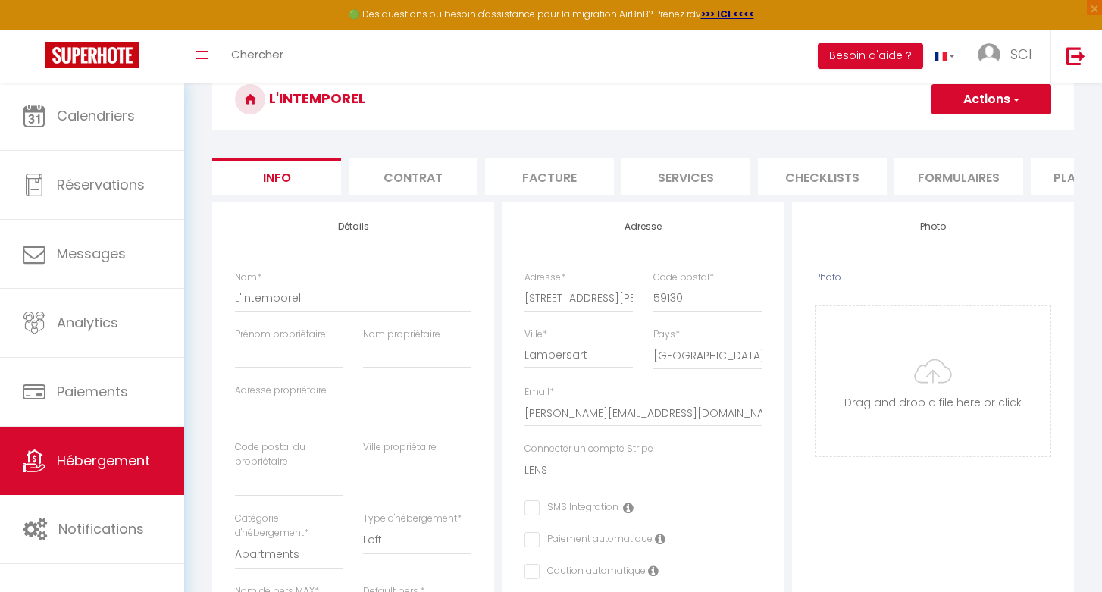
click at [965, 100] on button "Actions" at bounding box center [991, 99] width 120 height 30
click at [952, 172] on link "Supprimer" at bounding box center [969, 172] width 162 height 20
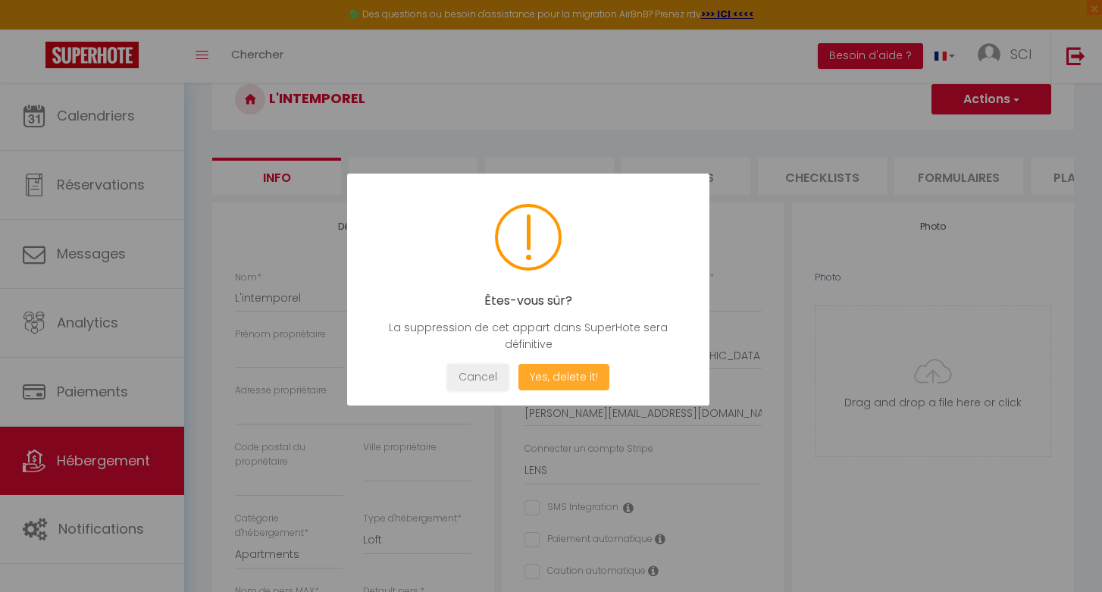
click at [581, 374] on button "Yes, delete it!" at bounding box center [563, 377] width 91 height 27
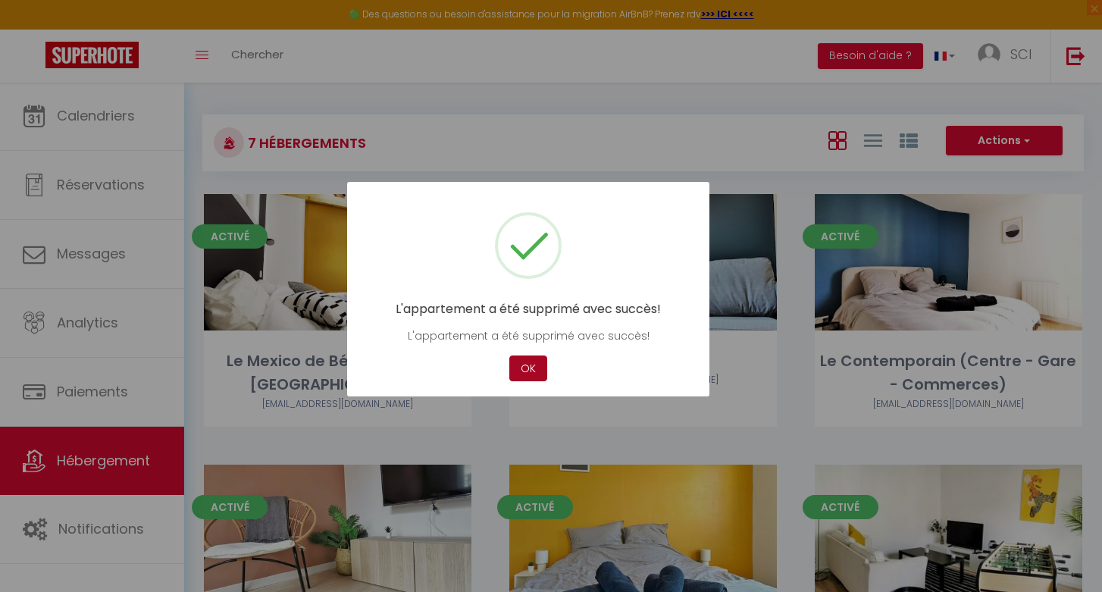
click at [524, 360] on button "OK" at bounding box center [528, 368] width 38 height 27
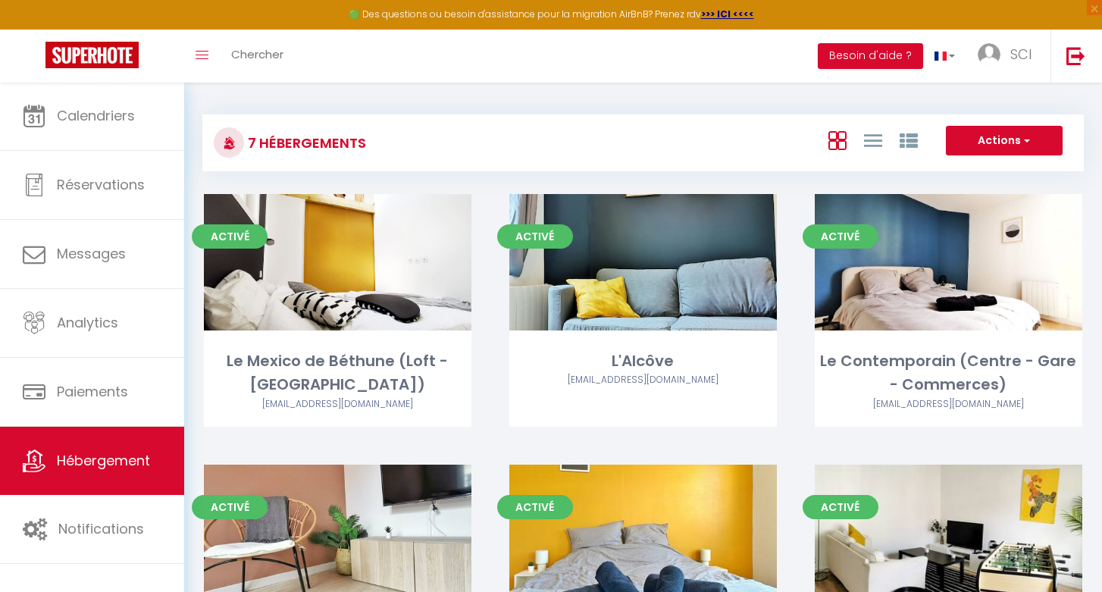
click at [977, 145] on button "Actions" at bounding box center [1004, 141] width 117 height 30
click at [982, 168] on li "Créer un Hébergement" at bounding box center [992, 172] width 139 height 17
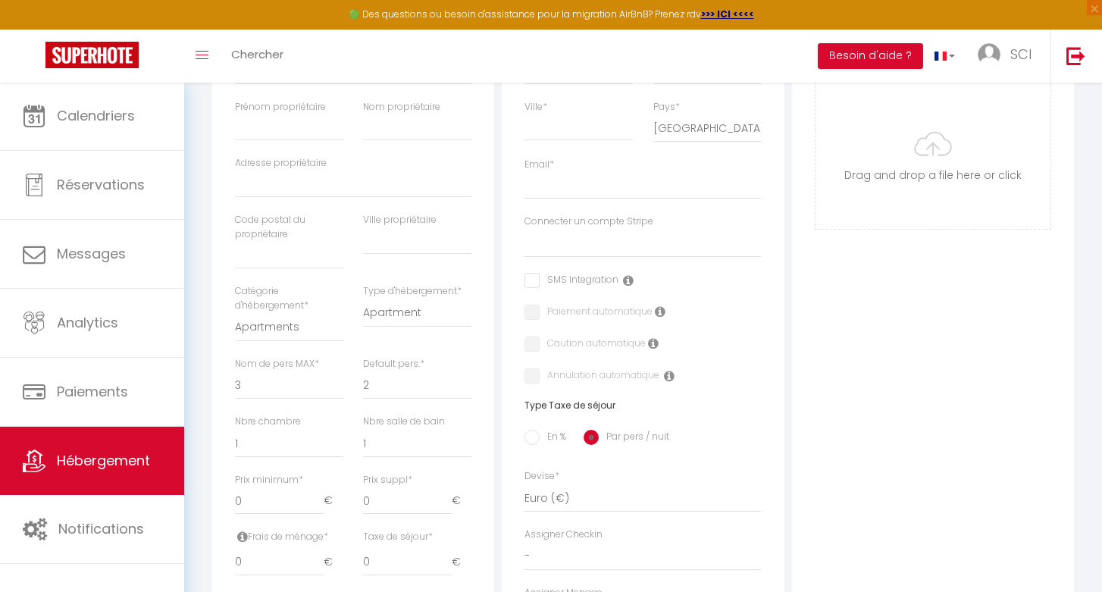
scroll to position [311, 0]
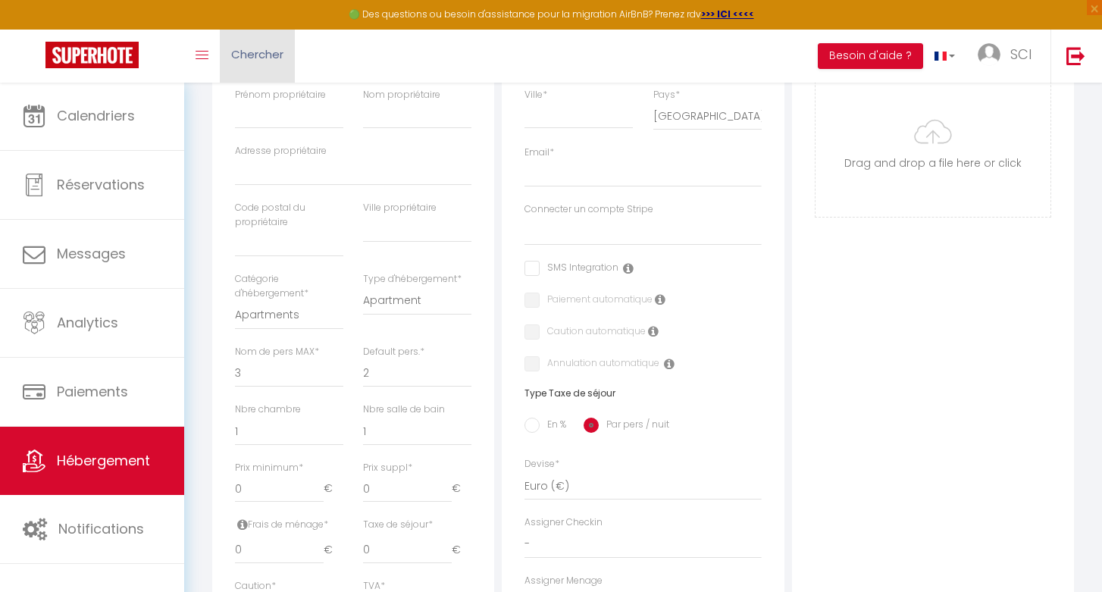
click at [253, 64] on link "Chercher" at bounding box center [257, 56] width 75 height 53
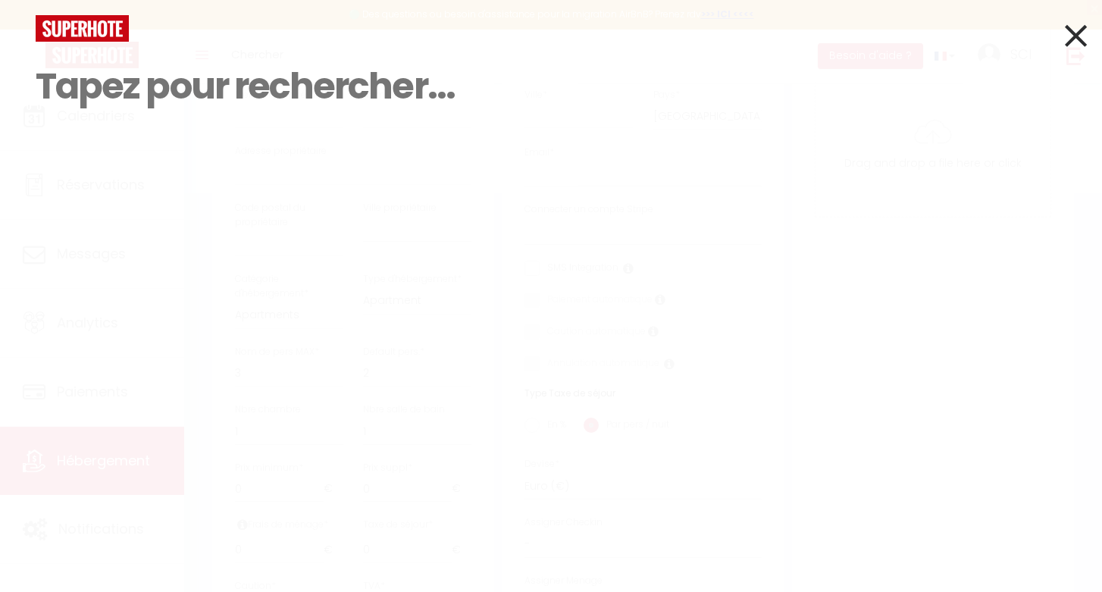
click at [112, 95] on input at bounding box center [551, 86] width 1031 height 89
click at [120, 28] on img at bounding box center [82, 28] width 93 height 27
click at [289, 108] on input at bounding box center [551, 86] width 1031 height 89
click at [1063, 35] on div at bounding box center [551, 28] width 1054 height 27
click at [1079, 36] on icon at bounding box center [1076, 36] width 22 height 38
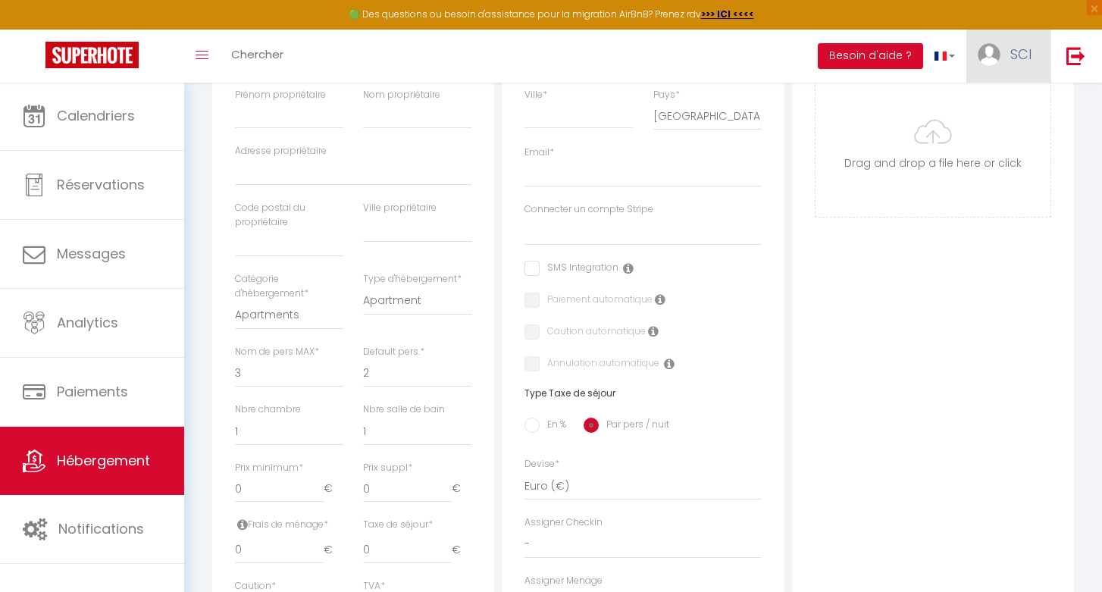
click at [985, 59] on img at bounding box center [989, 54] width 23 height 23
click at [983, 92] on link "Paramètres" at bounding box center [990, 105] width 112 height 26
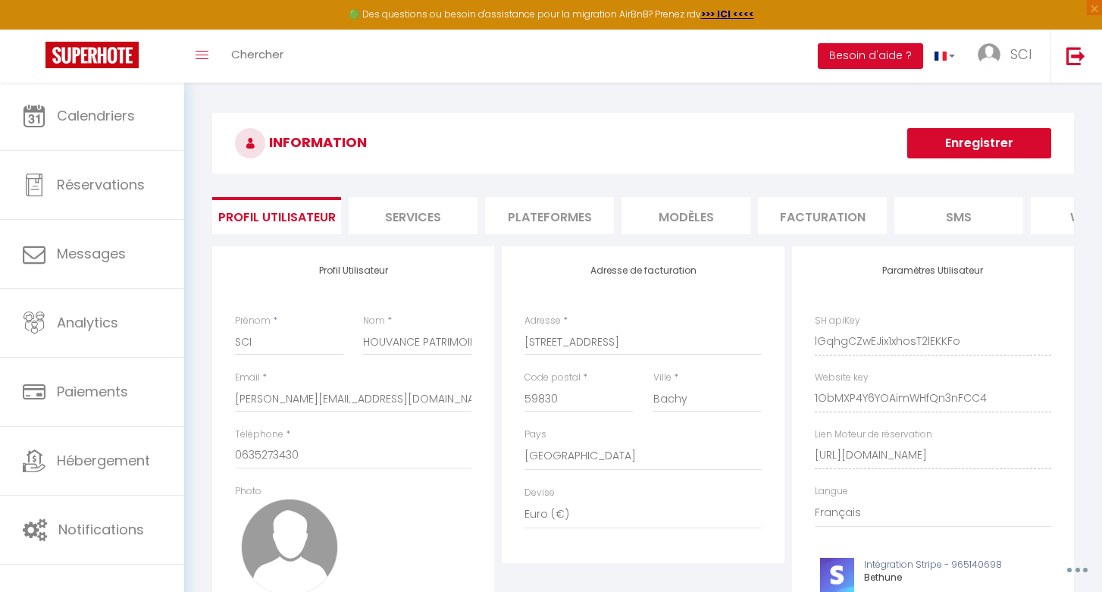
click at [102, 64] on img at bounding box center [91, 55] width 93 height 27
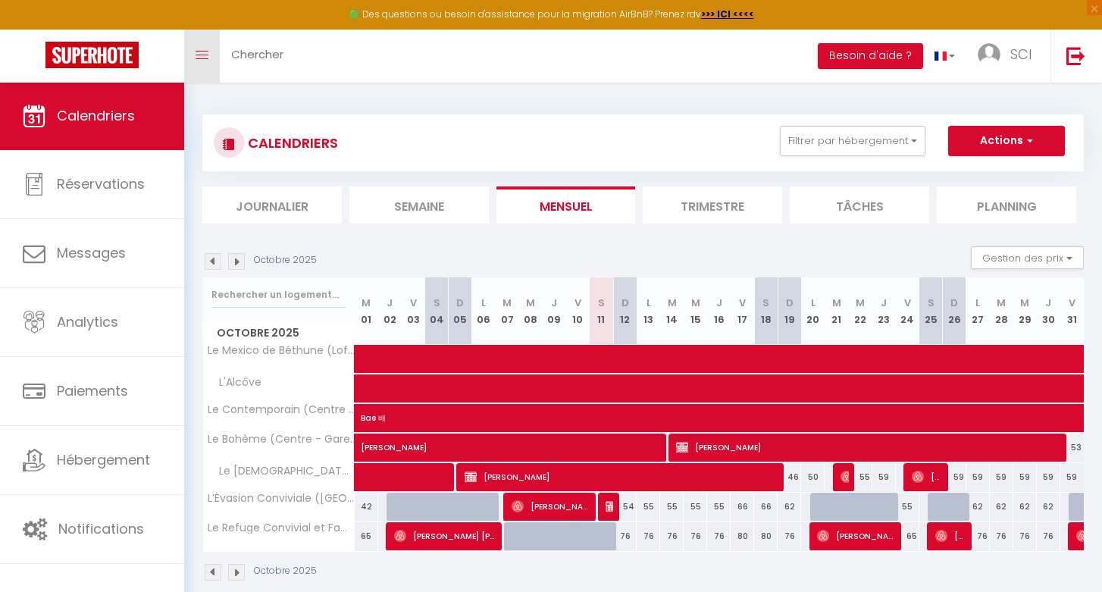
click at [212, 49] on link "Toggle menubar" at bounding box center [202, 56] width 36 height 53
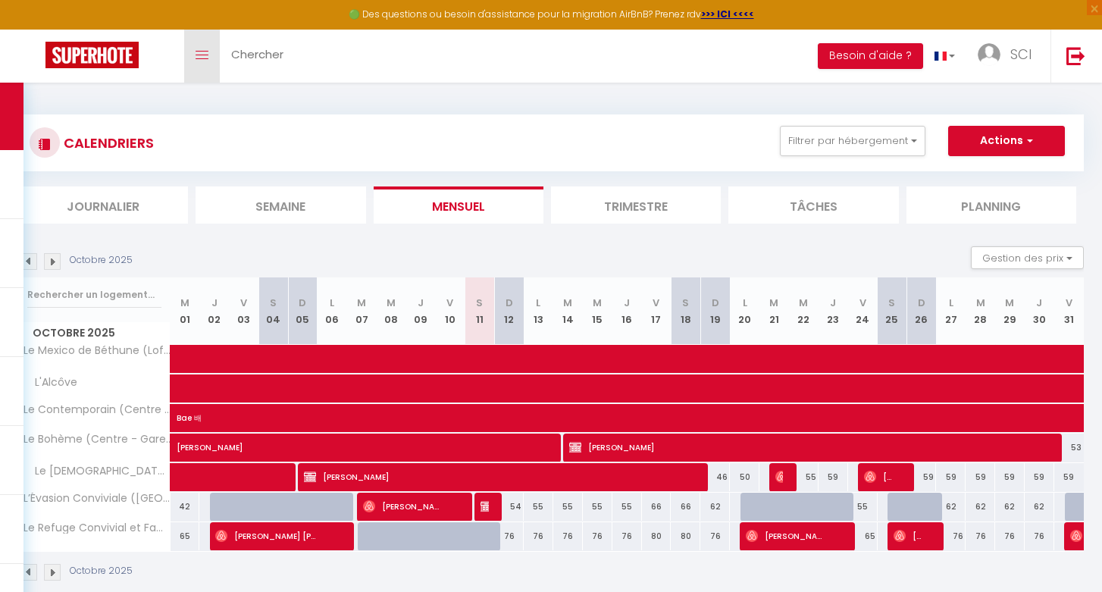
click at [212, 49] on link "Toggle menubar" at bounding box center [202, 56] width 36 height 53
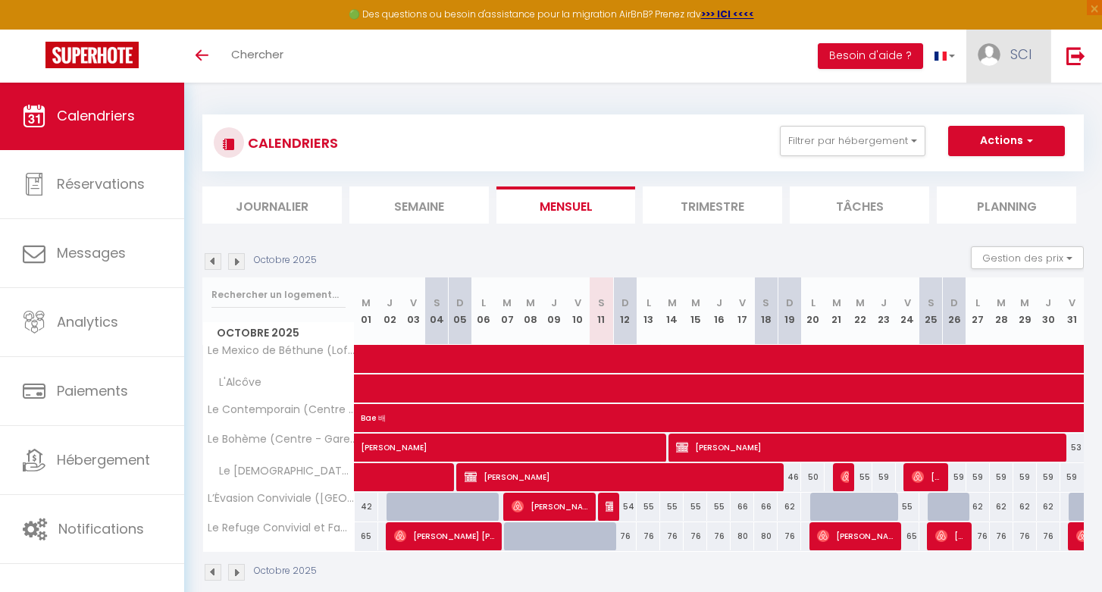
click at [1033, 45] on link "SCI" at bounding box center [1008, 56] width 84 height 53
click at [621, 133] on div "CALENDRIERS Filtrer par hébergement Maison Béthune L’Évasion Conviviale ([GEOGR…" at bounding box center [643, 143] width 859 height 34
click at [999, 138] on button "Actions" at bounding box center [1006, 141] width 117 height 30
click at [1027, 68] on link "SCI" at bounding box center [1008, 56] width 84 height 53
click at [999, 109] on link "Paramètres" at bounding box center [990, 105] width 112 height 26
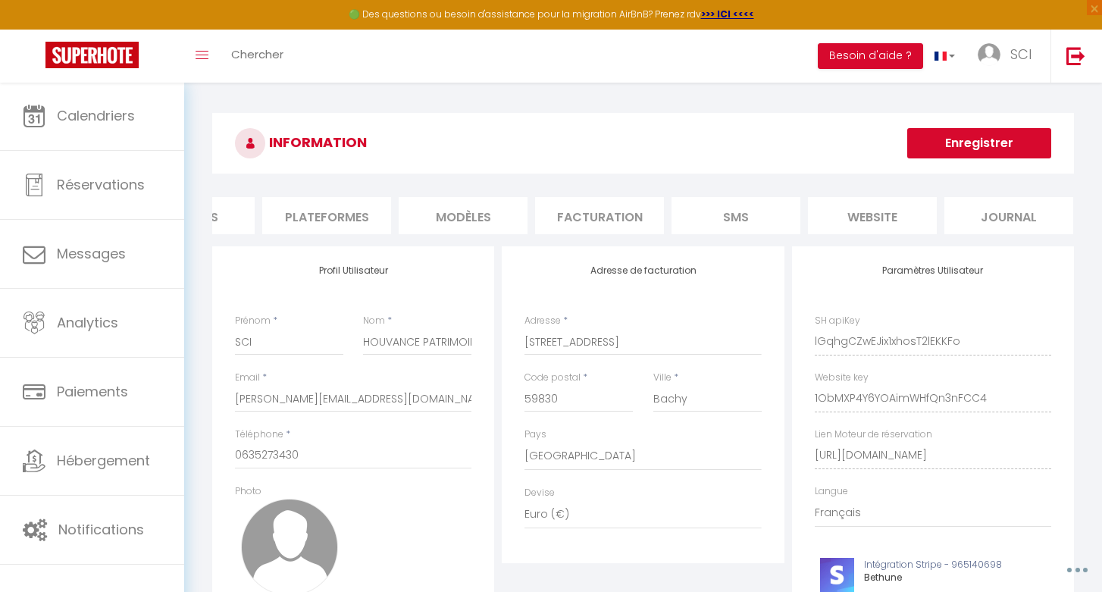
scroll to position [0, 222]
click at [1010, 64] on link "SCI" at bounding box center [1008, 56] width 84 height 53
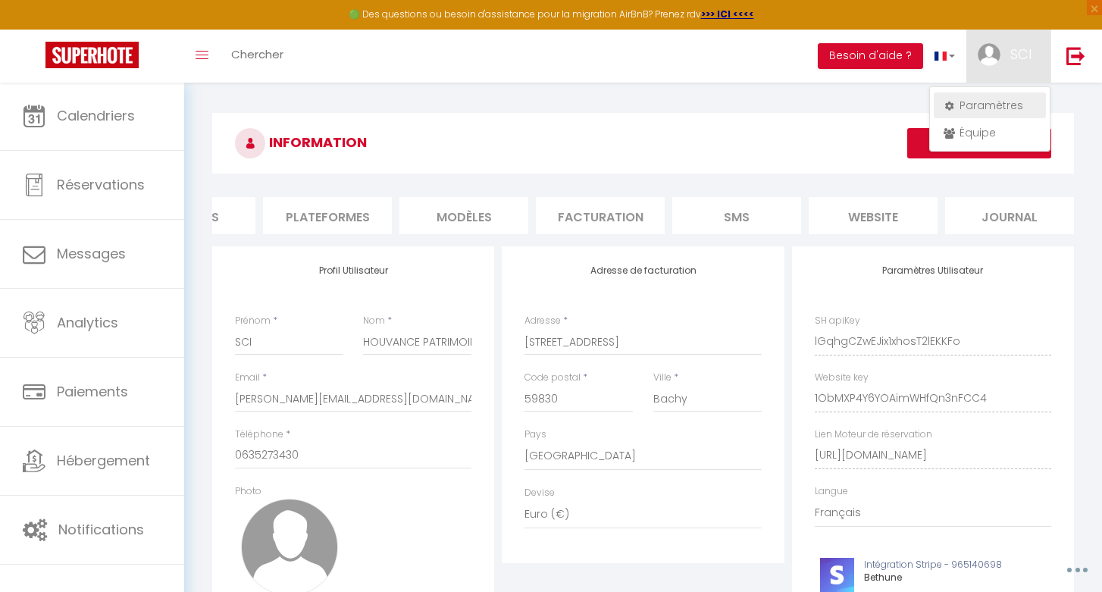
click at [991, 107] on link "Paramètres" at bounding box center [990, 105] width 112 height 26
click at [339, 211] on li "Plateformes" at bounding box center [327, 215] width 129 height 37
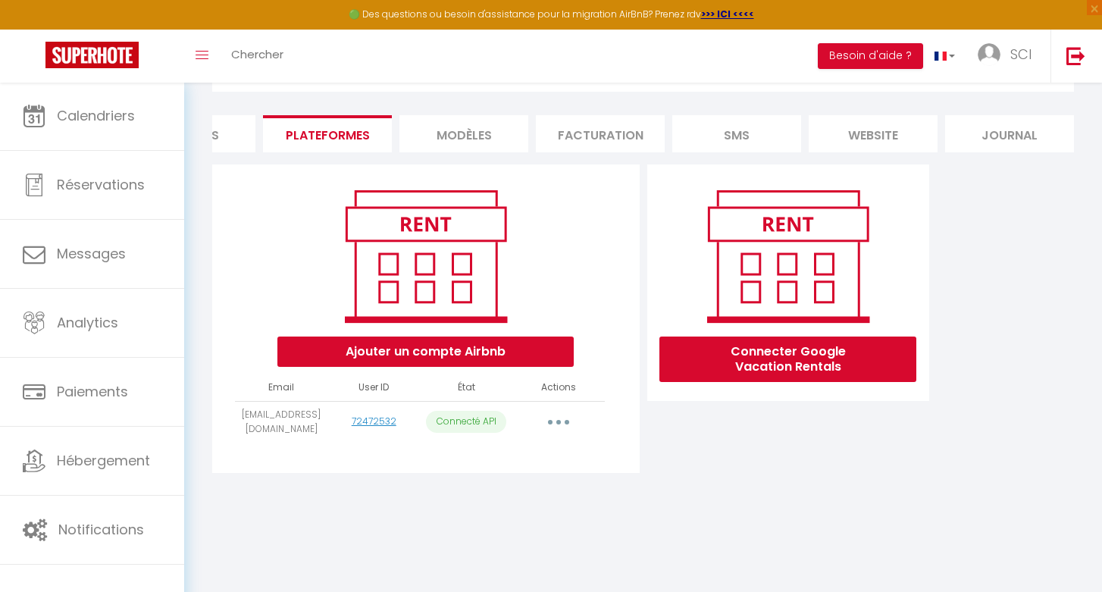
scroll to position [82, 0]
click at [568, 423] on button "button" at bounding box center [558, 422] width 42 height 24
click at [540, 458] on link "Importer les appartements" at bounding box center [491, 456] width 167 height 26
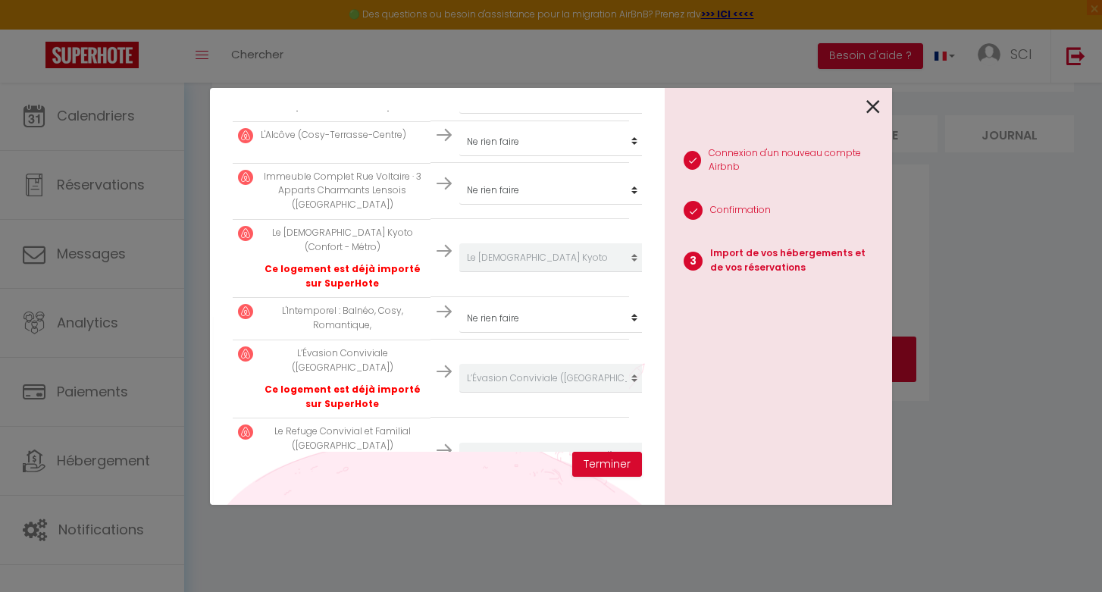
scroll to position [797, 1]
click at [603, 467] on button "Terminer" at bounding box center [607, 465] width 70 height 26
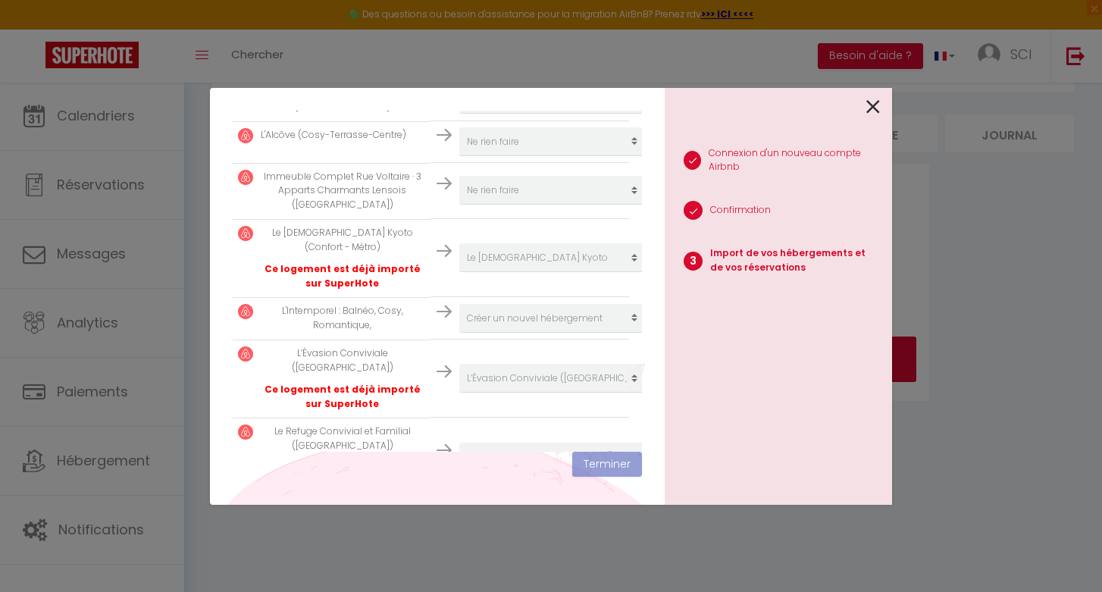
scroll to position [835, 1]
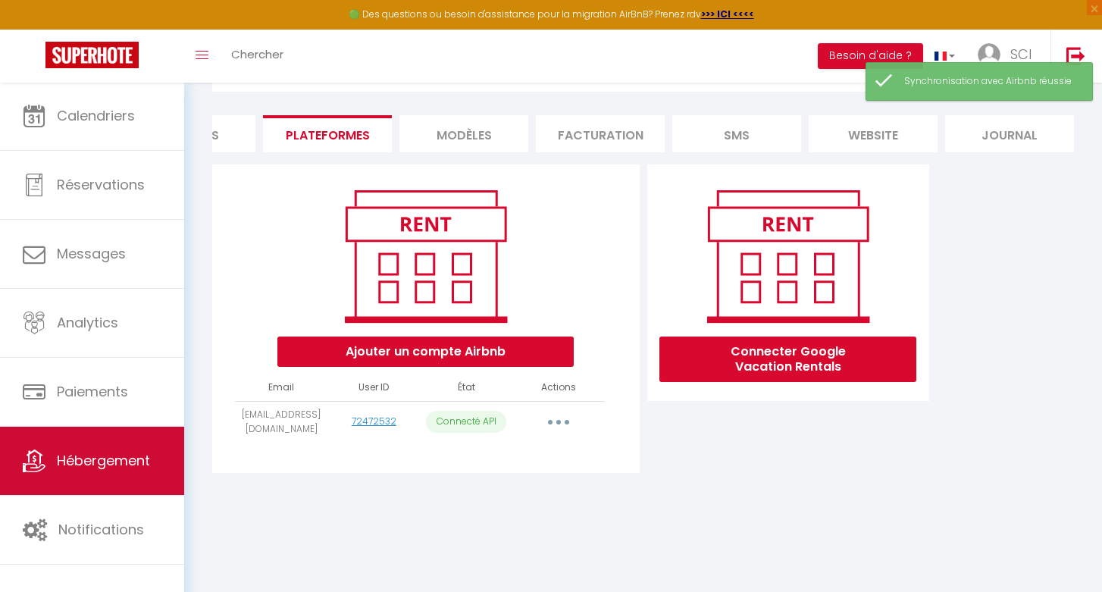
click at [110, 463] on span "Hébergement" at bounding box center [103, 460] width 93 height 19
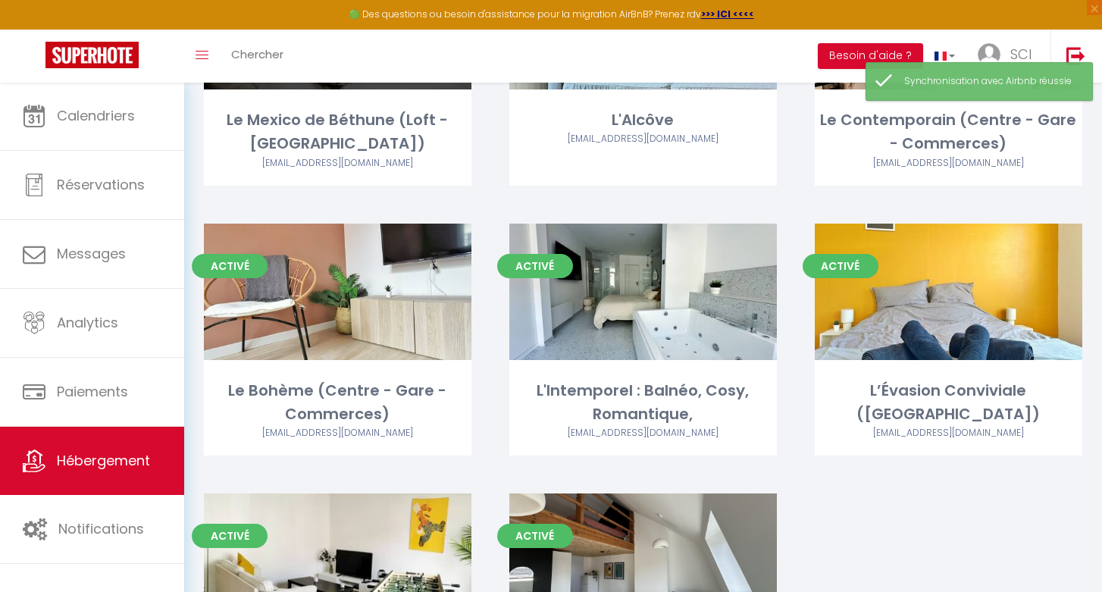
scroll to position [258, 0]
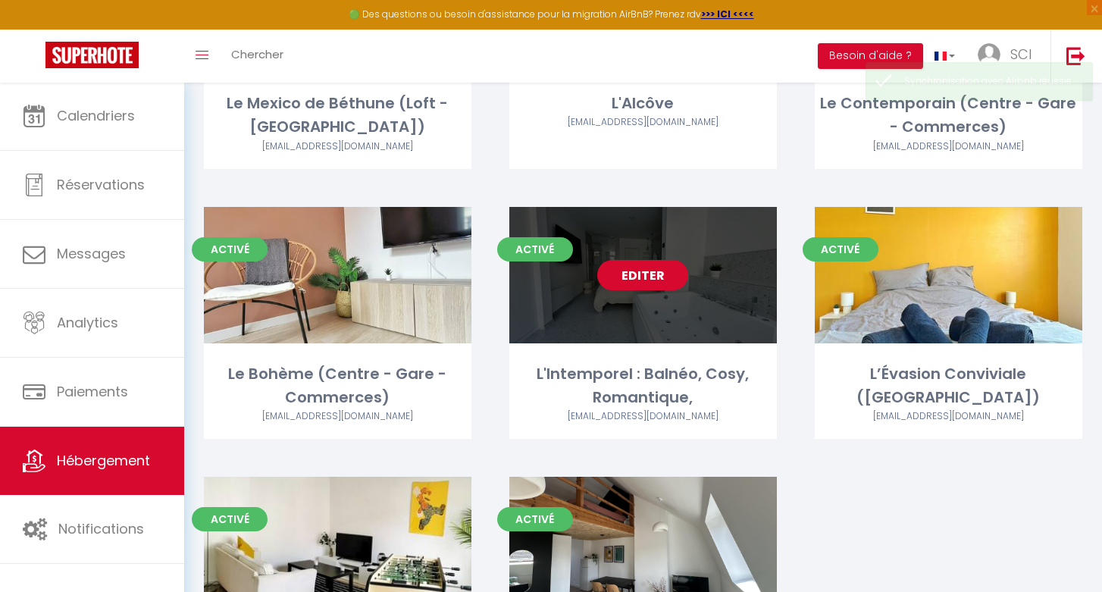
click at [650, 279] on link "Editer" at bounding box center [642, 275] width 91 height 30
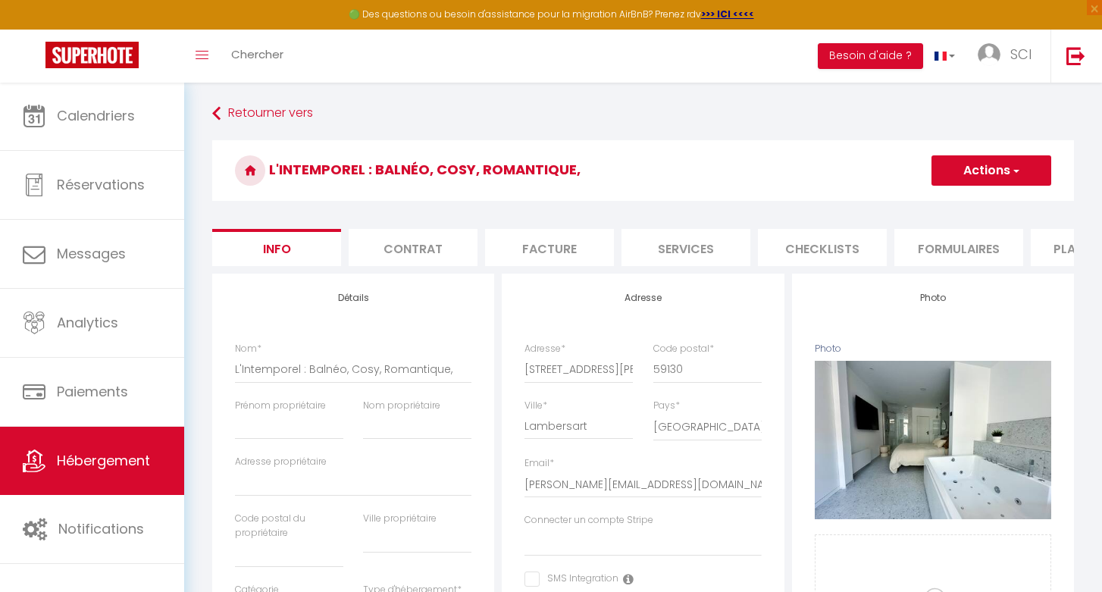
click at [402, 252] on li "Contrat" at bounding box center [413, 247] width 129 height 37
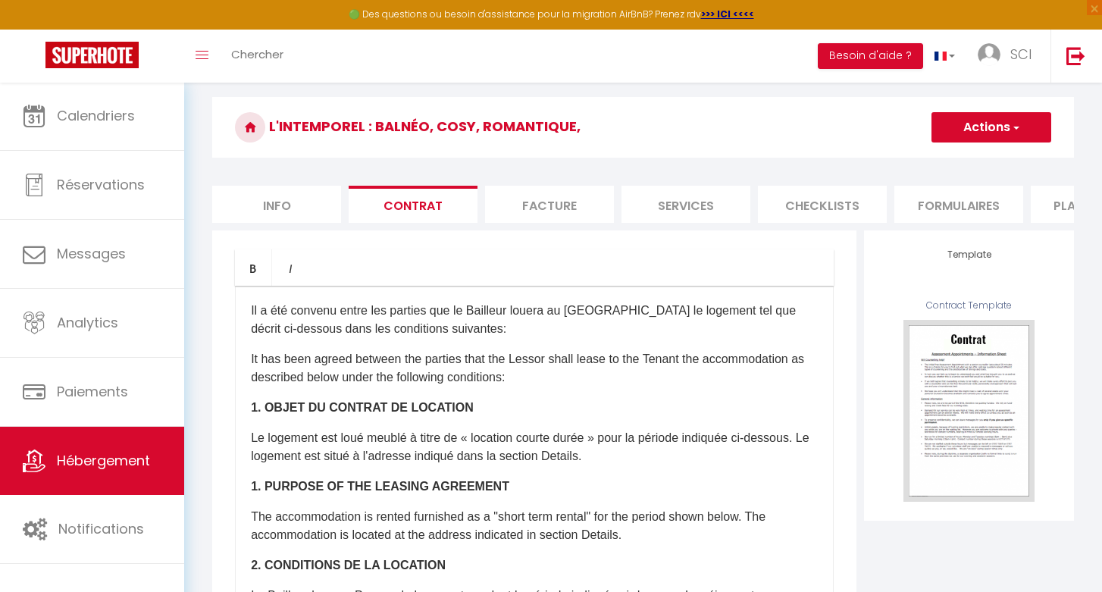
scroll to position [45, 0]
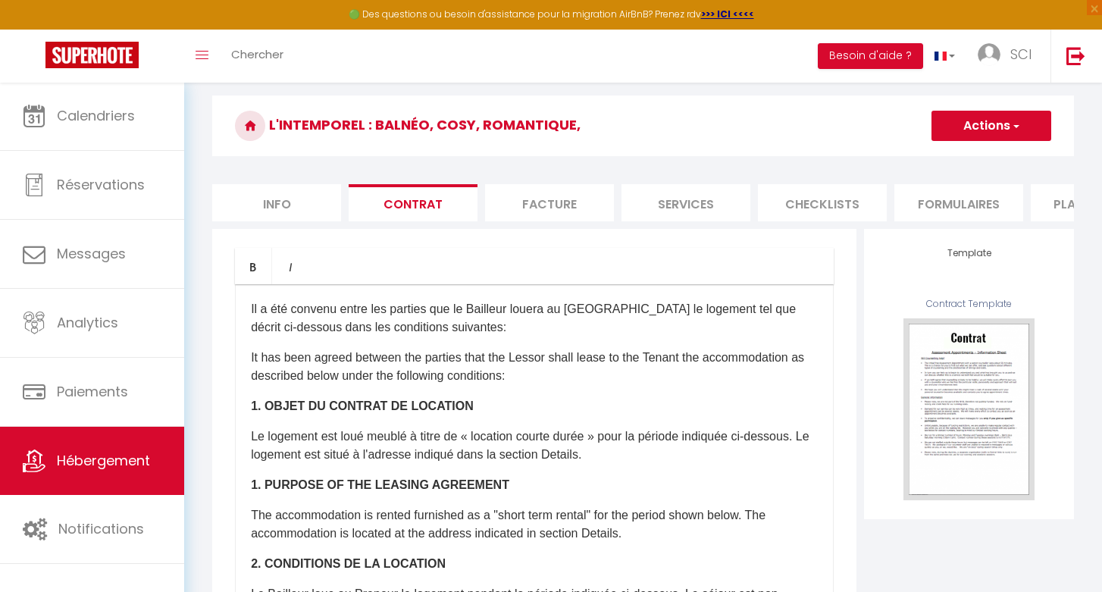
click at [574, 196] on li "Facture" at bounding box center [549, 202] width 129 height 37
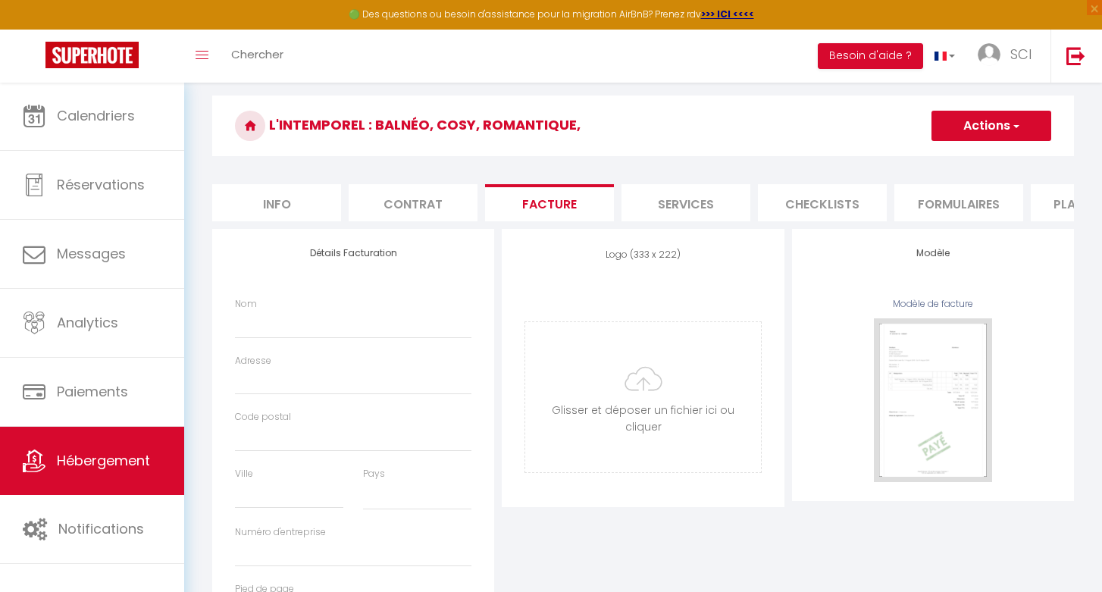
click at [682, 202] on li "Services" at bounding box center [685, 202] width 129 height 37
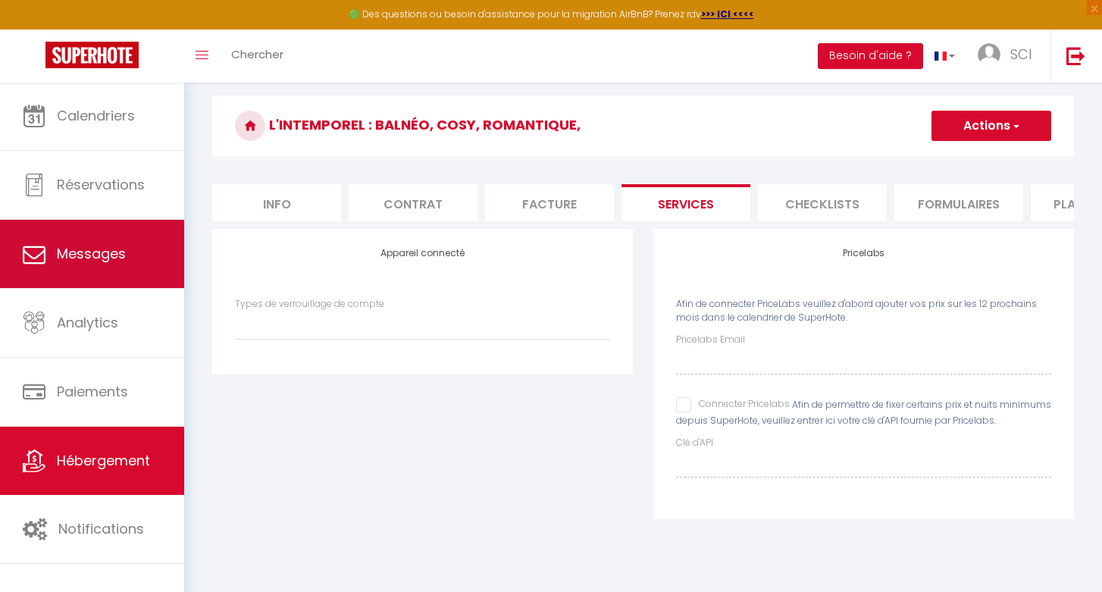
click at [77, 271] on link "Messages" at bounding box center [92, 254] width 184 height 68
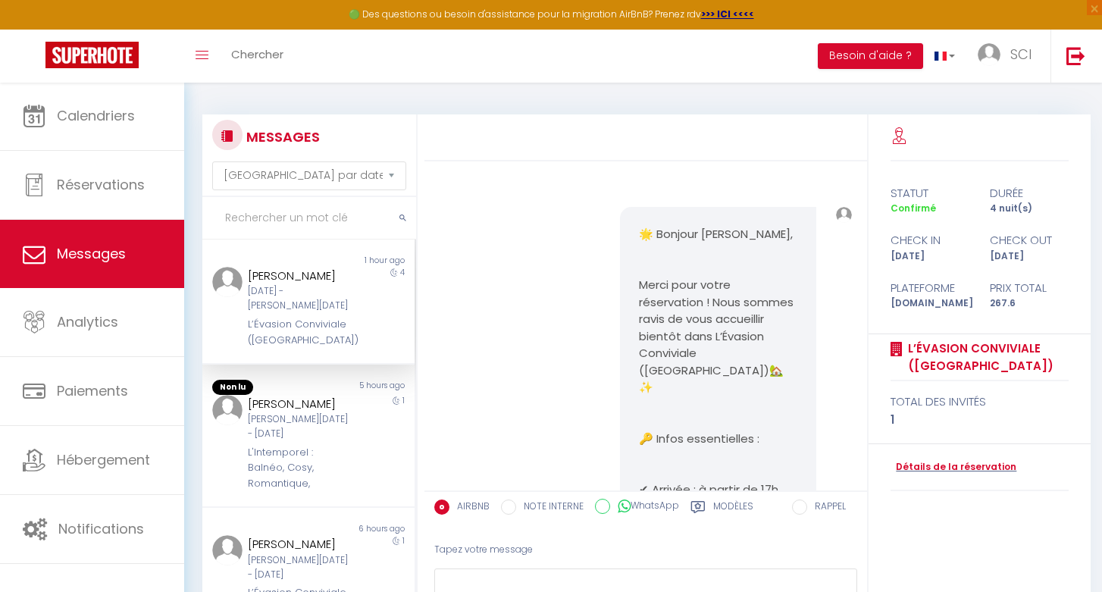
scroll to position [13026, 0]
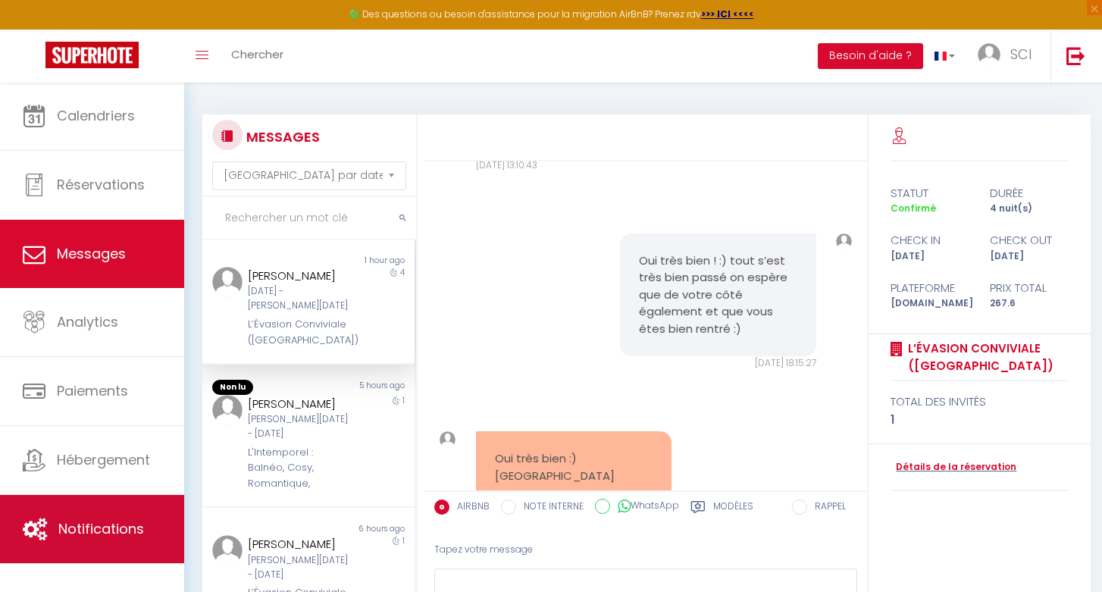
click at [61, 528] on span "Notifications" at bounding box center [101, 528] width 86 height 19
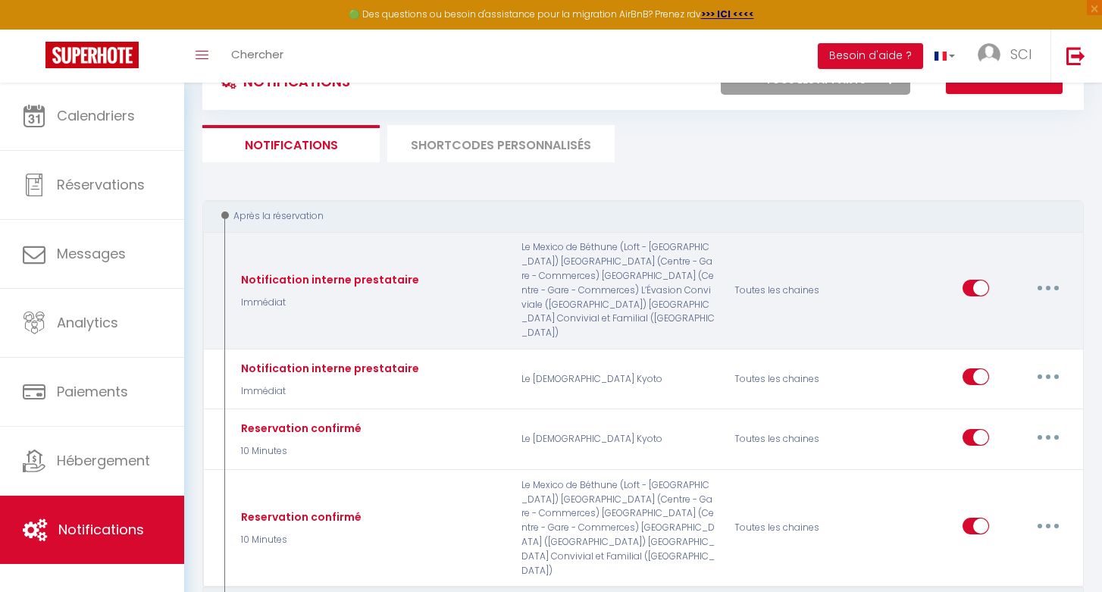
scroll to position [61, 0]
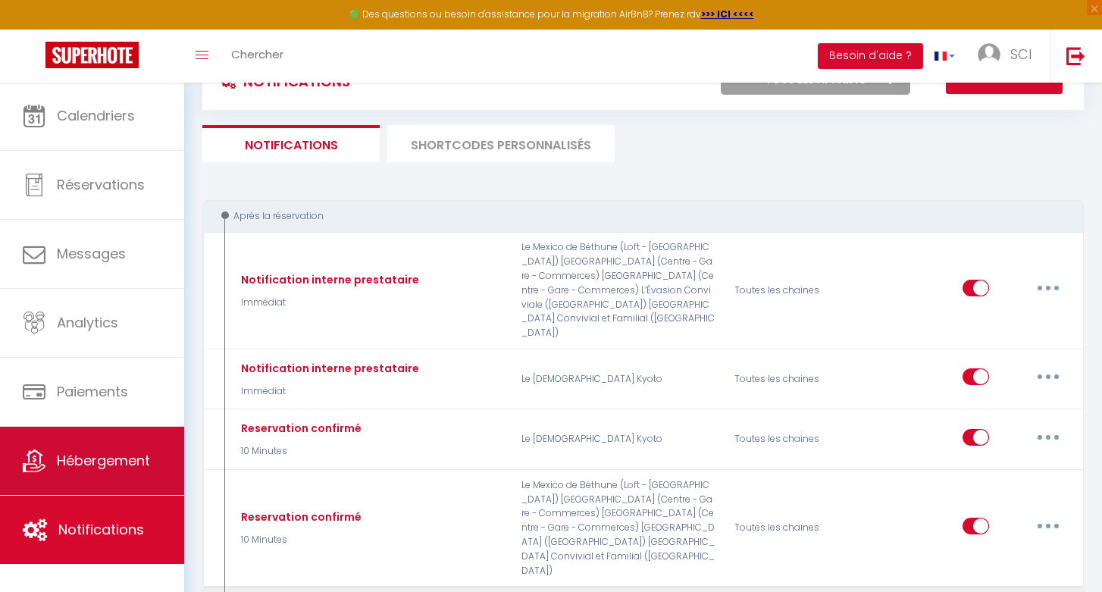
click at [98, 442] on link "Hébergement" at bounding box center [92, 461] width 184 height 68
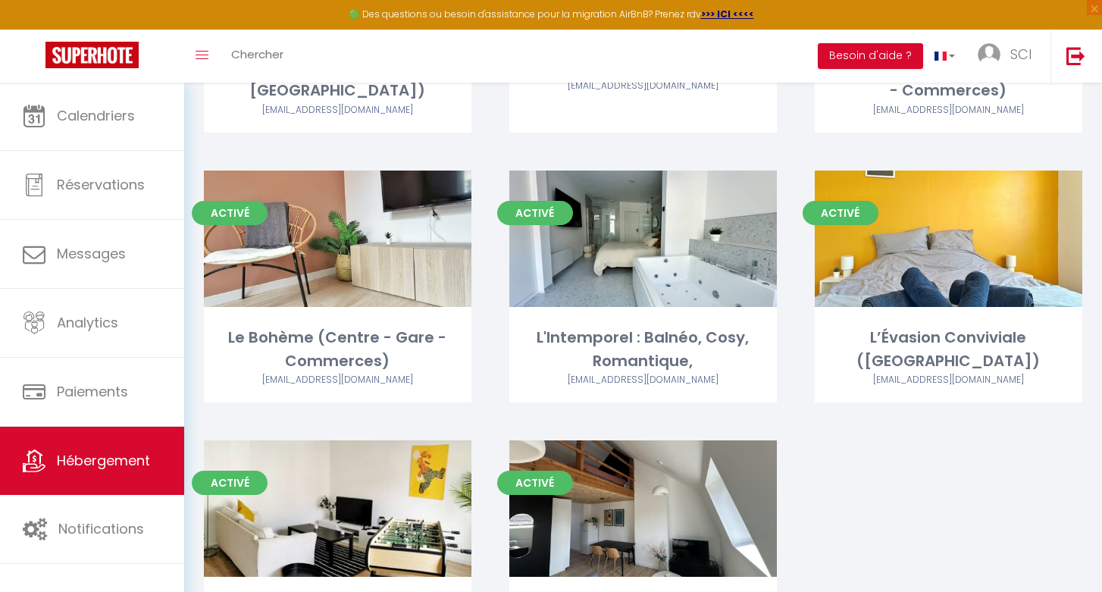
scroll to position [295, 0]
